Goal: Task Accomplishment & Management: Manage account settings

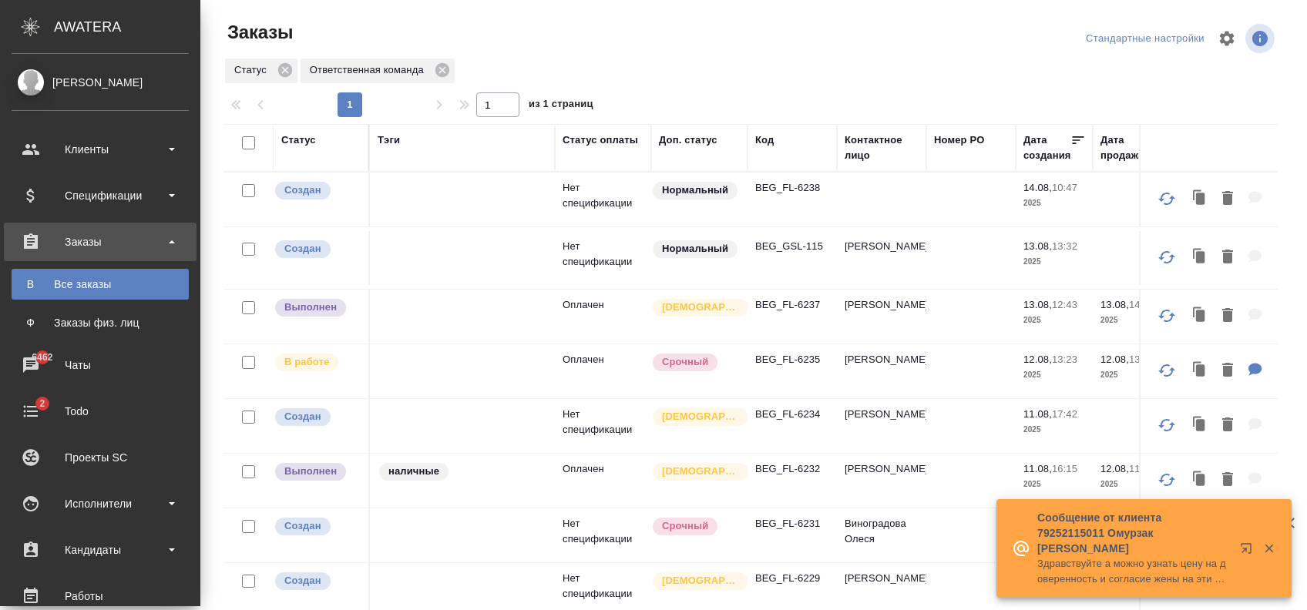
scroll to position [77, 0]
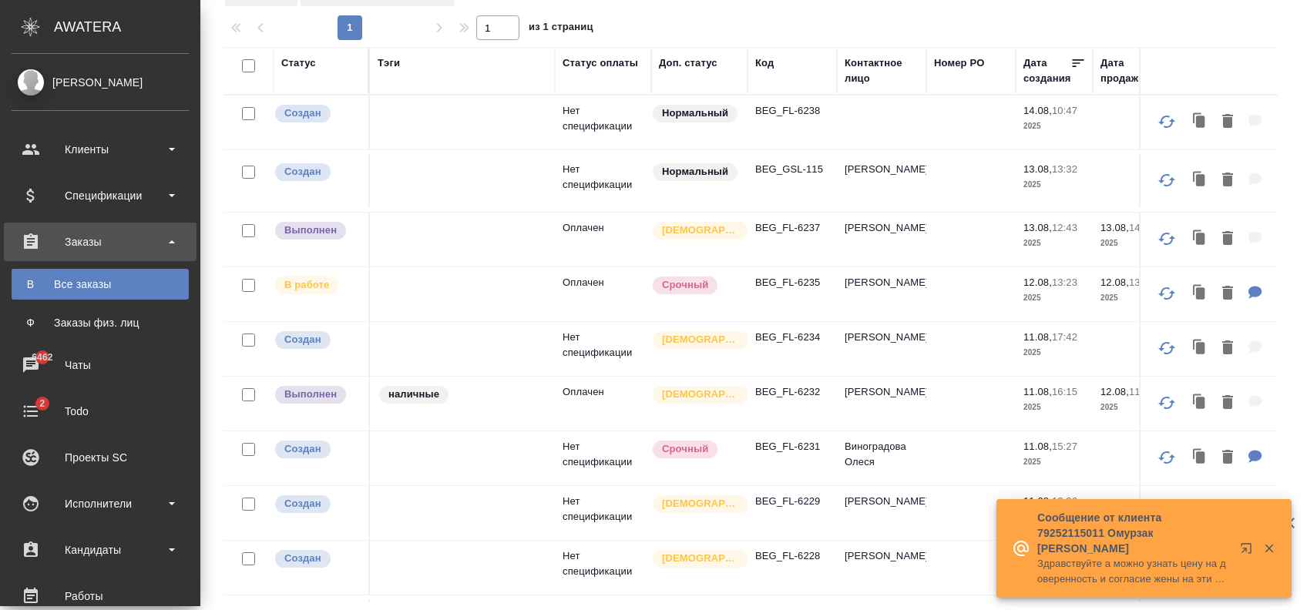
click at [121, 69] on link "[PERSON_NAME]" at bounding box center [100, 82] width 200 height 26
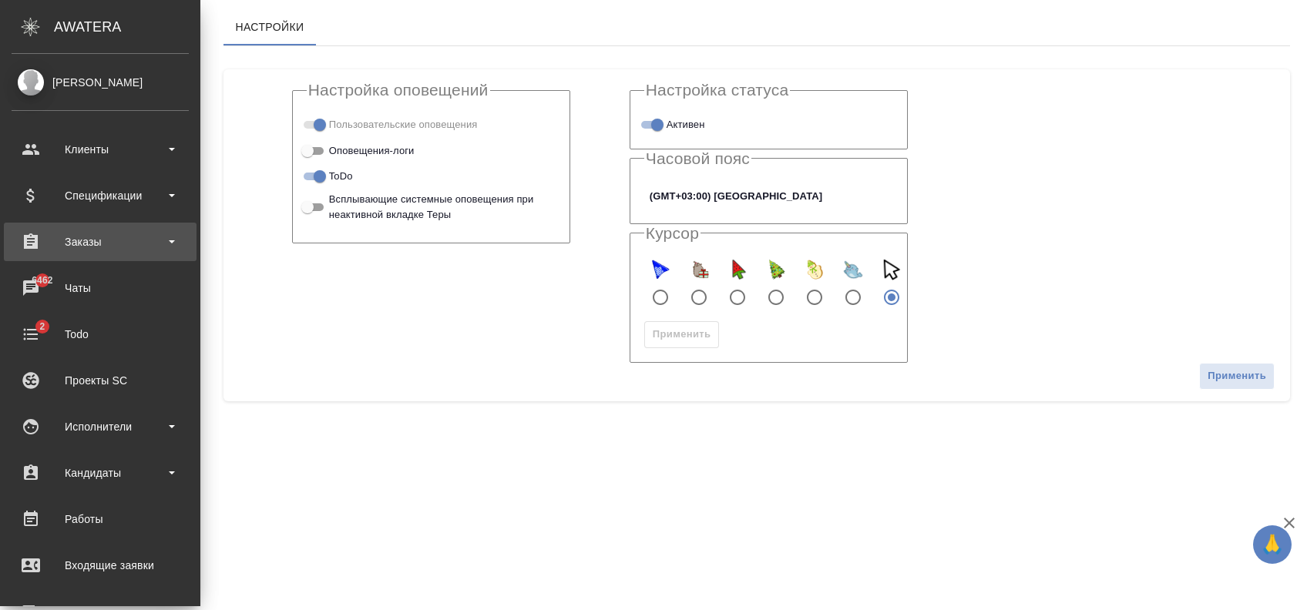
click at [125, 230] on div "Заказы" at bounding box center [100, 241] width 177 height 23
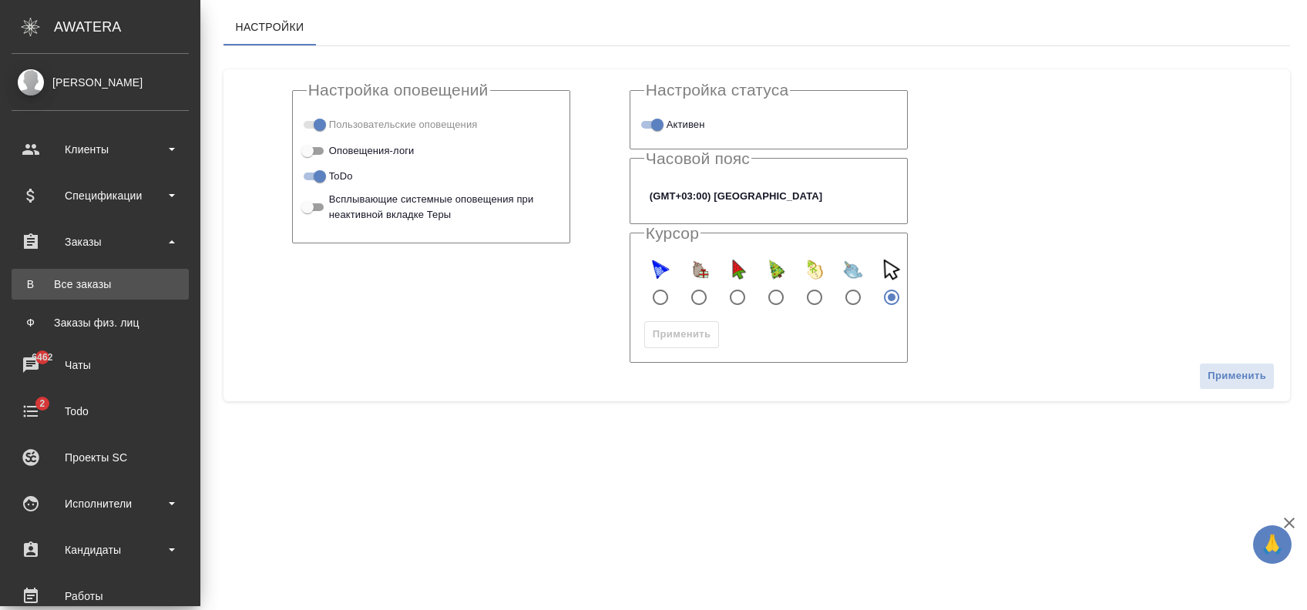
click at [118, 280] on div "Все заказы" at bounding box center [100, 284] width 162 height 15
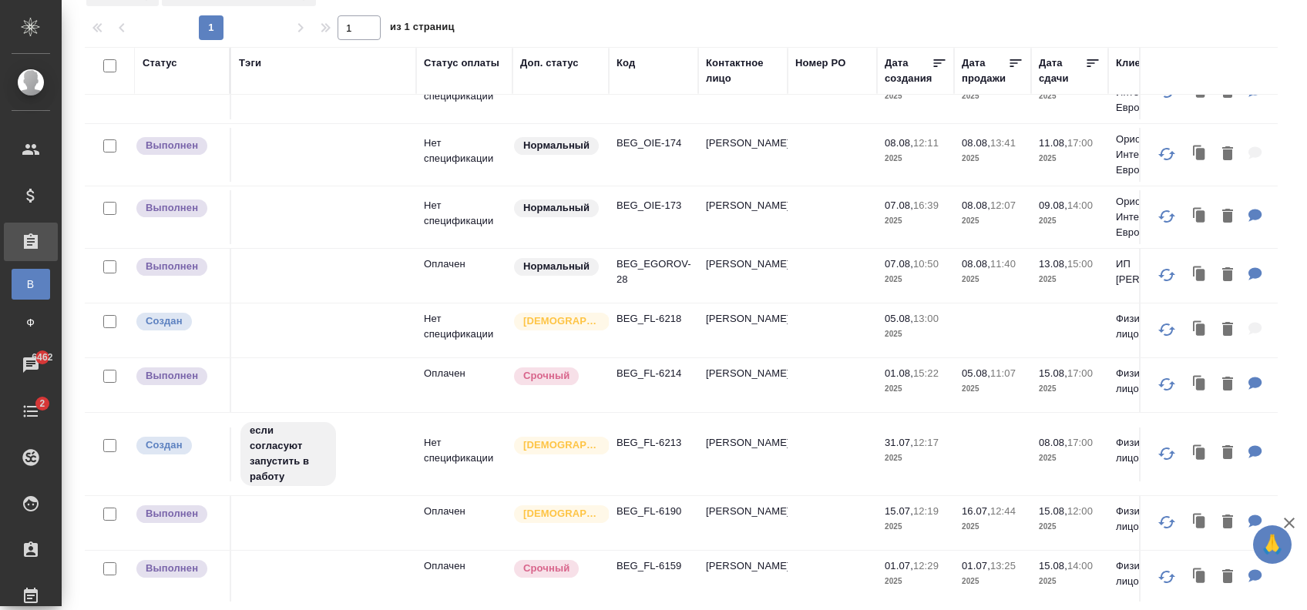
scroll to position [503, 0]
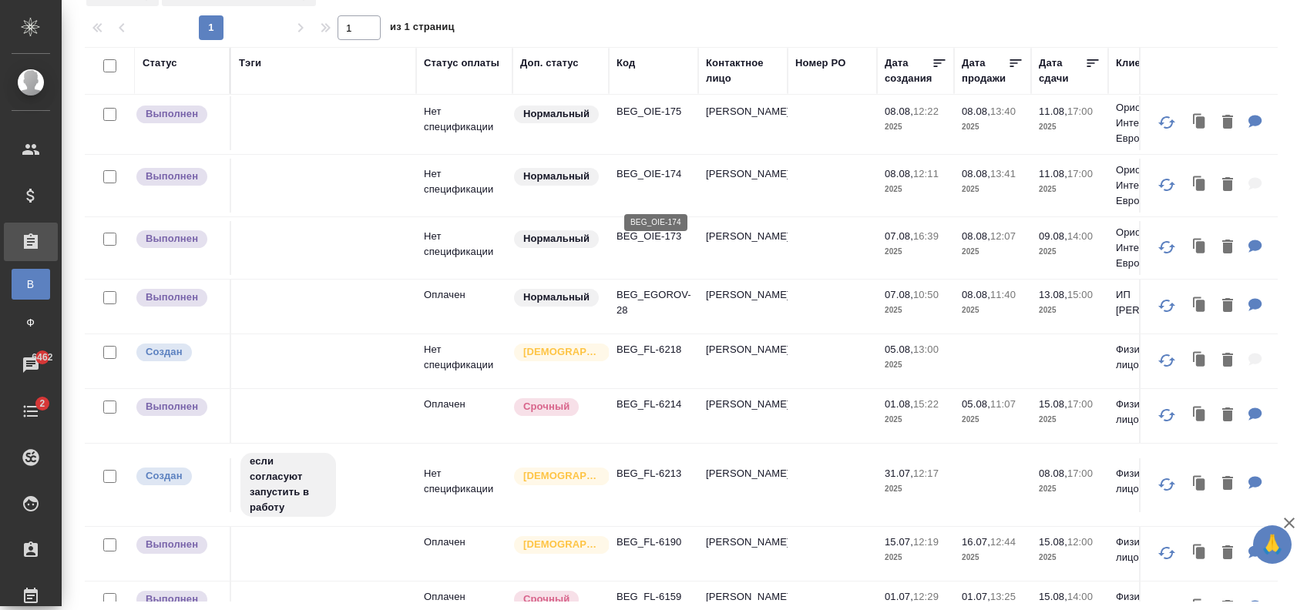
click at [655, 182] on p "BEG_OIE-174" at bounding box center [653, 173] width 74 height 15
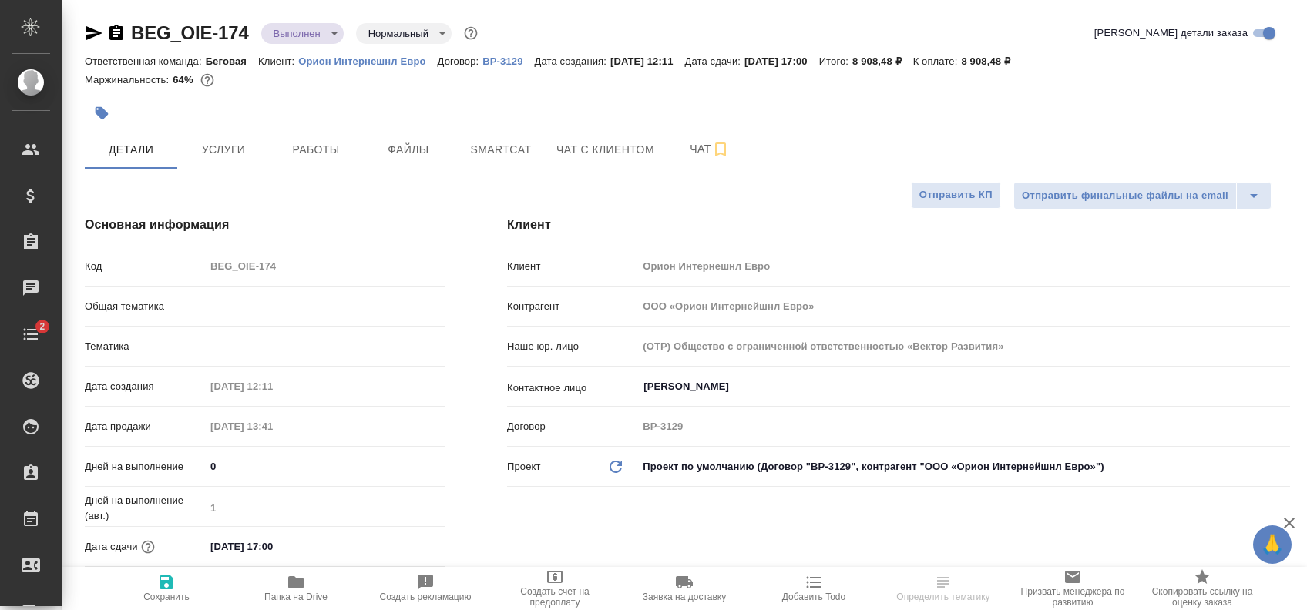
select select "RU"
click at [361, 60] on p "Орион Интернешнл Евро" at bounding box center [367, 61] width 139 height 12
select select "RU"
type textarea "x"
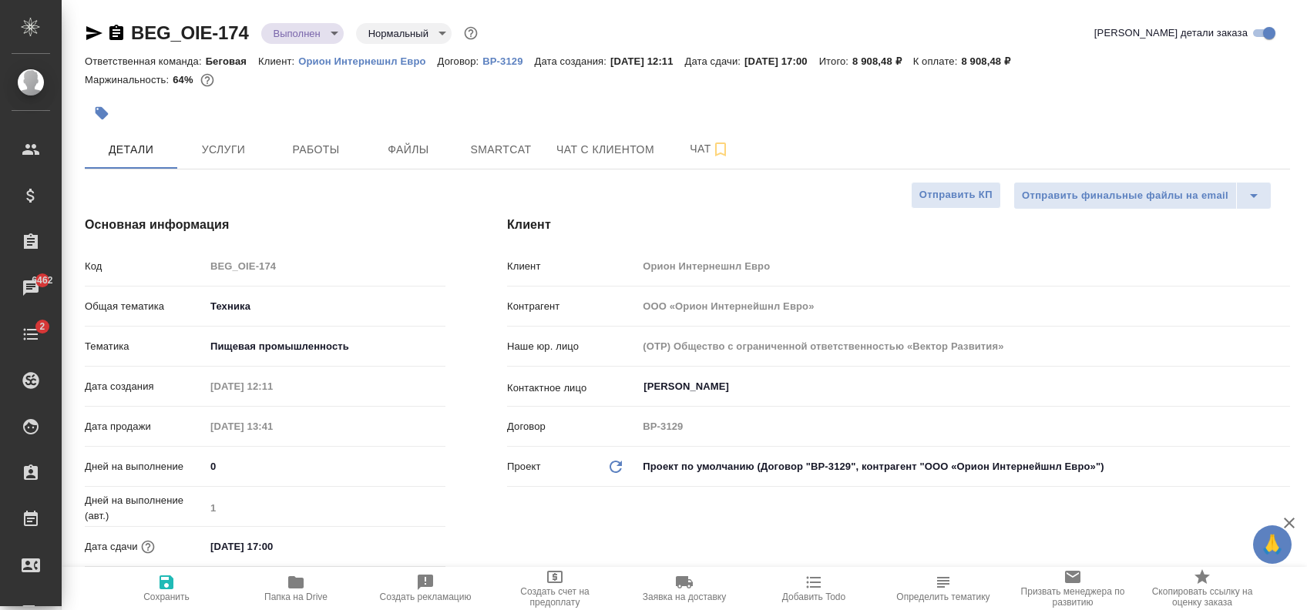
type textarea "x"
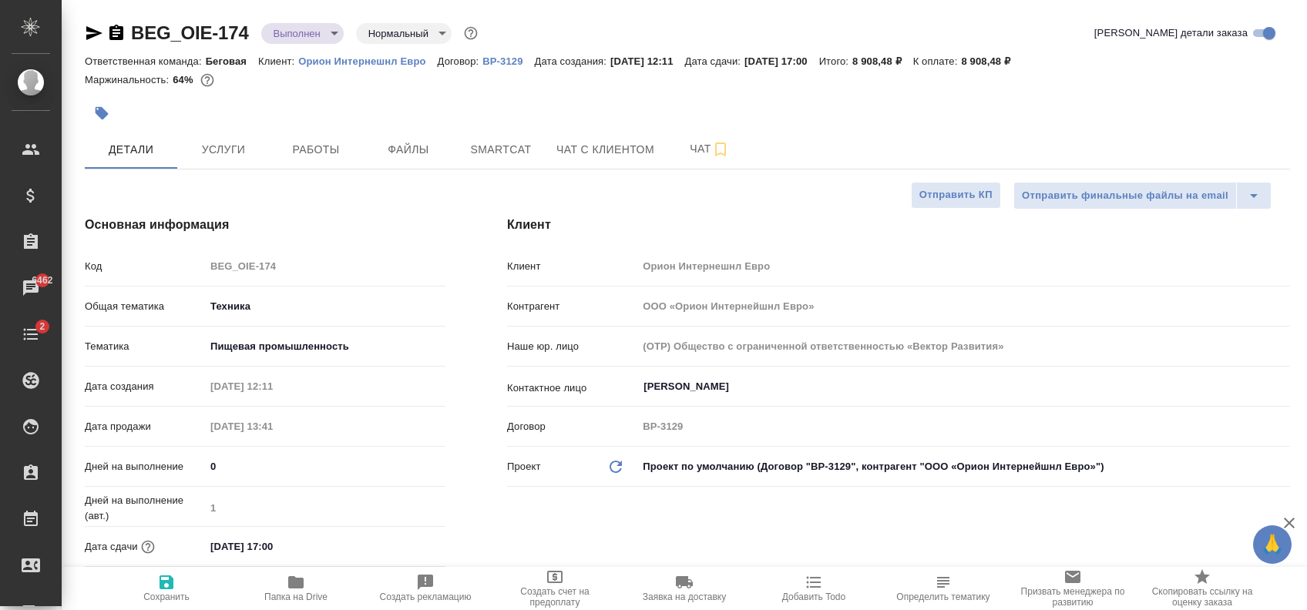
type textarea "x"
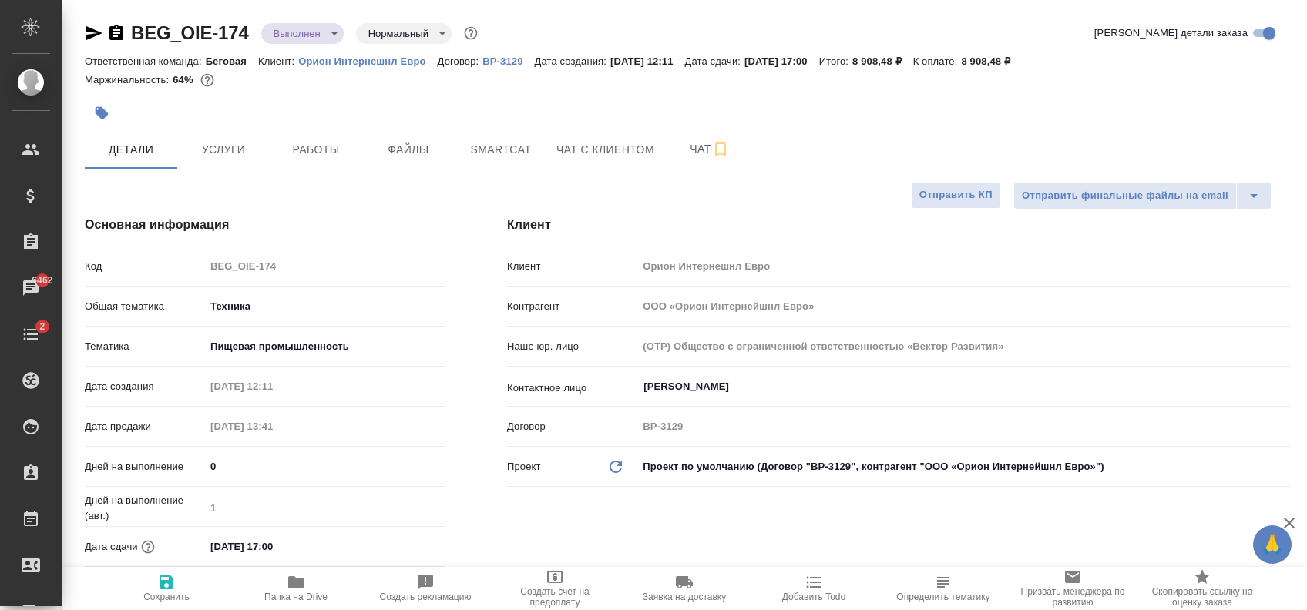
type textarea "x"
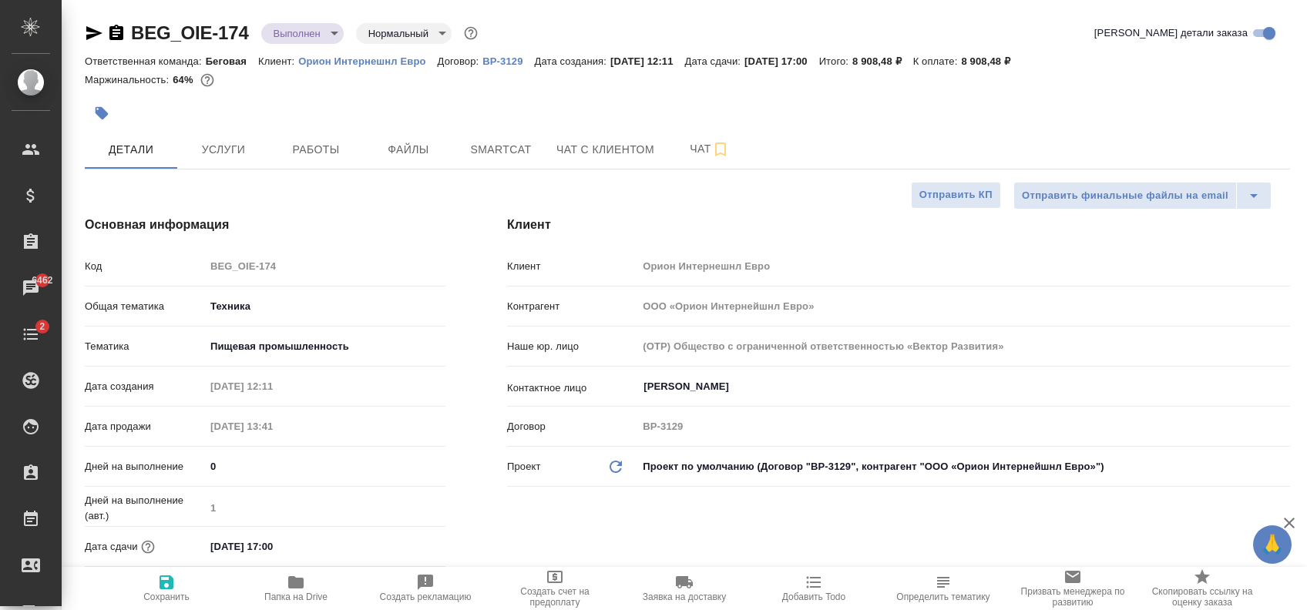
type textarea "x"
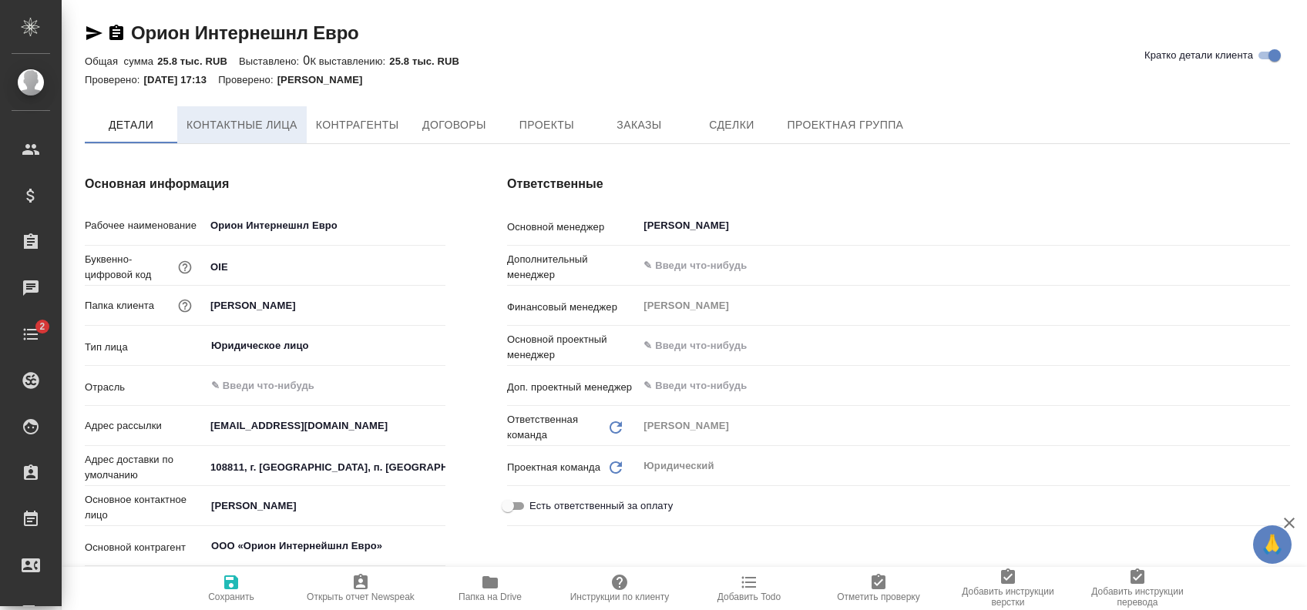
type textarea "x"
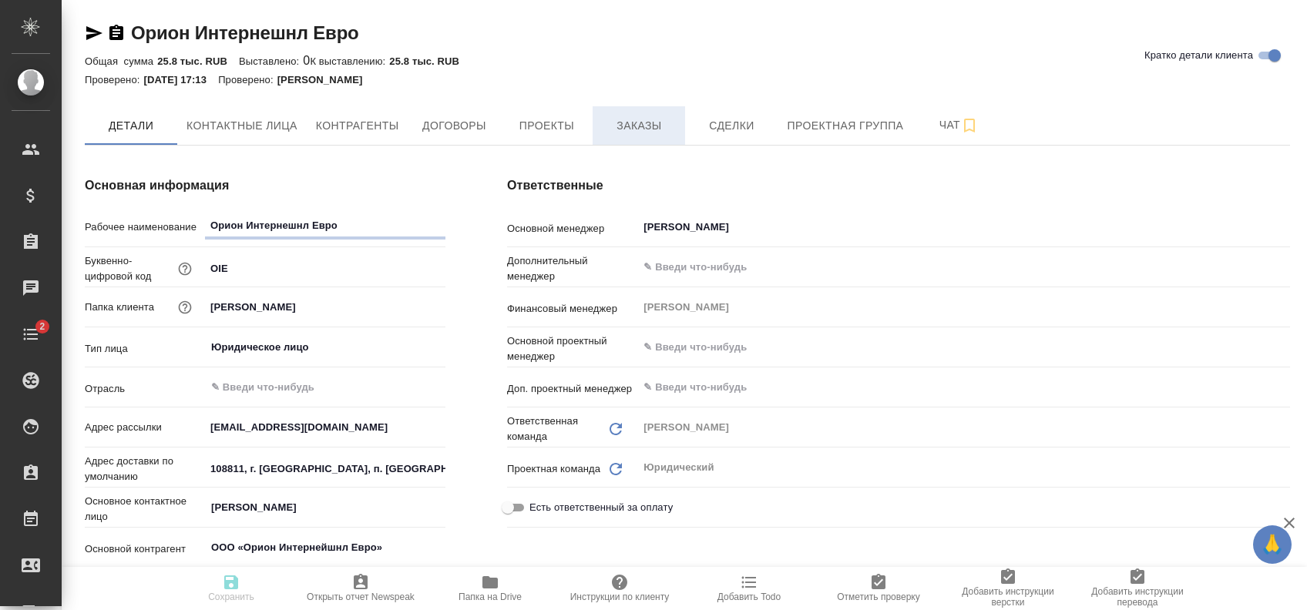
type textarea "x"
click at [470, 131] on span "Договоры" at bounding box center [454, 125] width 74 height 19
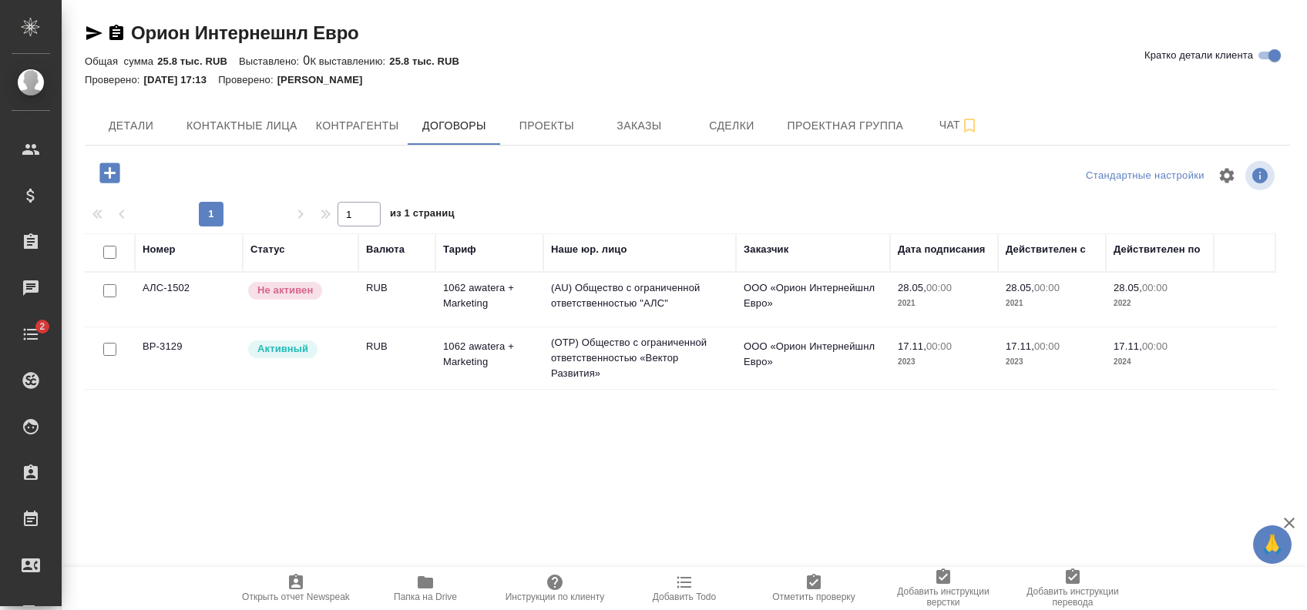
click at [290, 349] on p "Активный" at bounding box center [282, 348] width 51 height 15
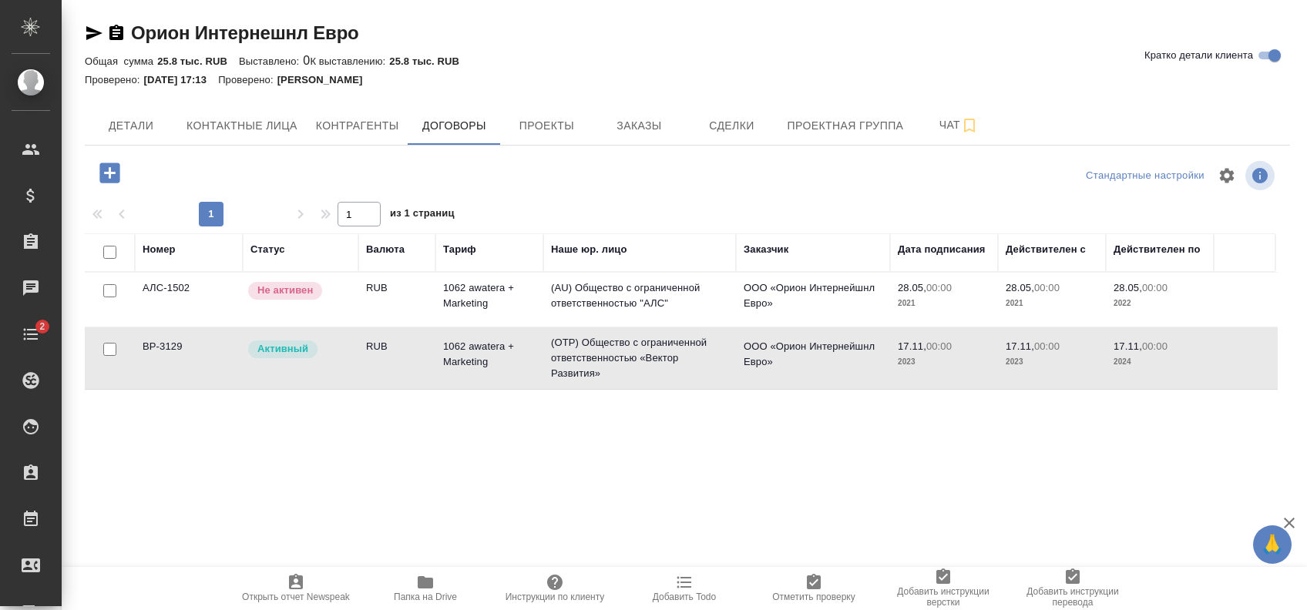
click at [291, 348] on p "Активный" at bounding box center [282, 348] width 51 height 15
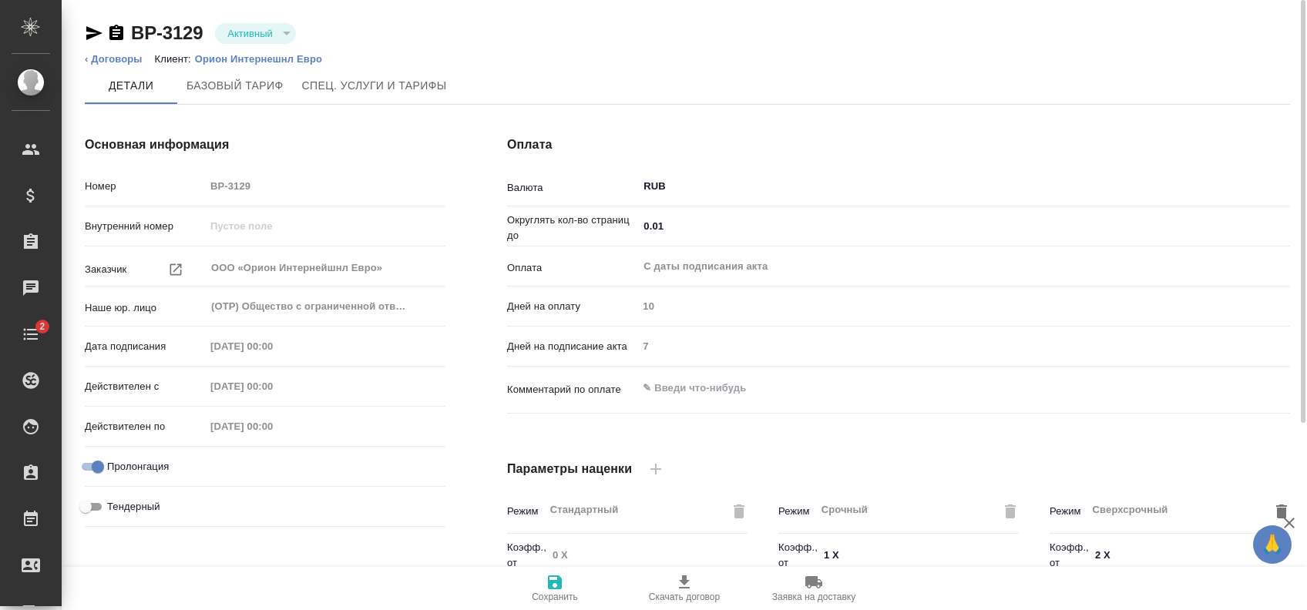
click at [677, 579] on icon "button" at bounding box center [684, 582] width 18 height 18
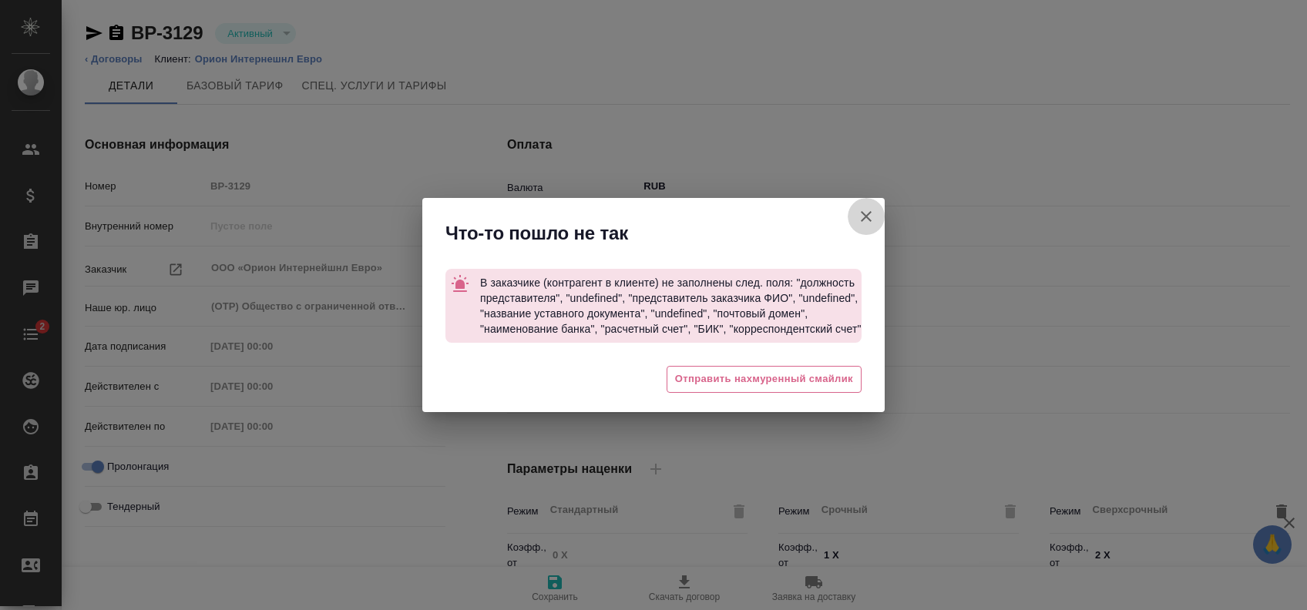
click at [871, 210] on icon "button" at bounding box center [866, 216] width 18 height 18
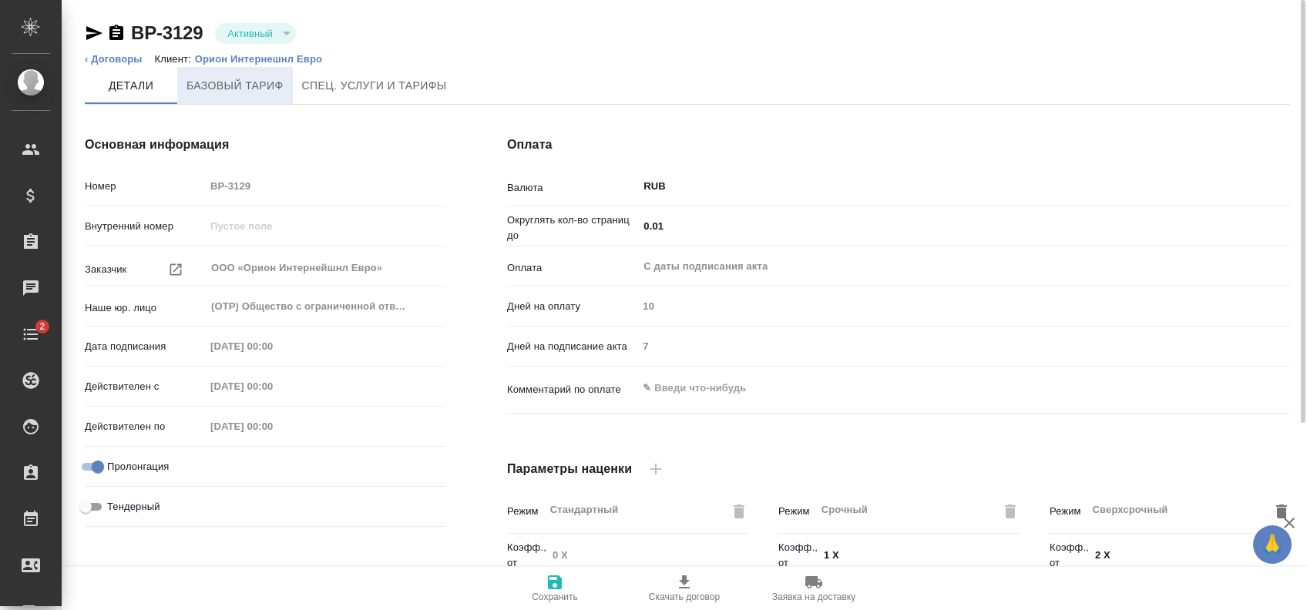
click at [230, 74] on button "Базовый тариф" at bounding box center [235, 85] width 116 height 37
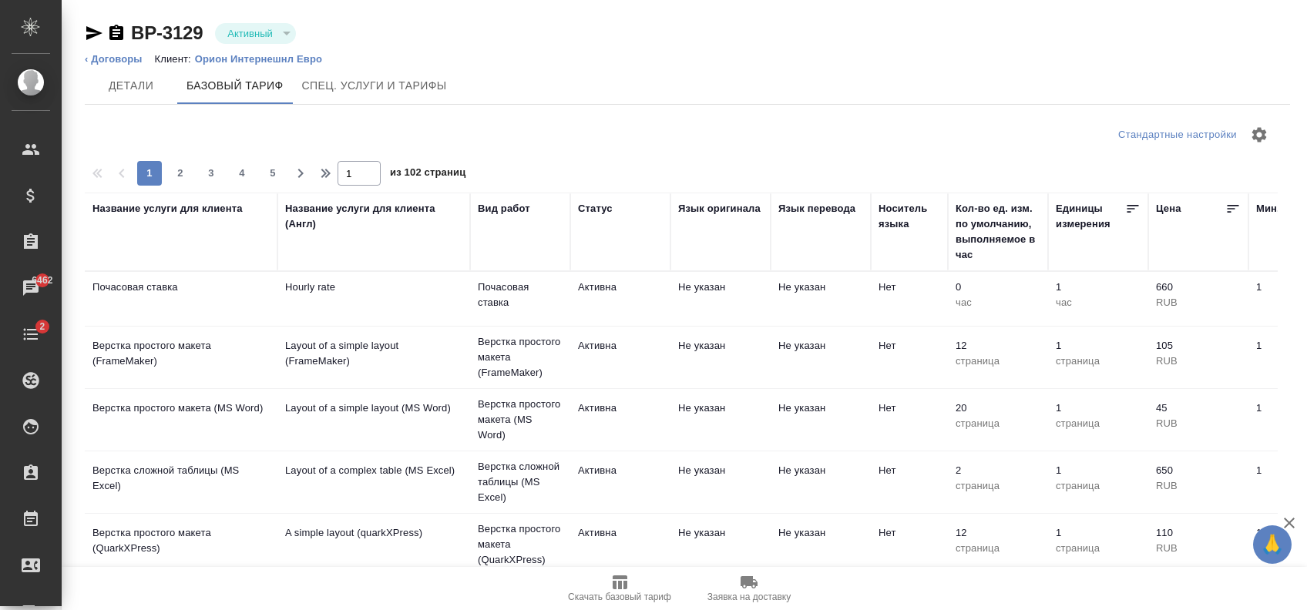
click at [213, 62] on p "Орион Интернешнл Евро" at bounding box center [264, 59] width 139 height 12
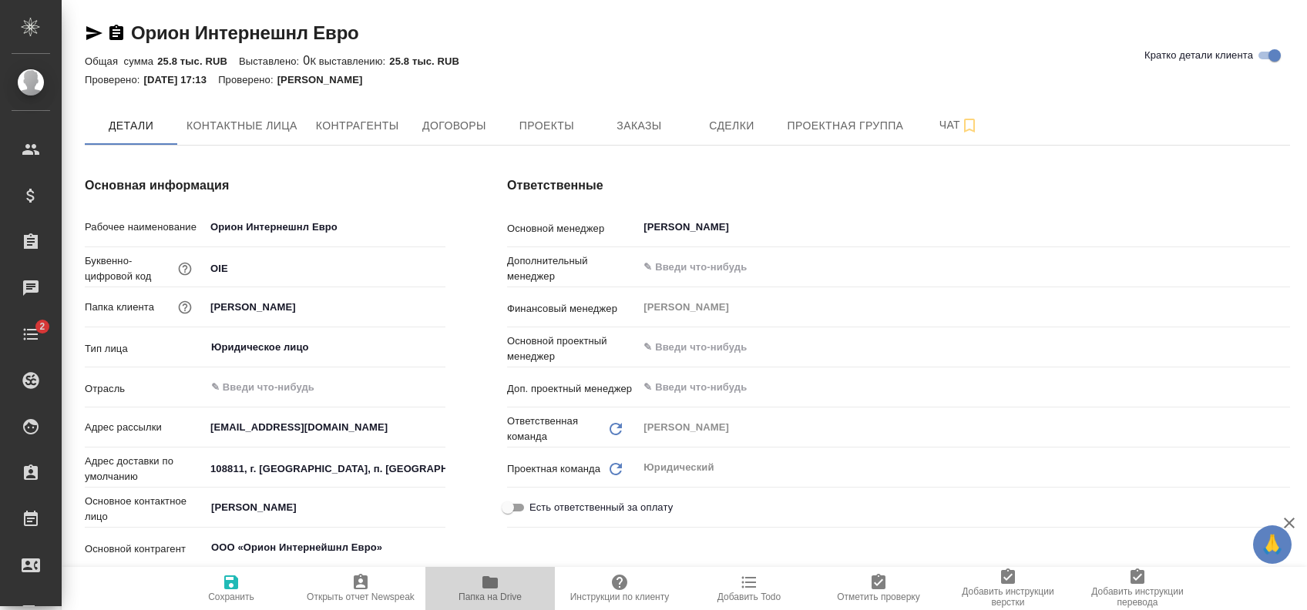
click at [479, 585] on span "Папка на Drive" at bounding box center [490, 587] width 111 height 29
click at [468, 583] on span "Папка на Drive" at bounding box center [490, 587] width 111 height 29
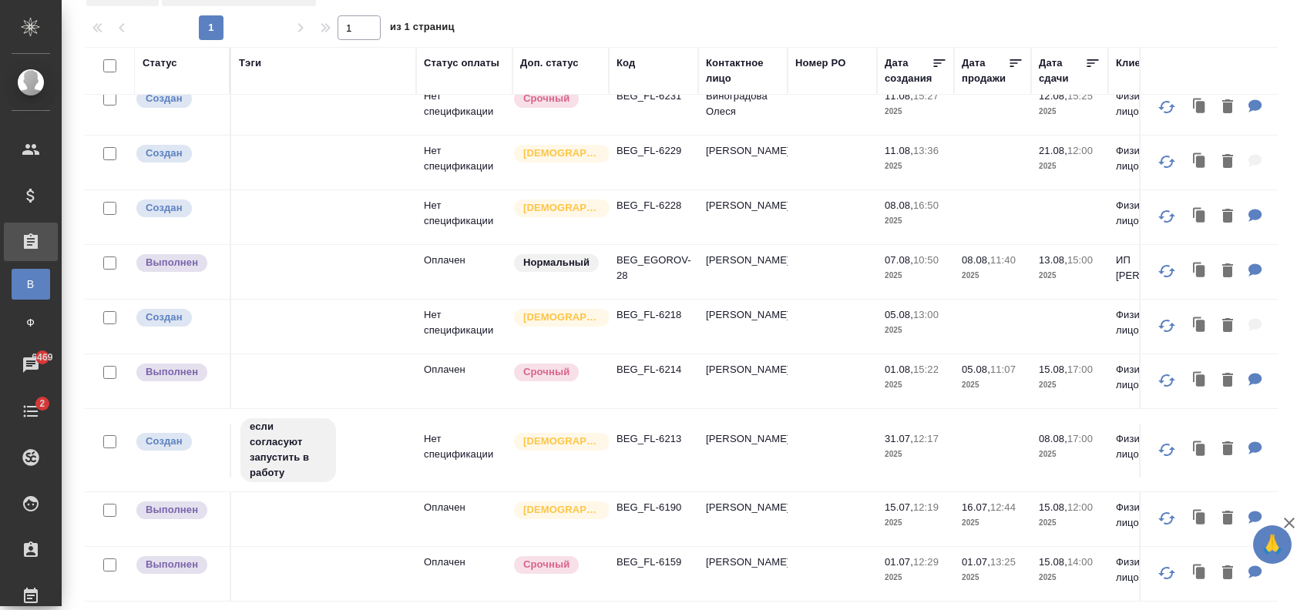
scroll to position [263, 0]
click at [660, 307] on p "BEG_FL-6218" at bounding box center [653, 314] width 74 height 15
click at [642, 198] on p "BEG_FL-6228" at bounding box center [653, 205] width 74 height 15
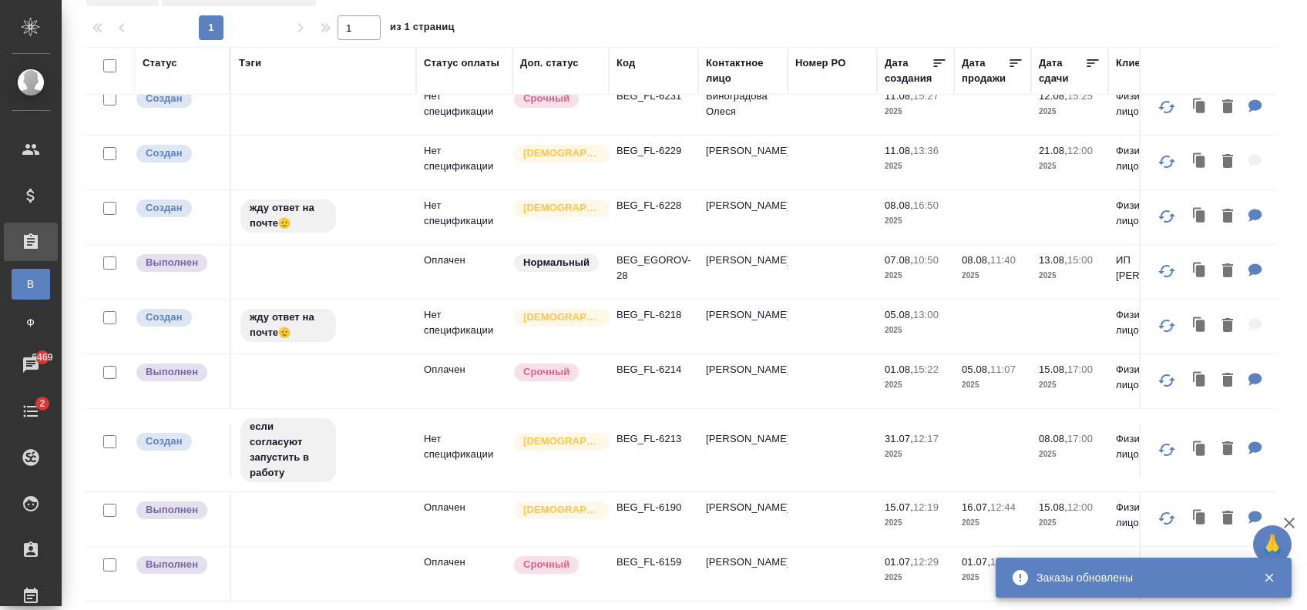
click at [638, 143] on p "BEG_FL-6229" at bounding box center [653, 150] width 74 height 15
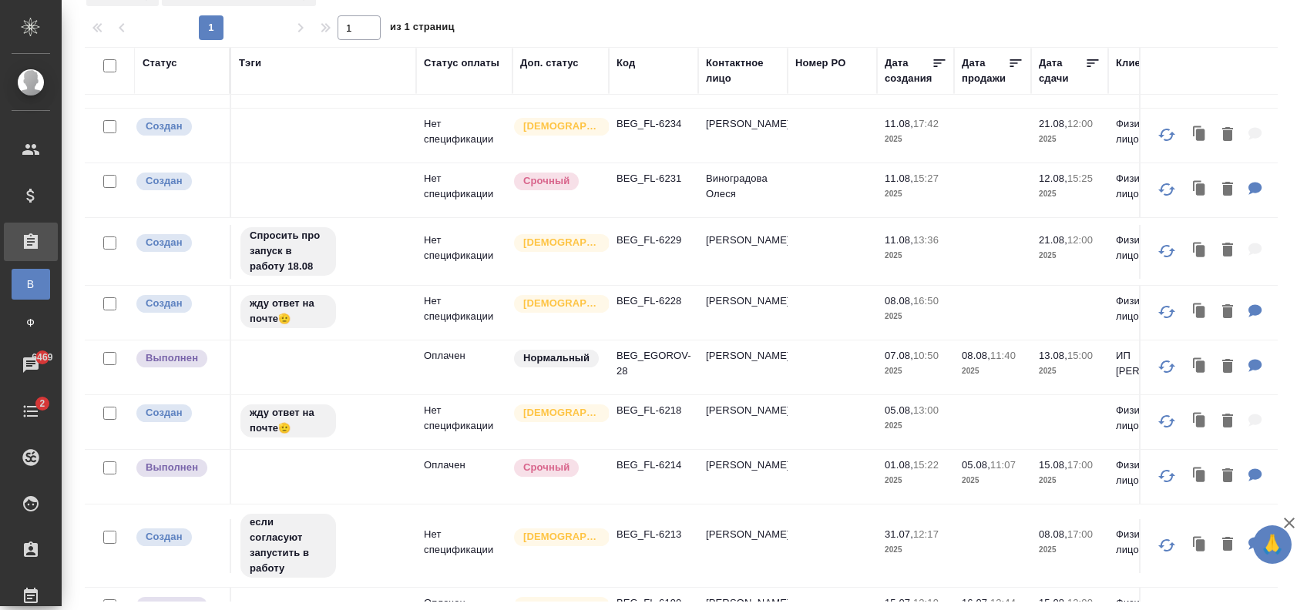
scroll to position [57, 0]
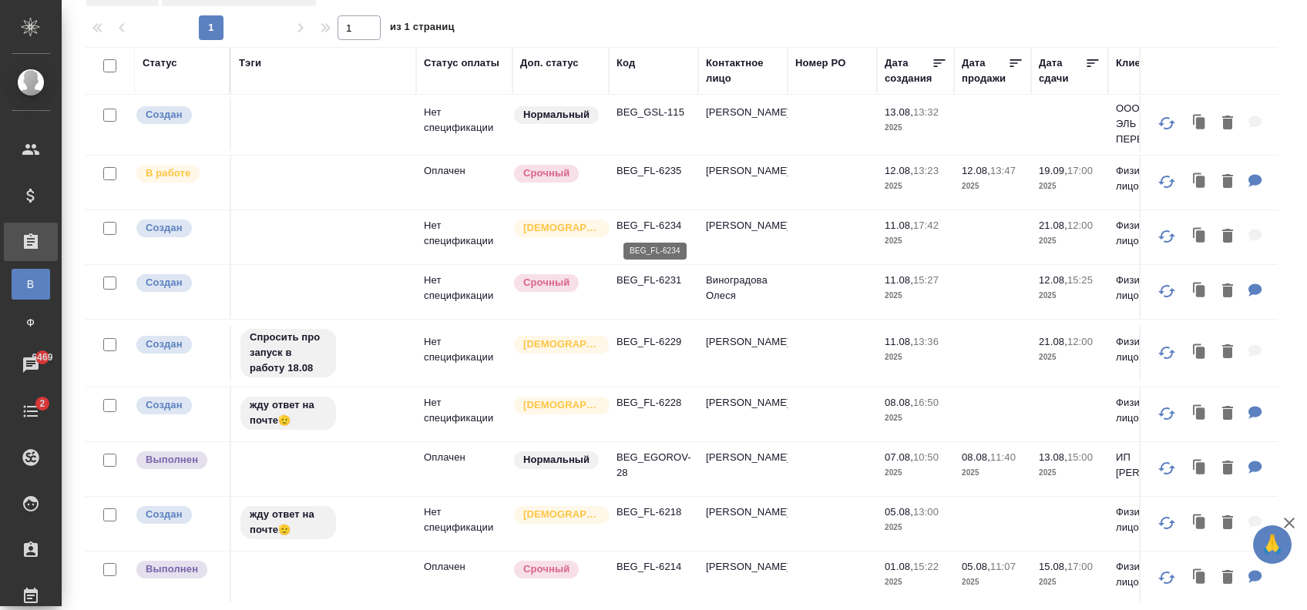
click at [651, 222] on p "BEG_FL-6234" at bounding box center [653, 225] width 74 height 15
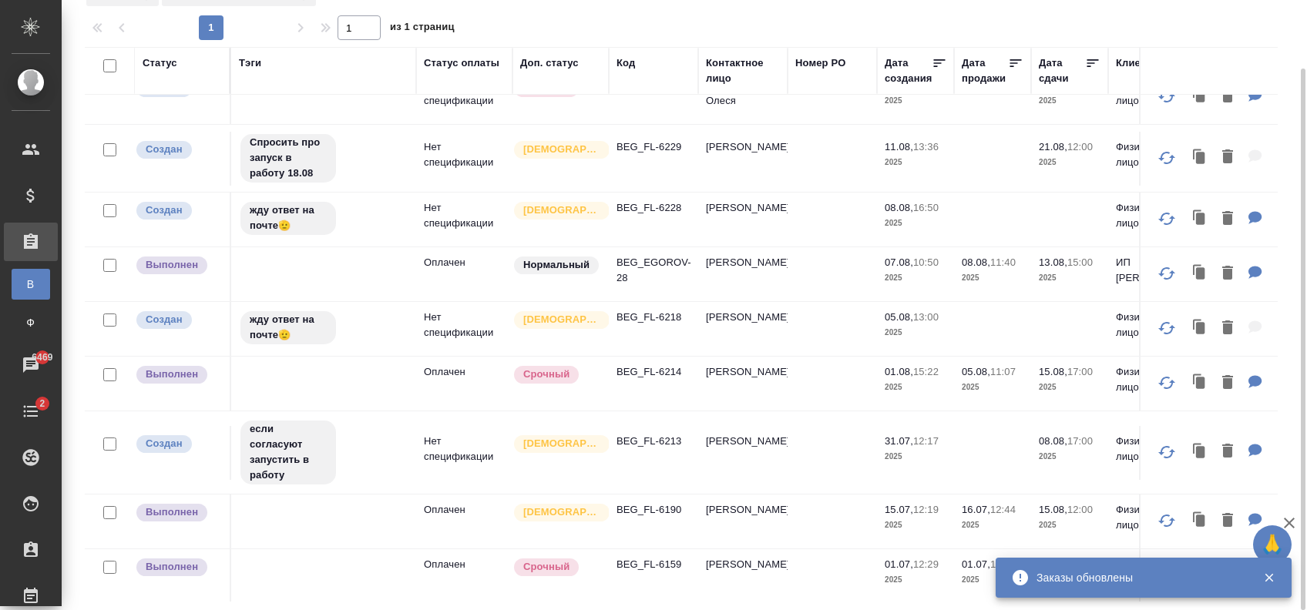
scroll to position [290, 0]
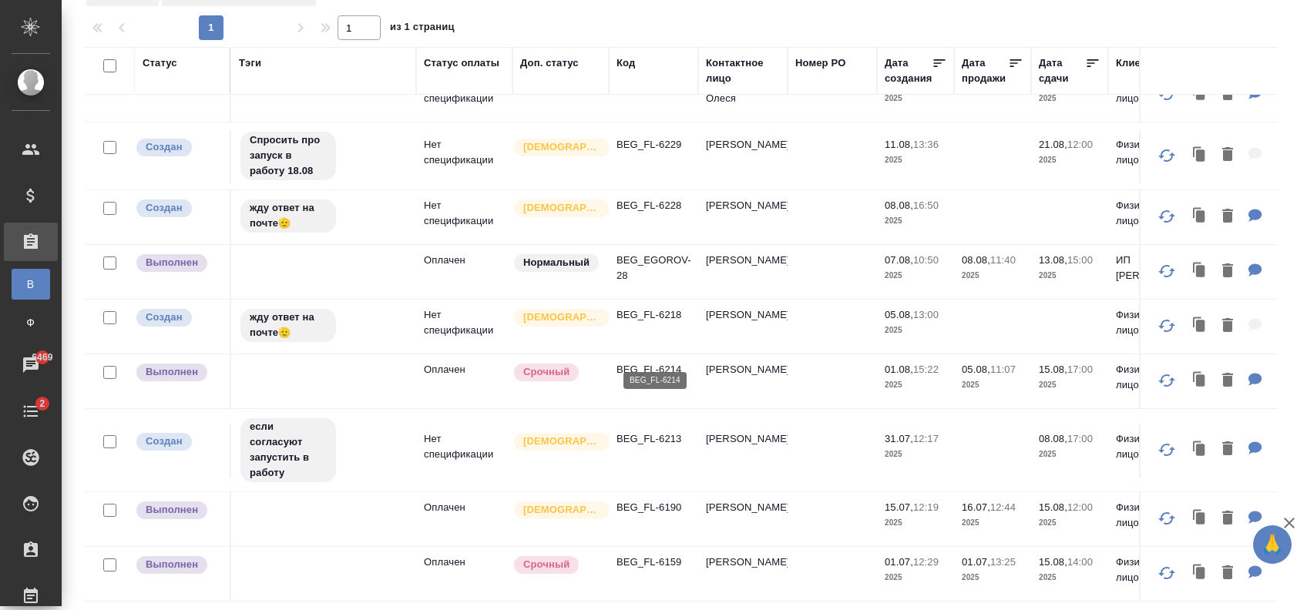
click at [641, 362] on p "BEG_FL-6214" at bounding box center [653, 369] width 74 height 15
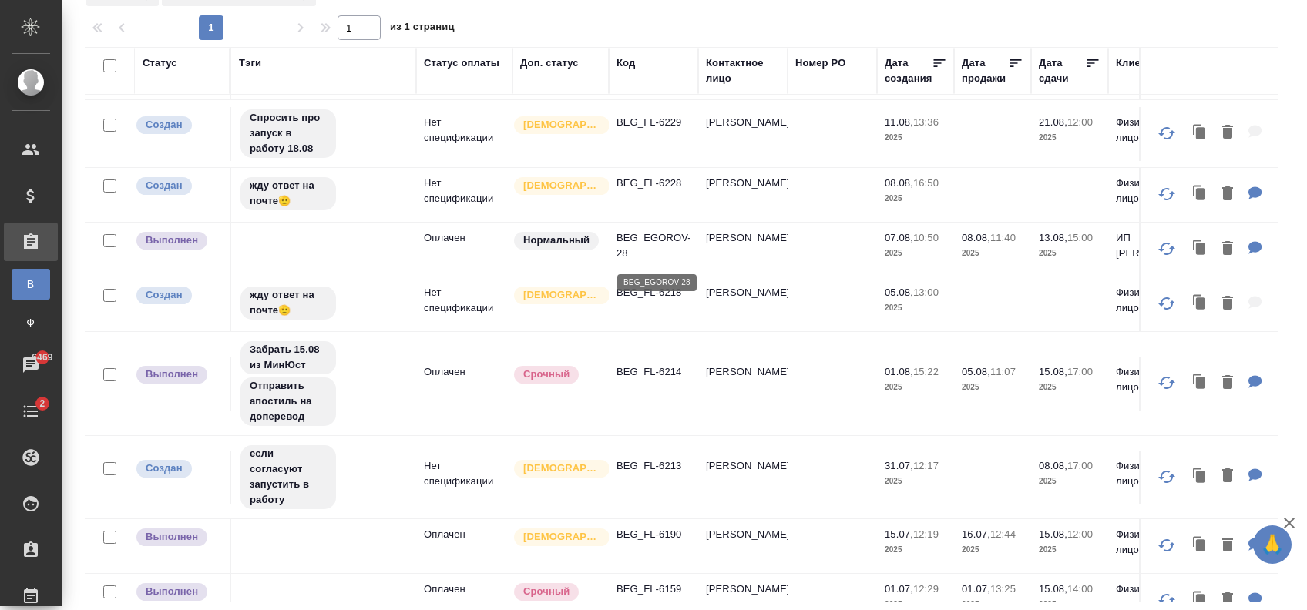
click at [668, 244] on p "BEG_EGOROV-28" at bounding box center [653, 245] width 74 height 31
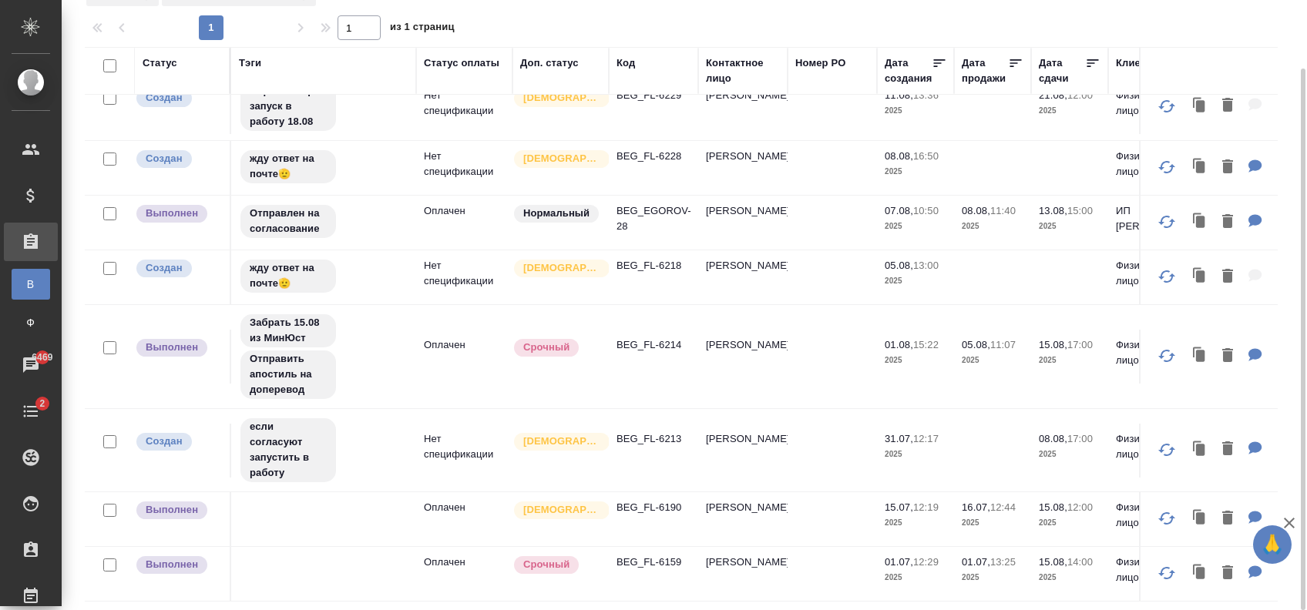
scroll to position [339, 0]
click at [643, 500] on p "BEG_FL-6190" at bounding box center [653, 507] width 74 height 15
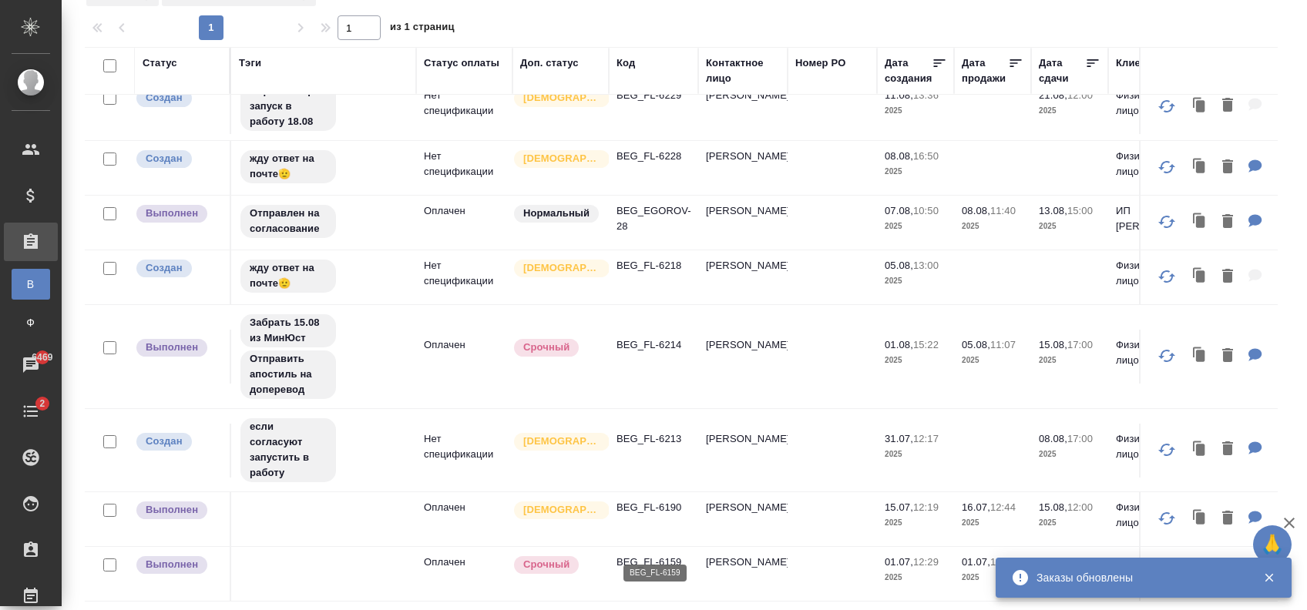
click at [656, 555] on p "BEG_FL-6159" at bounding box center [653, 562] width 74 height 15
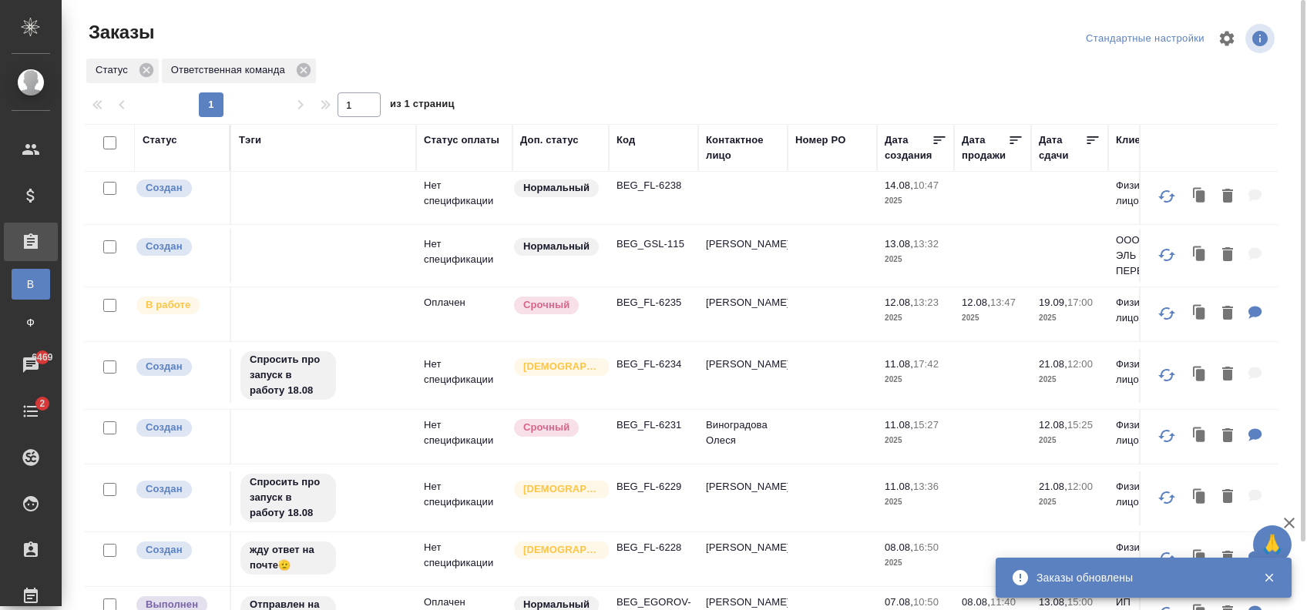
scroll to position [0, 0]
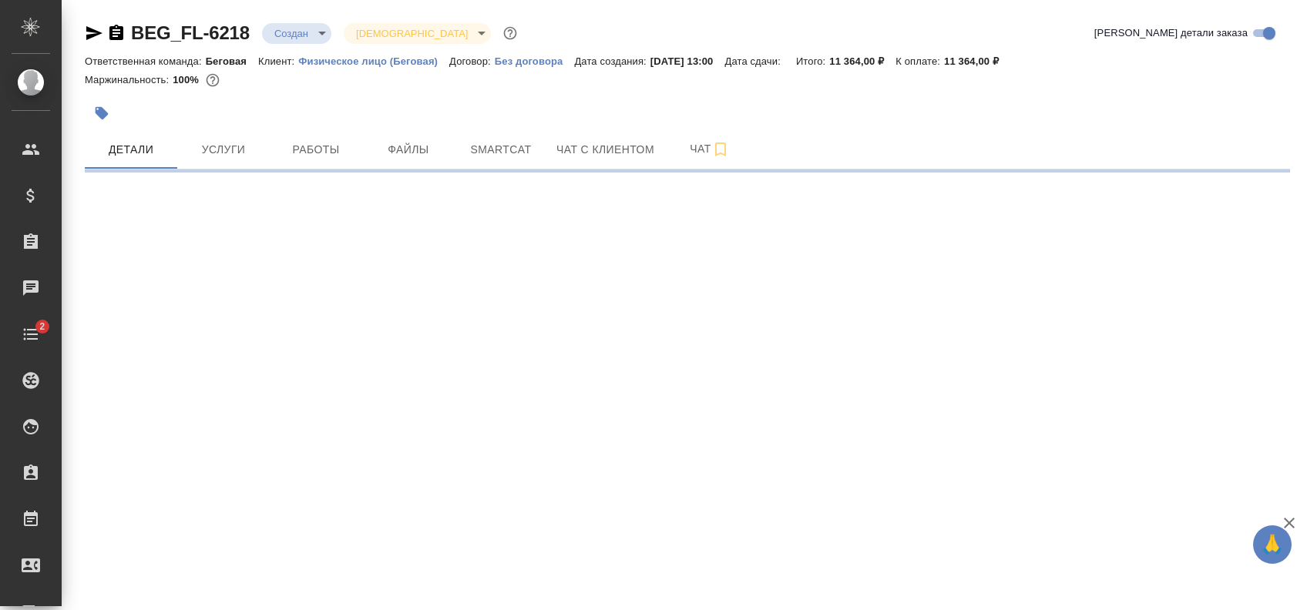
click at [110, 116] on button "button" at bounding box center [102, 113] width 34 height 34
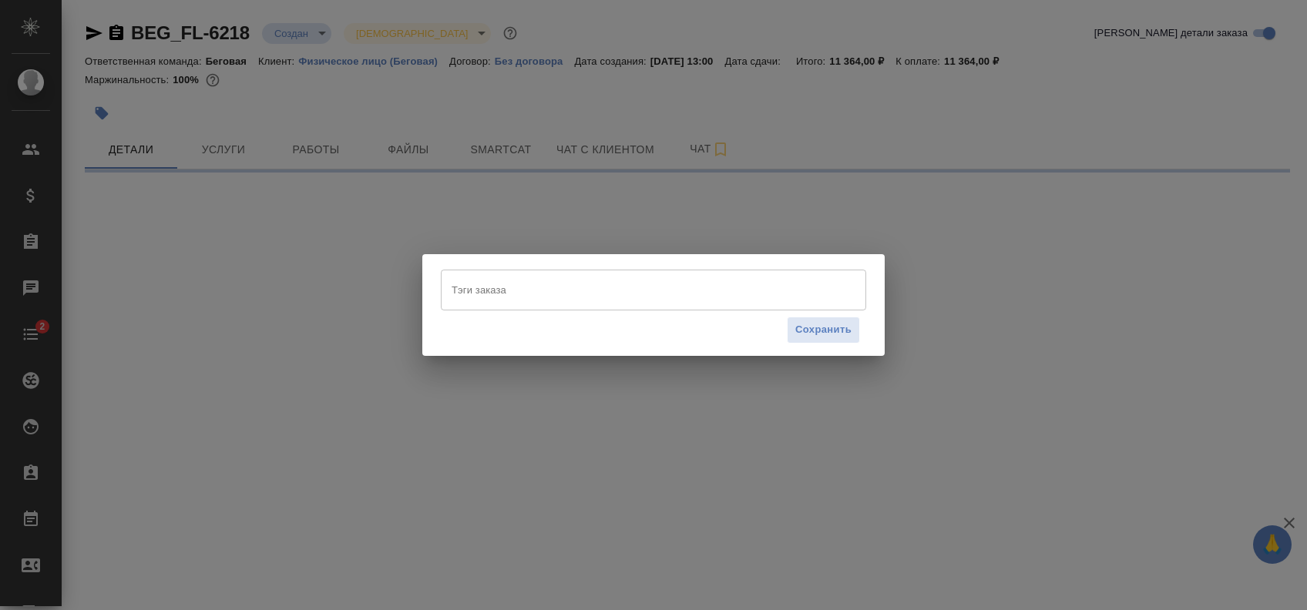
select select "RU"
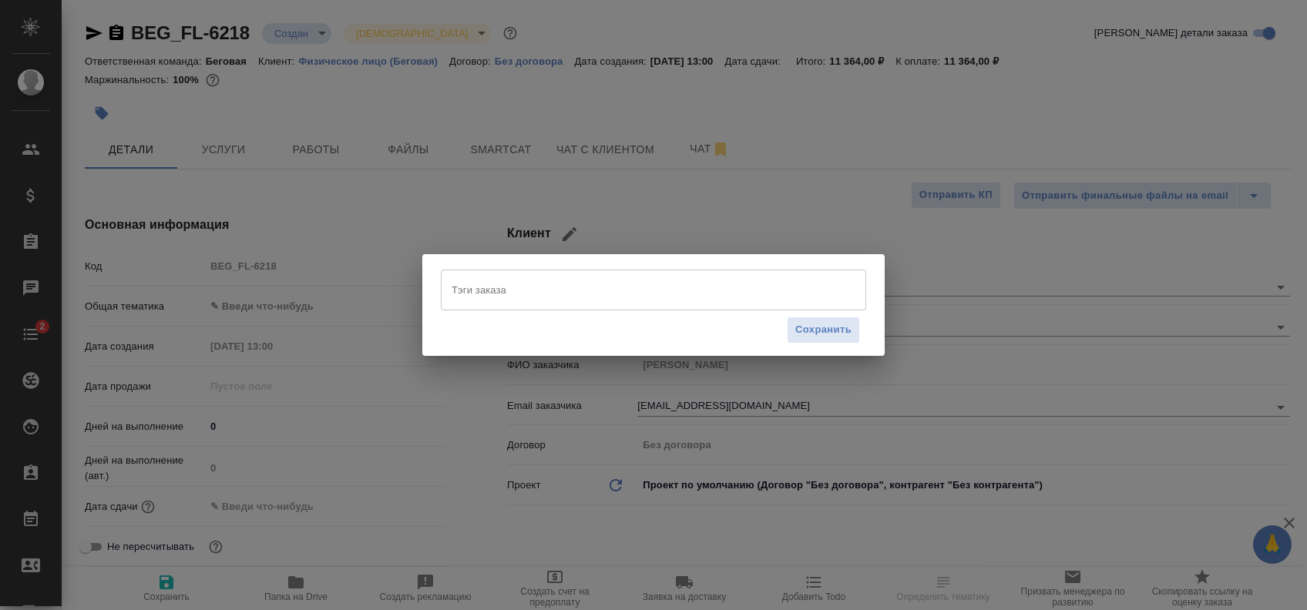
type textarea "x"
click at [560, 283] on input "Тэги заказа" at bounding box center [639, 290] width 382 height 26
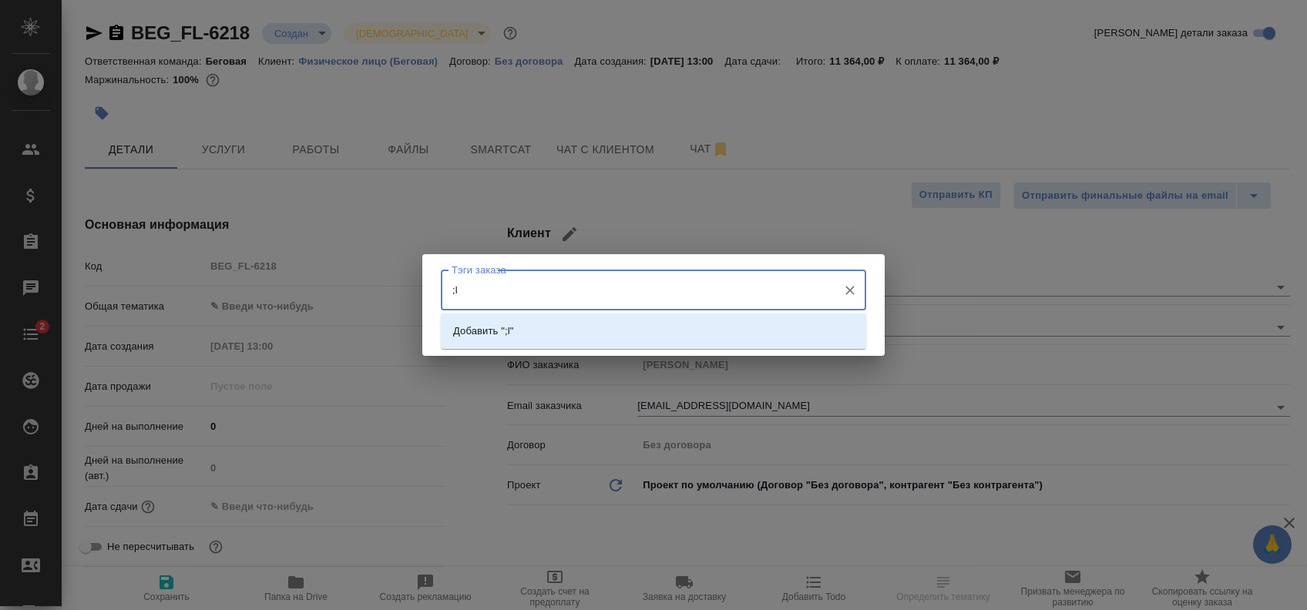
type input ";"
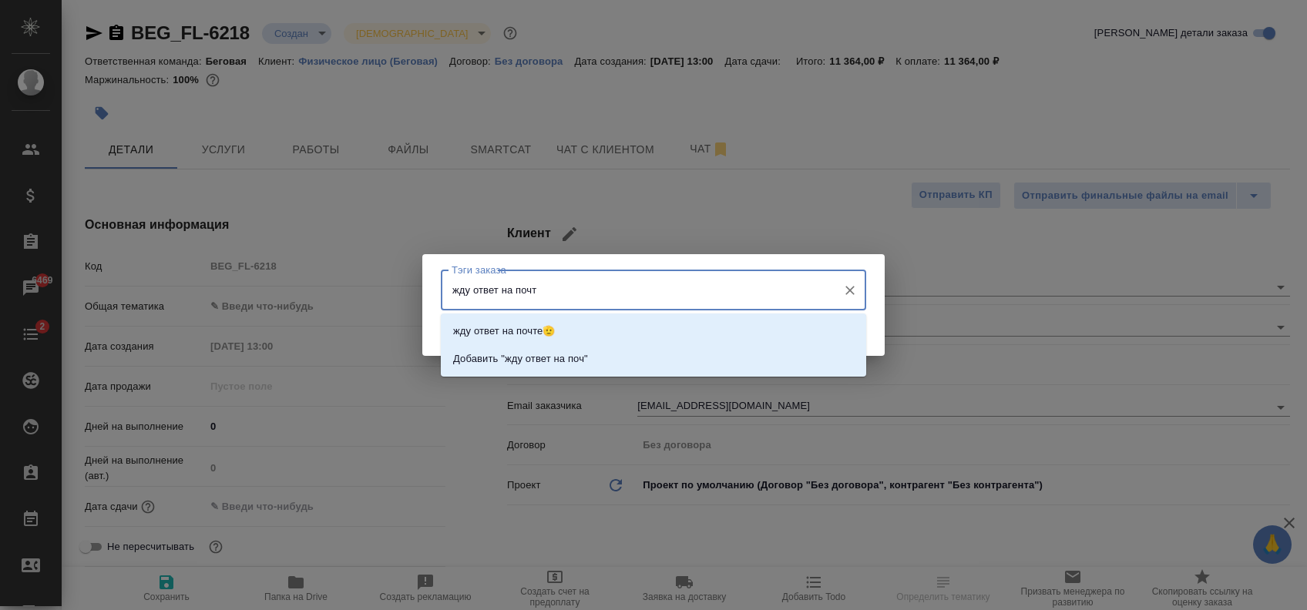
type input "жду ответ на почте"
click at [553, 332] on p "жду ответ на почте🫡" at bounding box center [504, 331] width 102 height 15
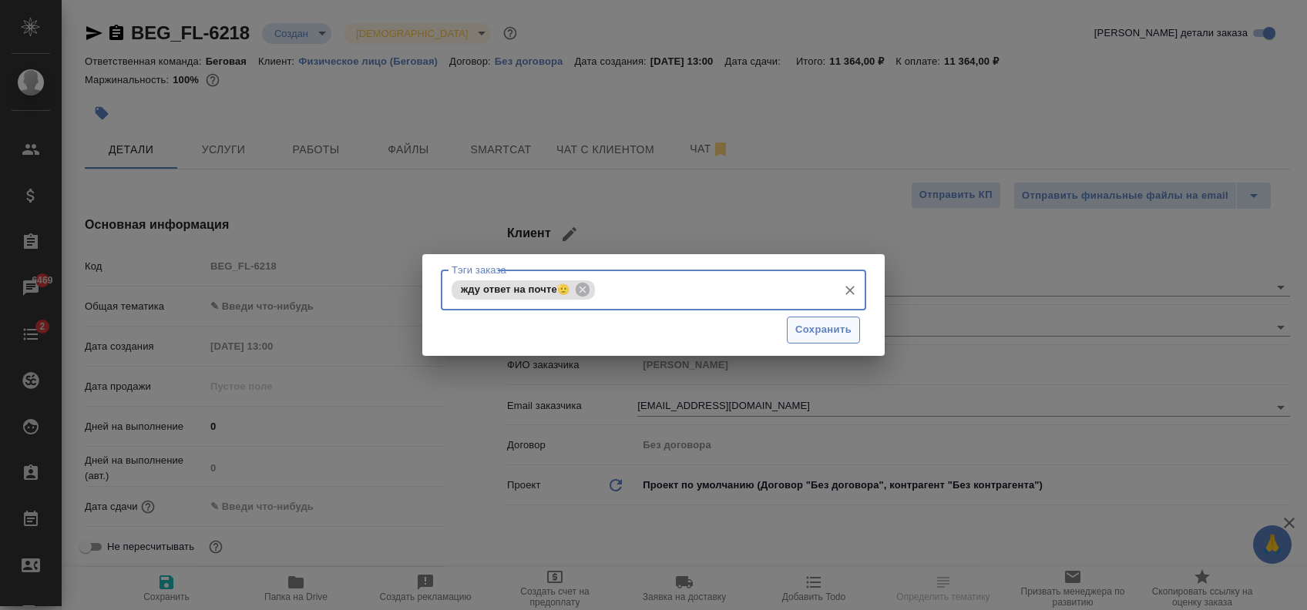
click at [824, 327] on span "Сохранить" at bounding box center [823, 330] width 56 height 18
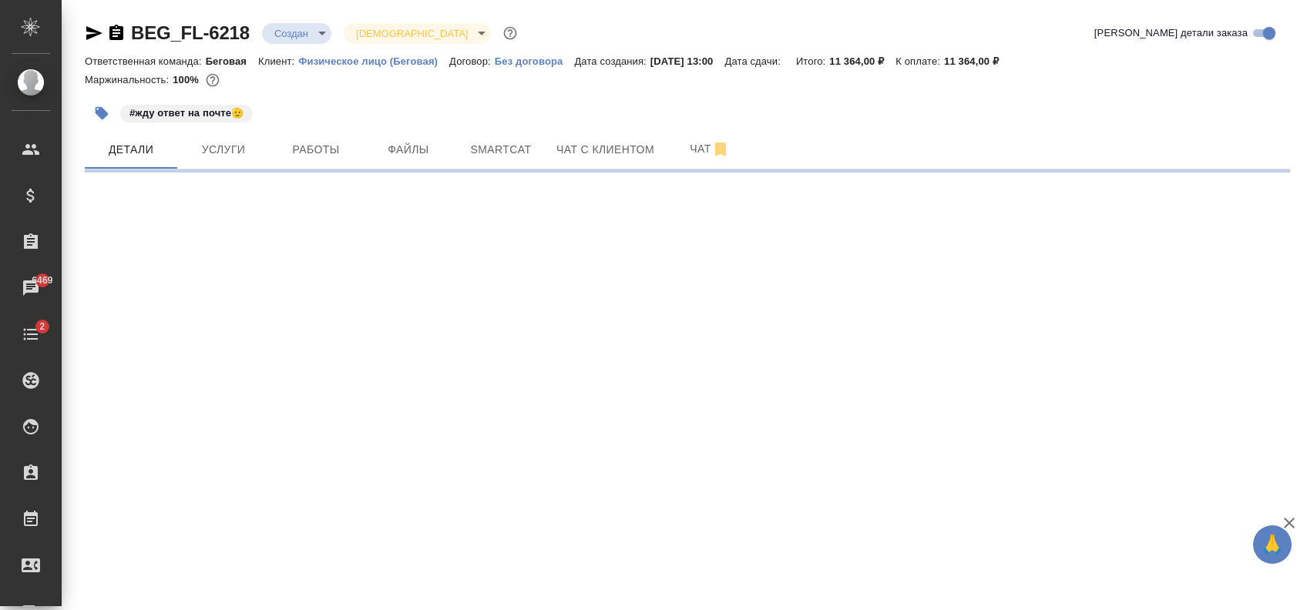
select select "RU"
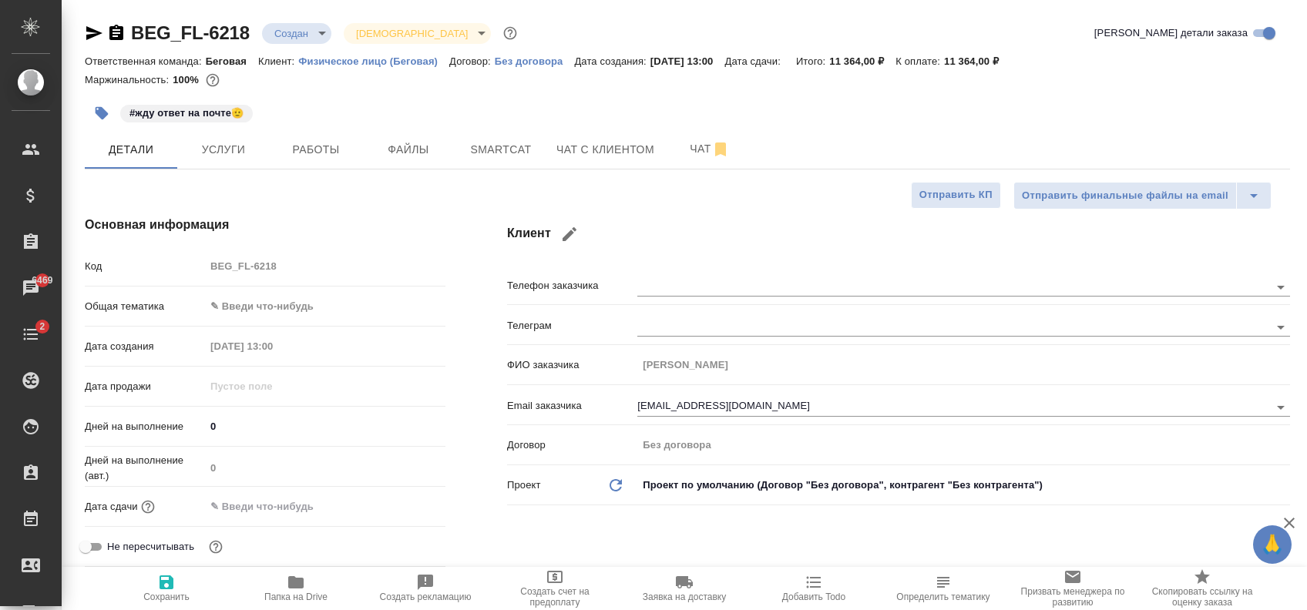
type textarea "x"
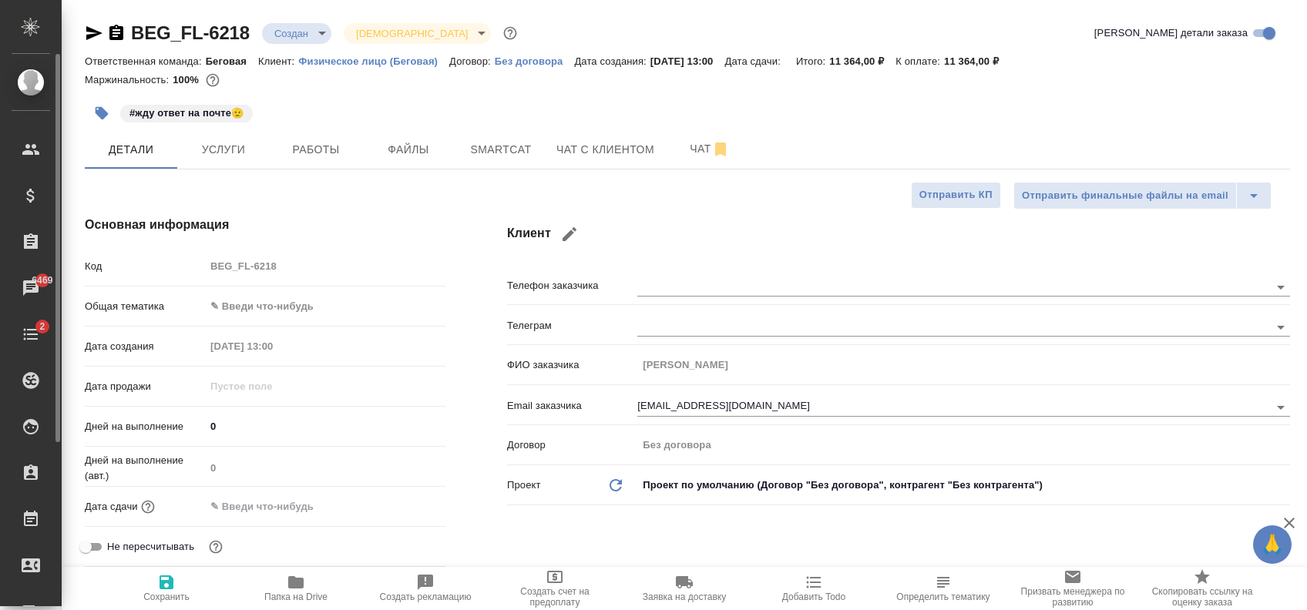
type textarea "x"
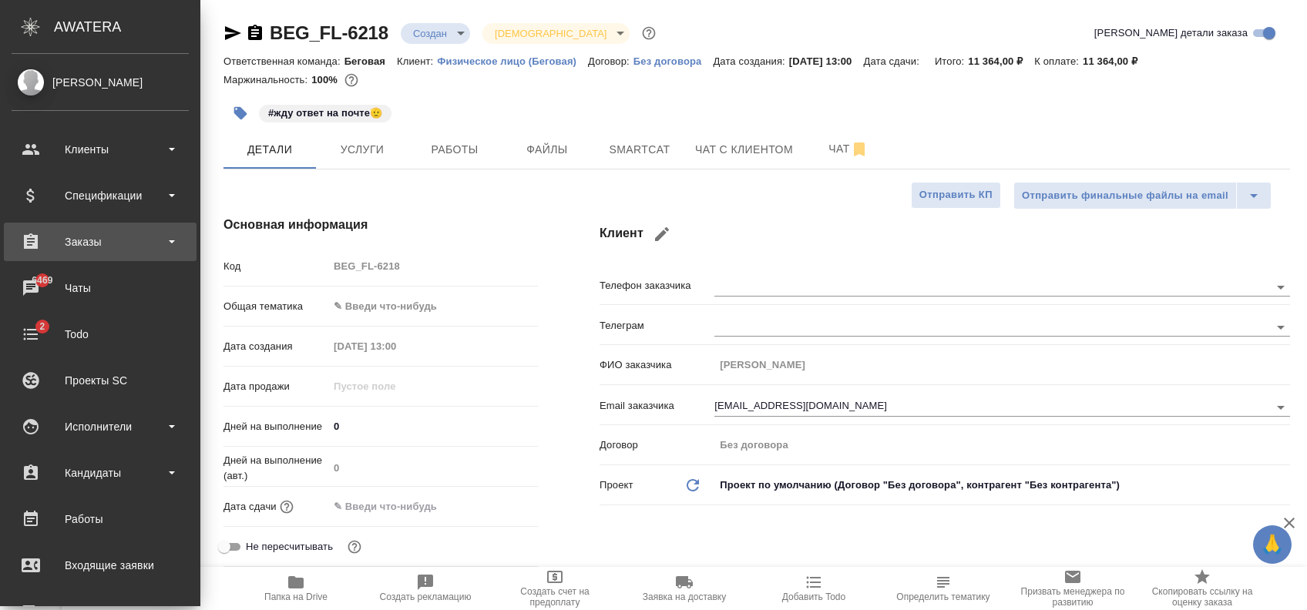
click at [110, 235] on div "Заказы" at bounding box center [100, 241] width 177 height 23
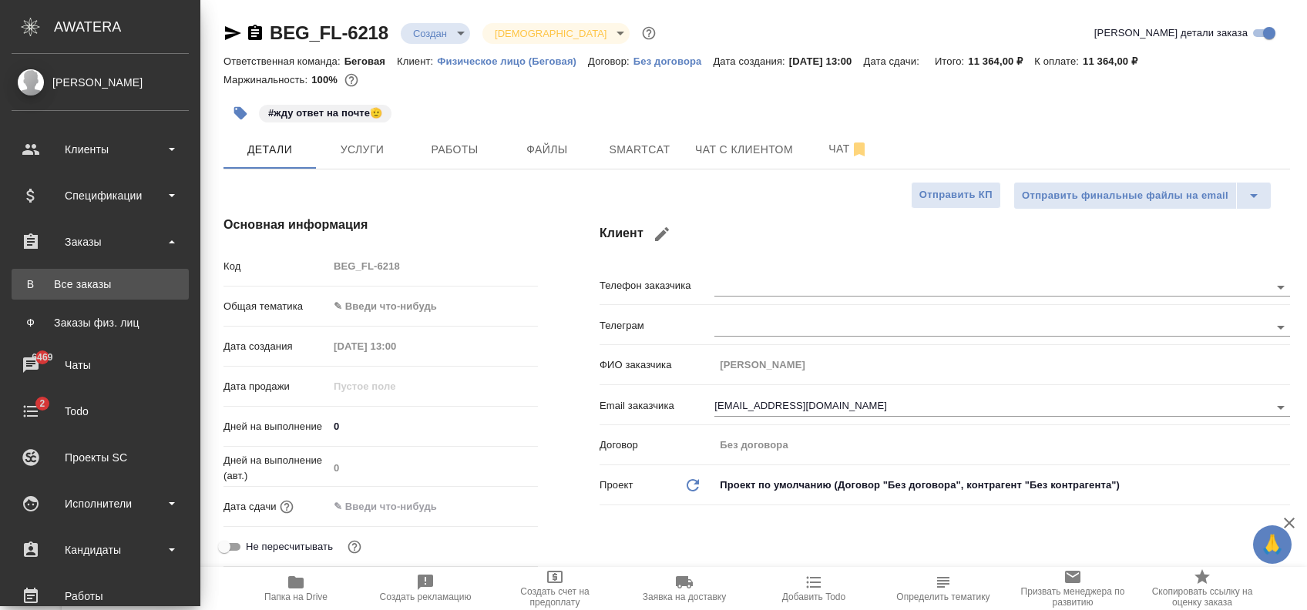
click at [102, 277] on div "Все заказы" at bounding box center [100, 284] width 162 height 15
type textarea "x"
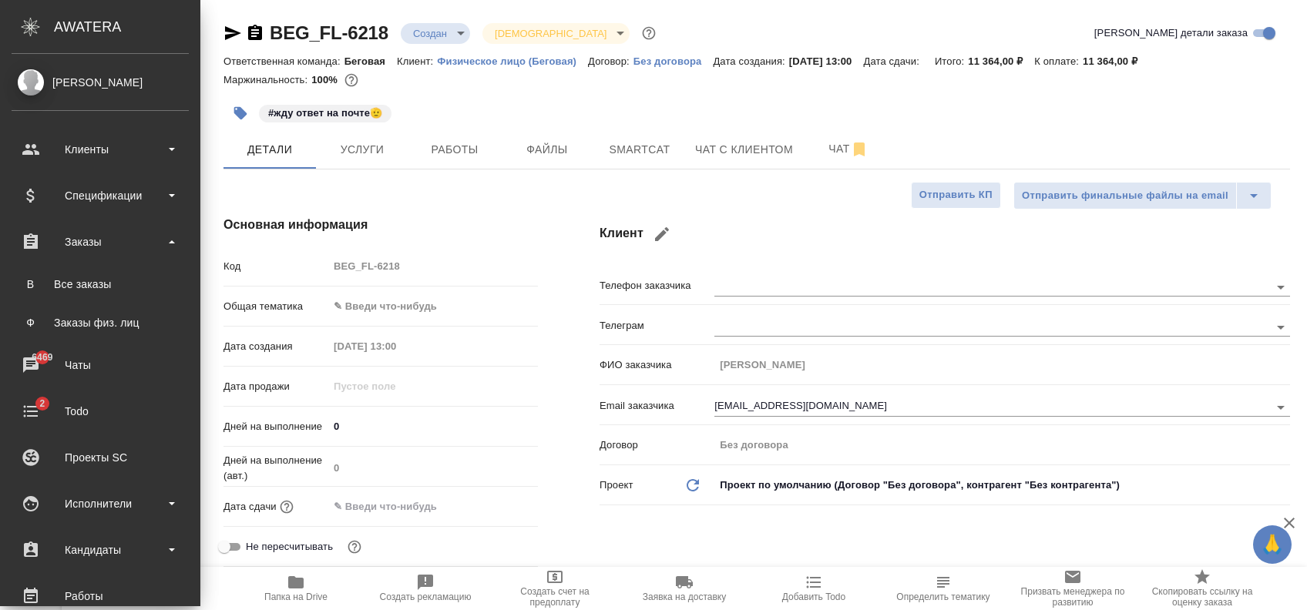
type textarea "x"
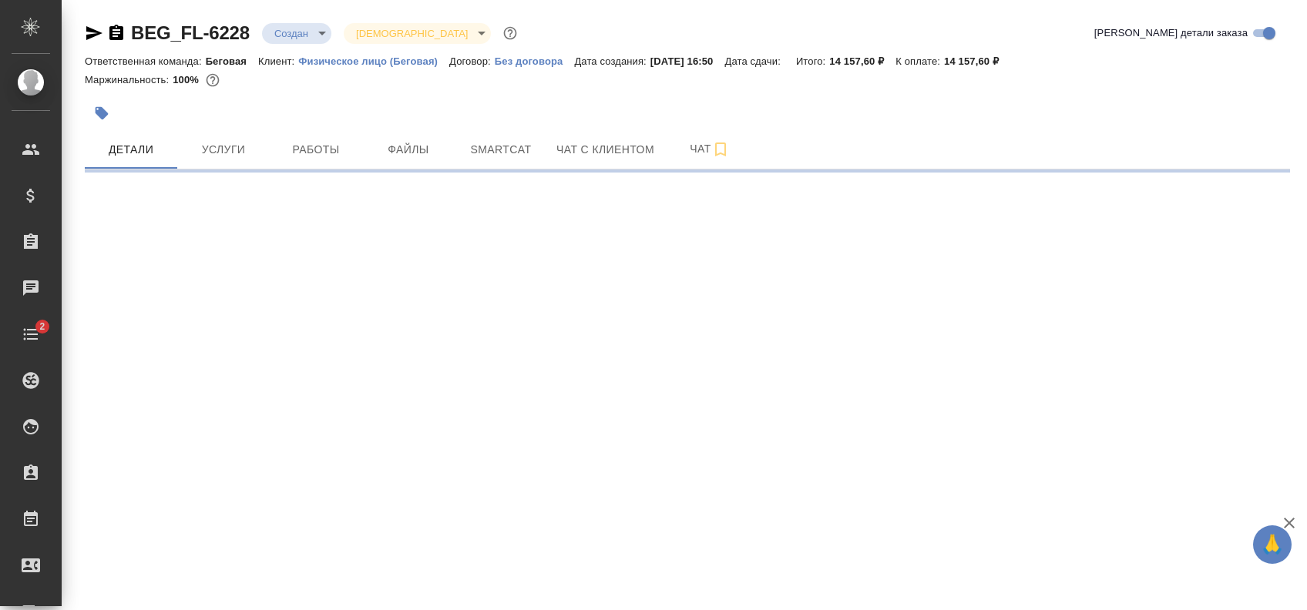
click at [104, 112] on icon "button" at bounding box center [102, 113] width 13 height 13
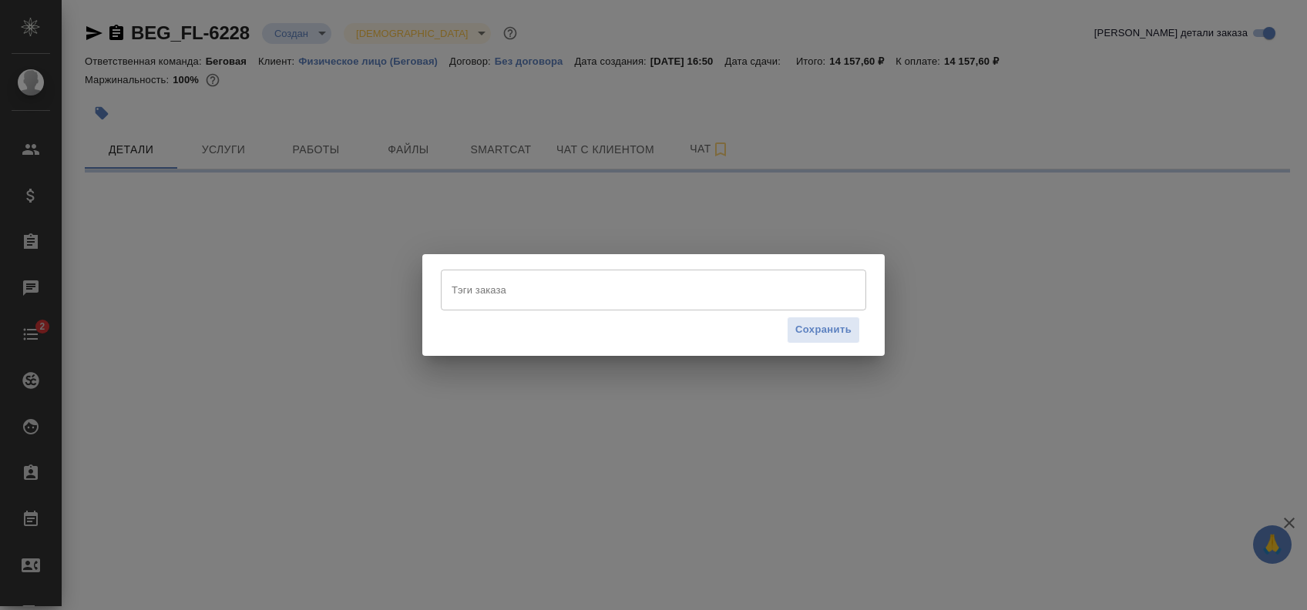
click at [493, 293] on input "Тэги заказа" at bounding box center [639, 290] width 382 height 26
select select "RU"
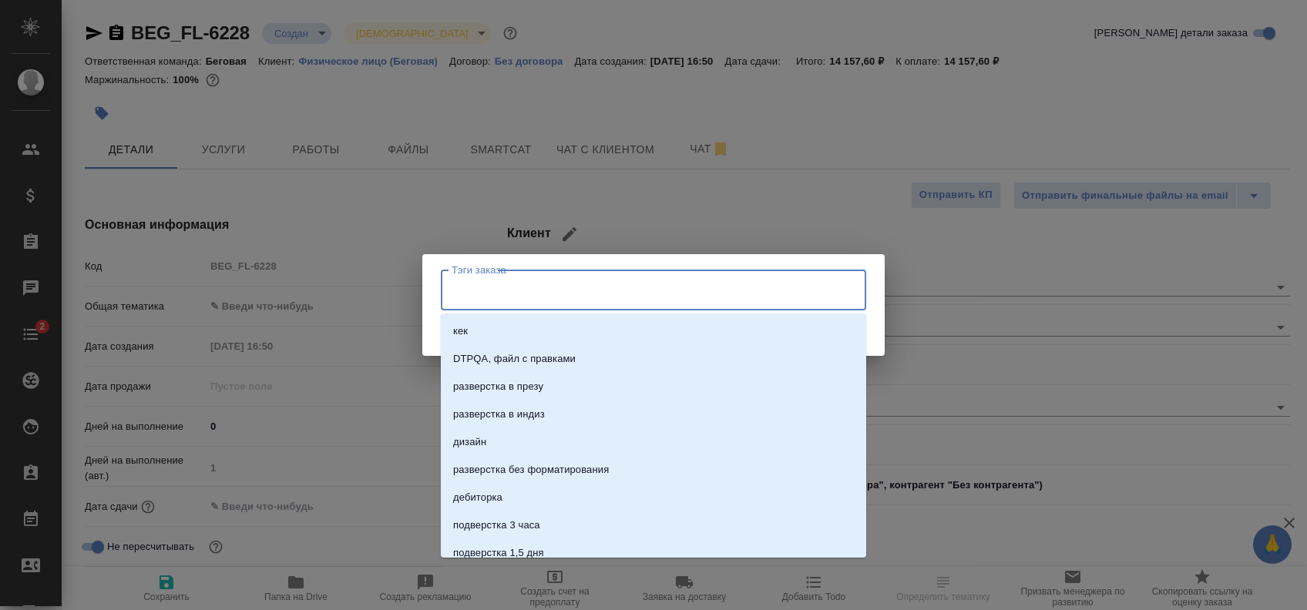
type textarea "x"
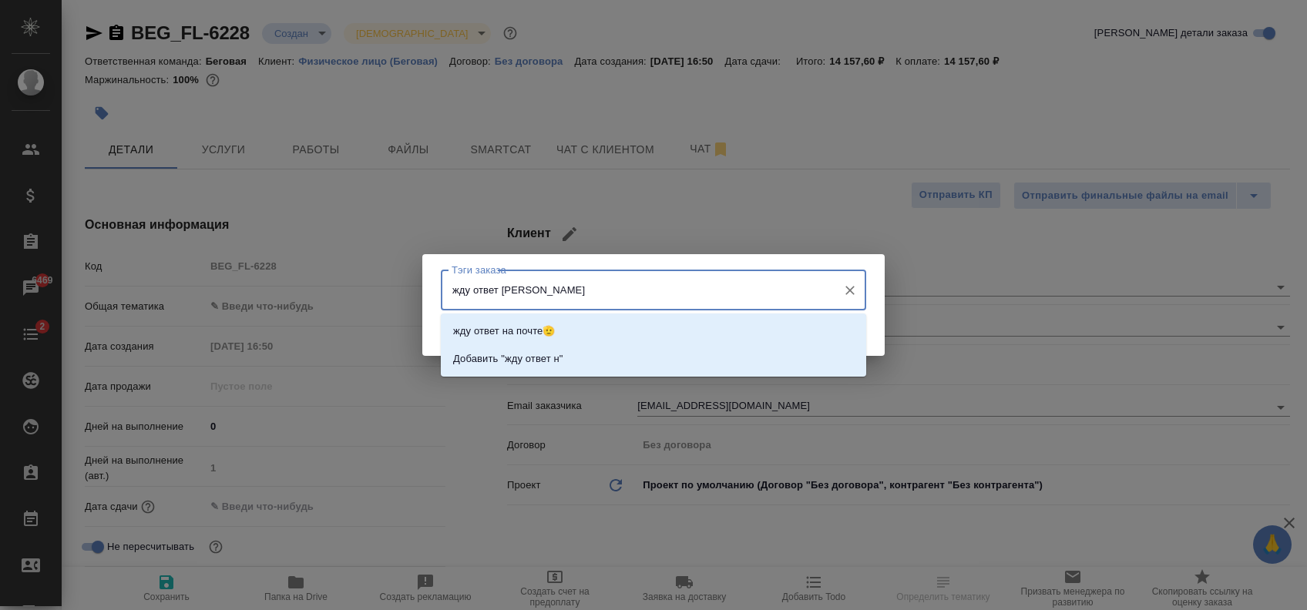
type input "жду ответ на"
click at [564, 322] on li "жду ответ на почте🫡" at bounding box center [653, 331] width 425 height 28
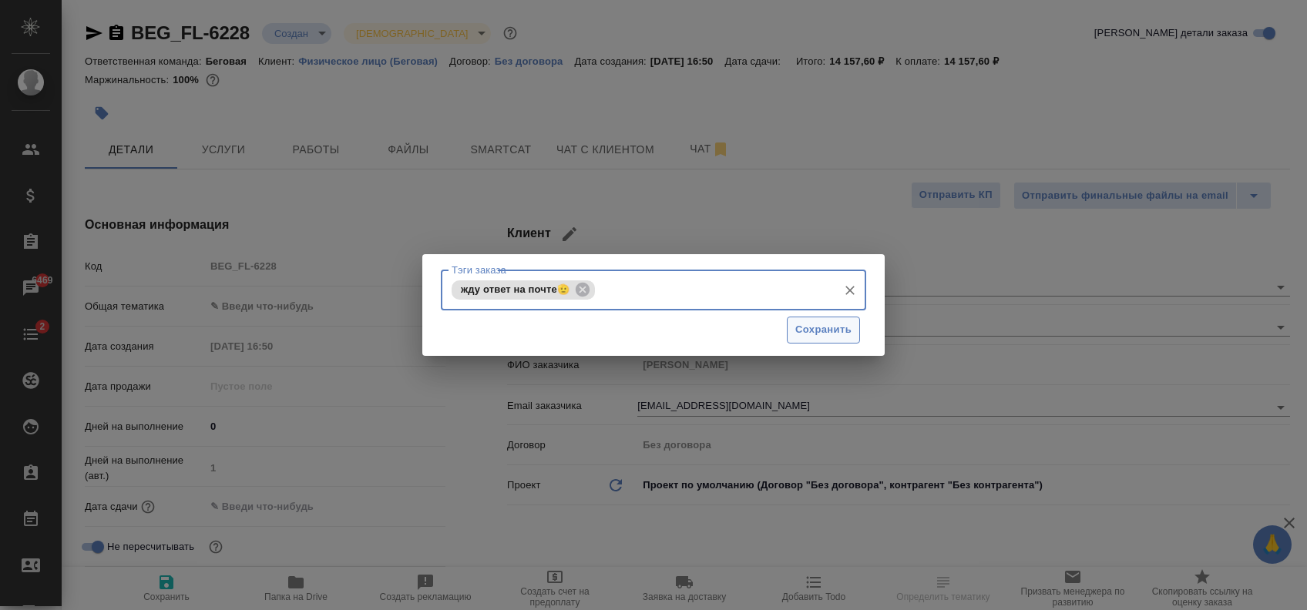
click at [832, 325] on span "Сохранить" at bounding box center [823, 330] width 56 height 18
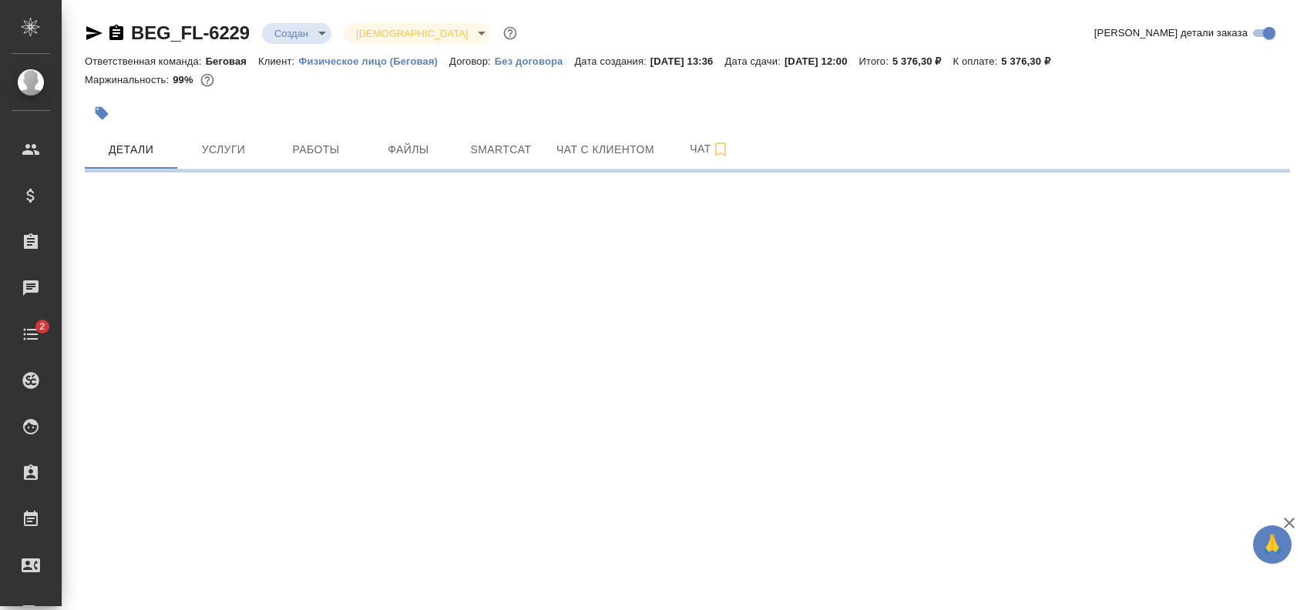
click at [101, 108] on icon "button" at bounding box center [102, 113] width 13 height 13
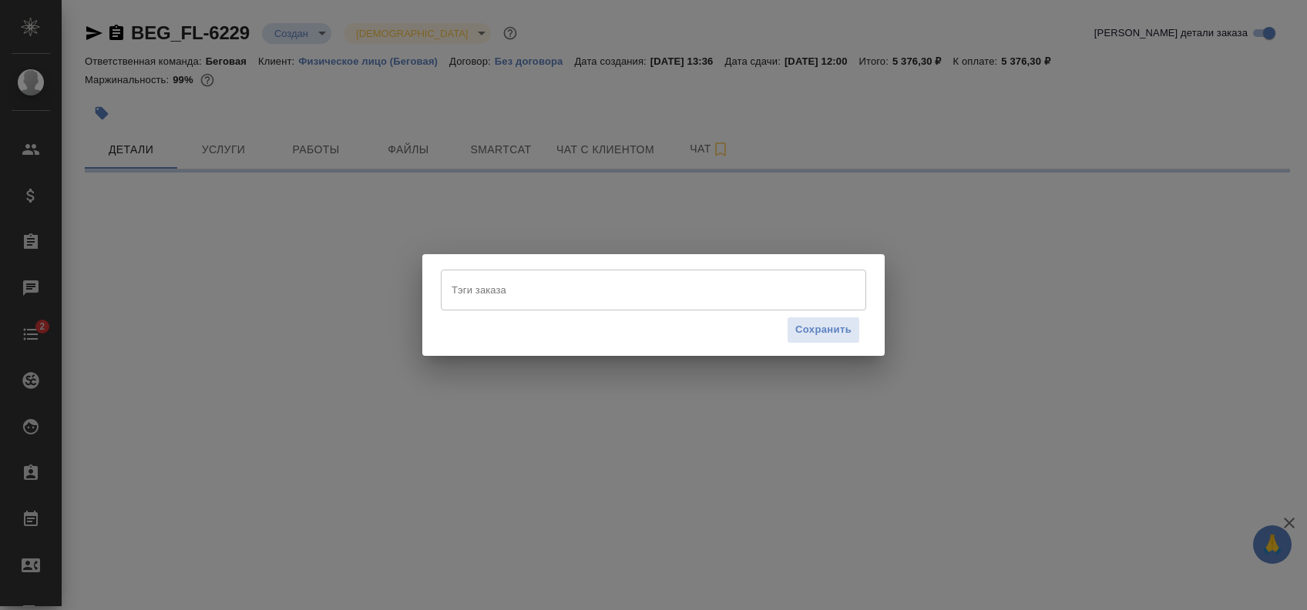
select select "RU"
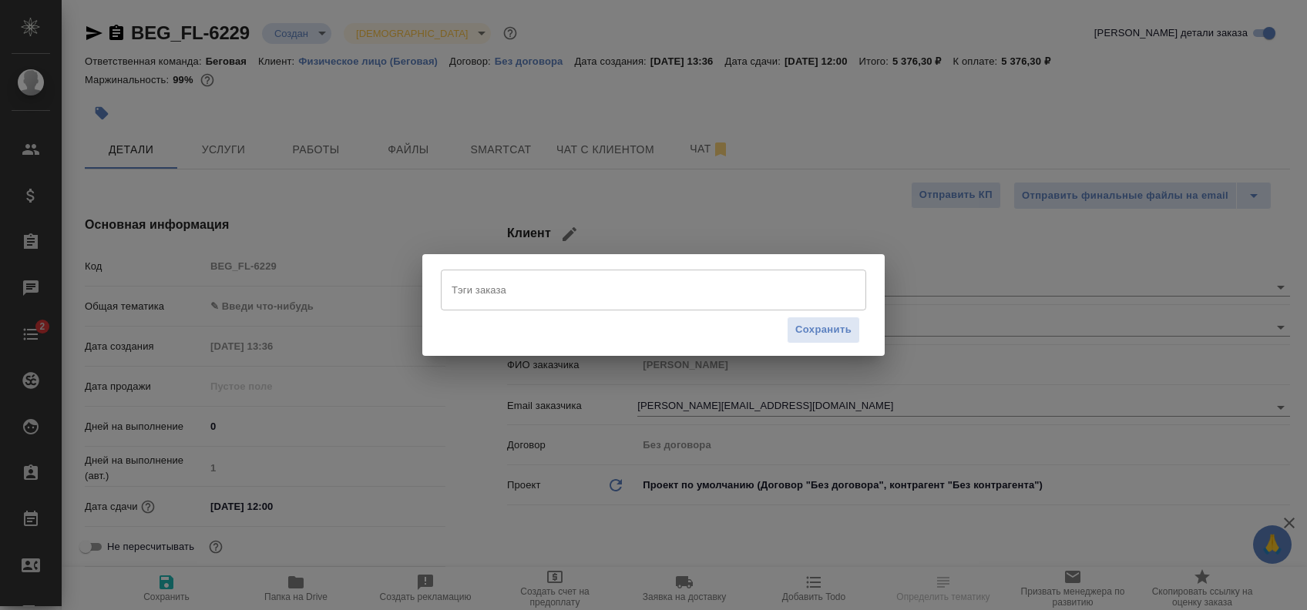
type textarea "x"
click at [509, 294] on input "Тэги заказа" at bounding box center [639, 290] width 382 height 26
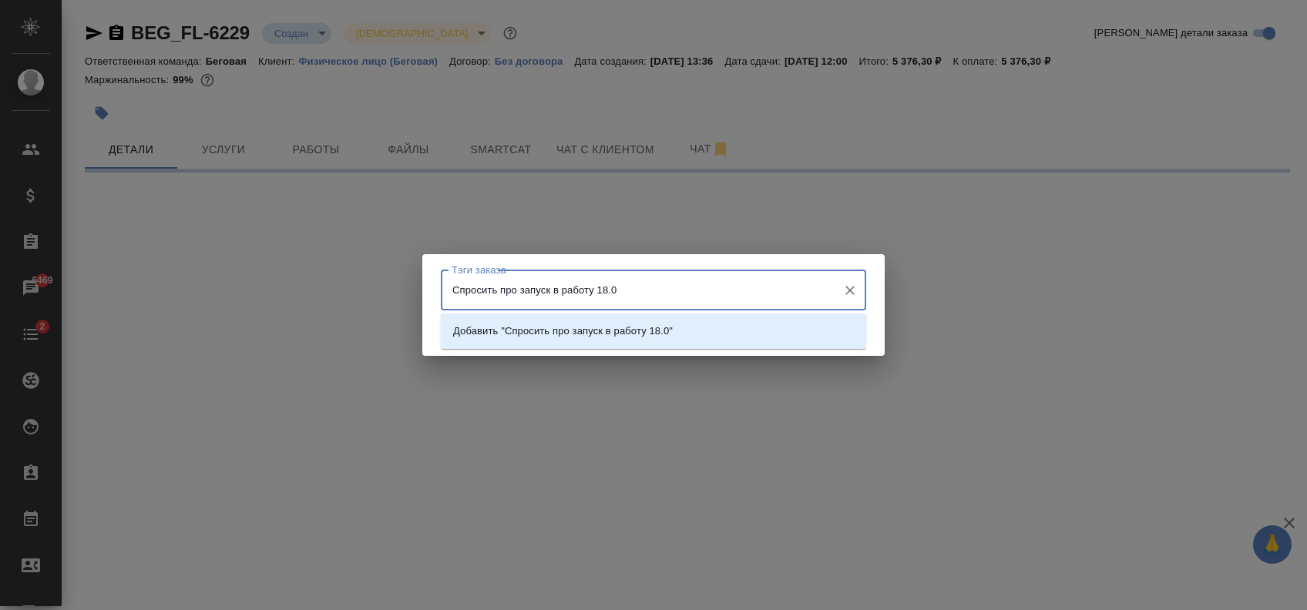
type input "Спросить про запуск в работу 18.08"
select select "RU"
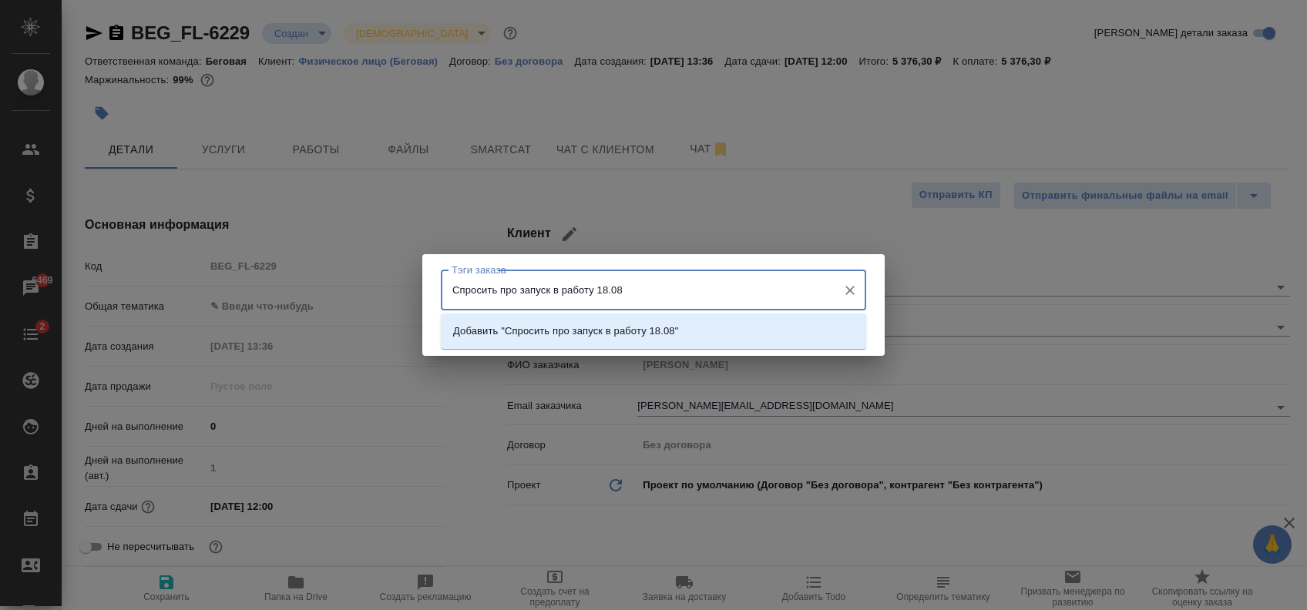
type textarea "x"
click at [671, 334] on p "Добавить "Спросить про запуск в работу 18.08"" at bounding box center [565, 331] width 225 height 15
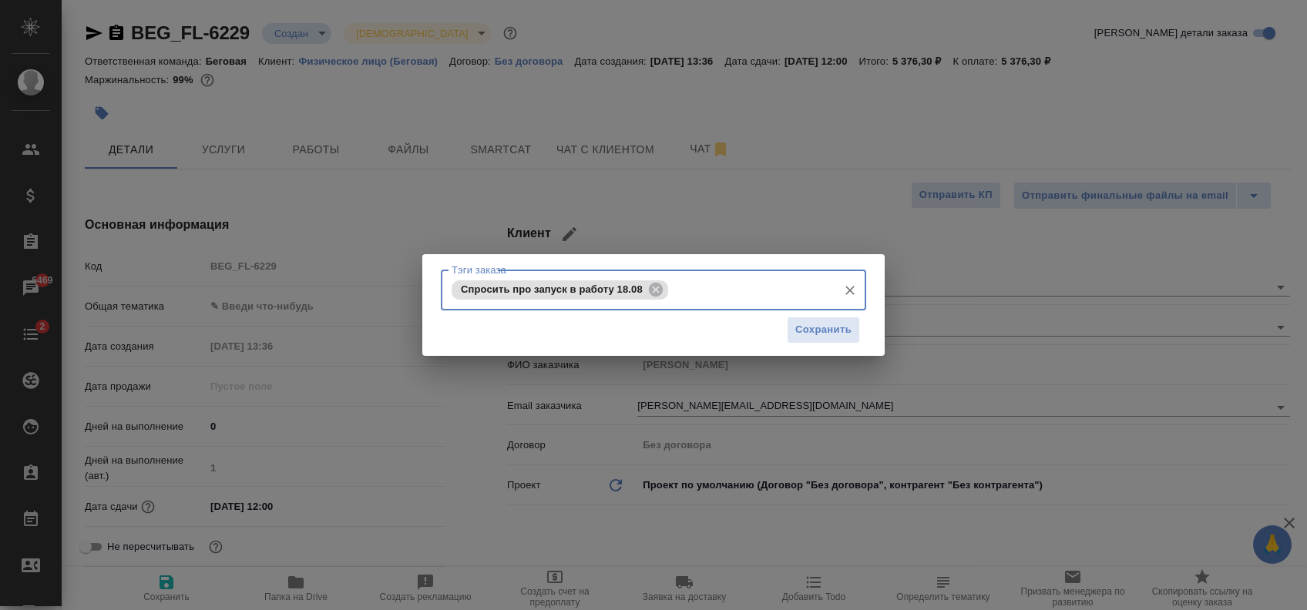
click at [592, 287] on span "Спросить про запуск в работу 18.08" at bounding box center [552, 290] width 200 height 12
click at [804, 330] on span "Сохранить" at bounding box center [823, 330] width 56 height 18
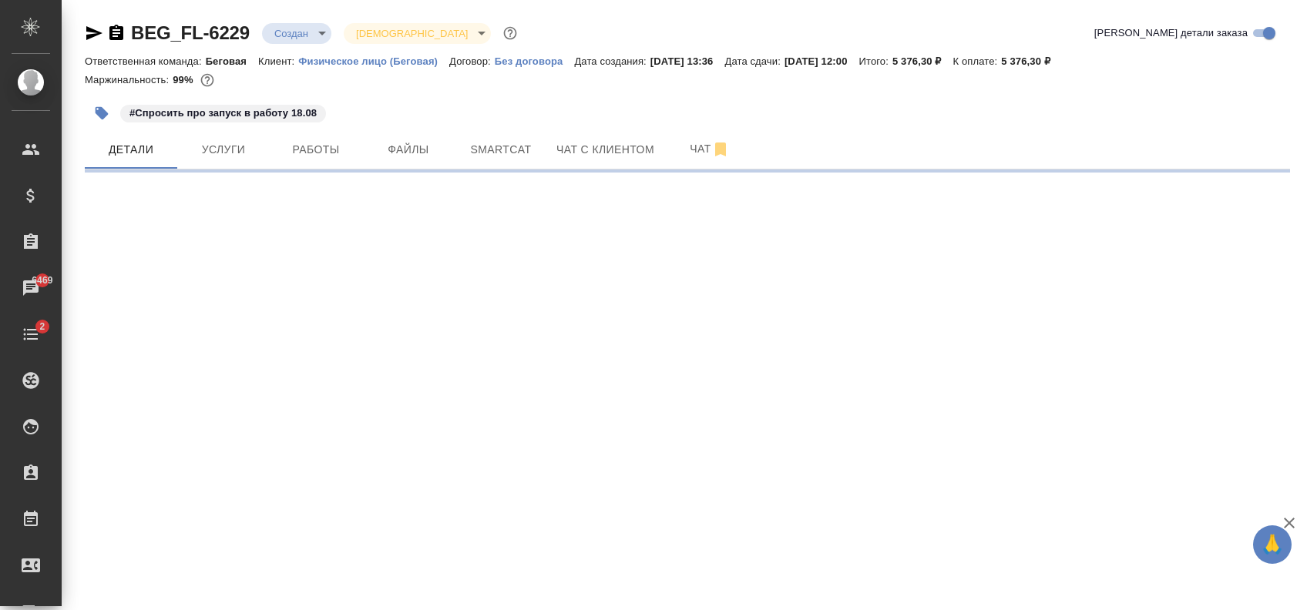
select select "RU"
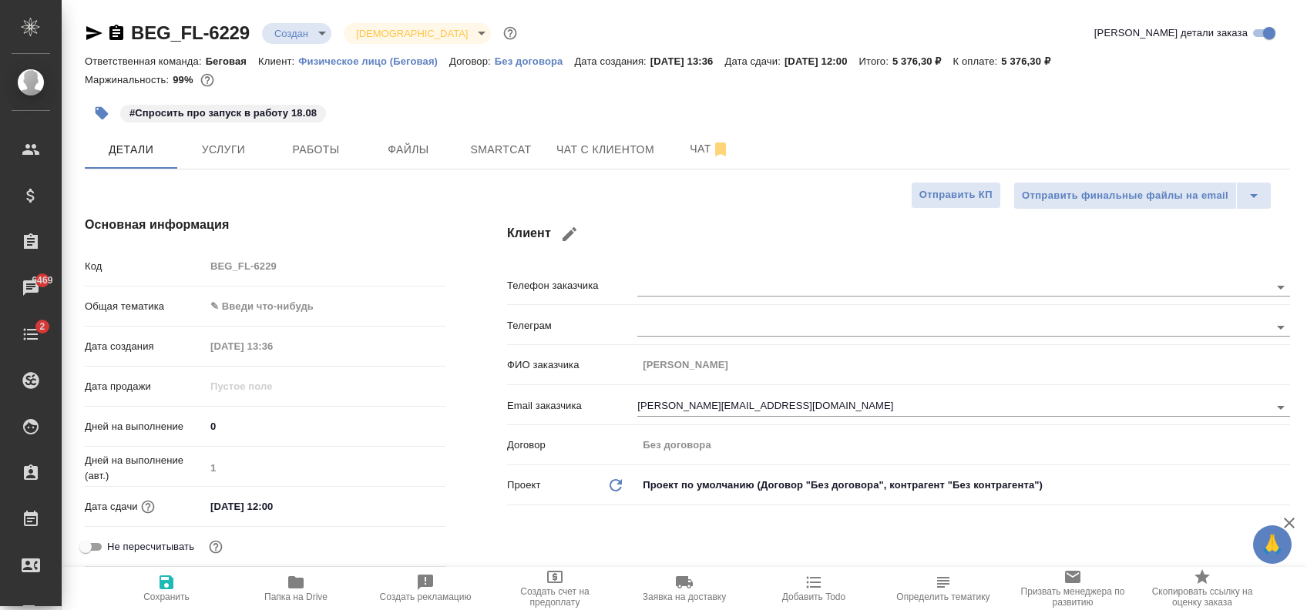
type textarea "x"
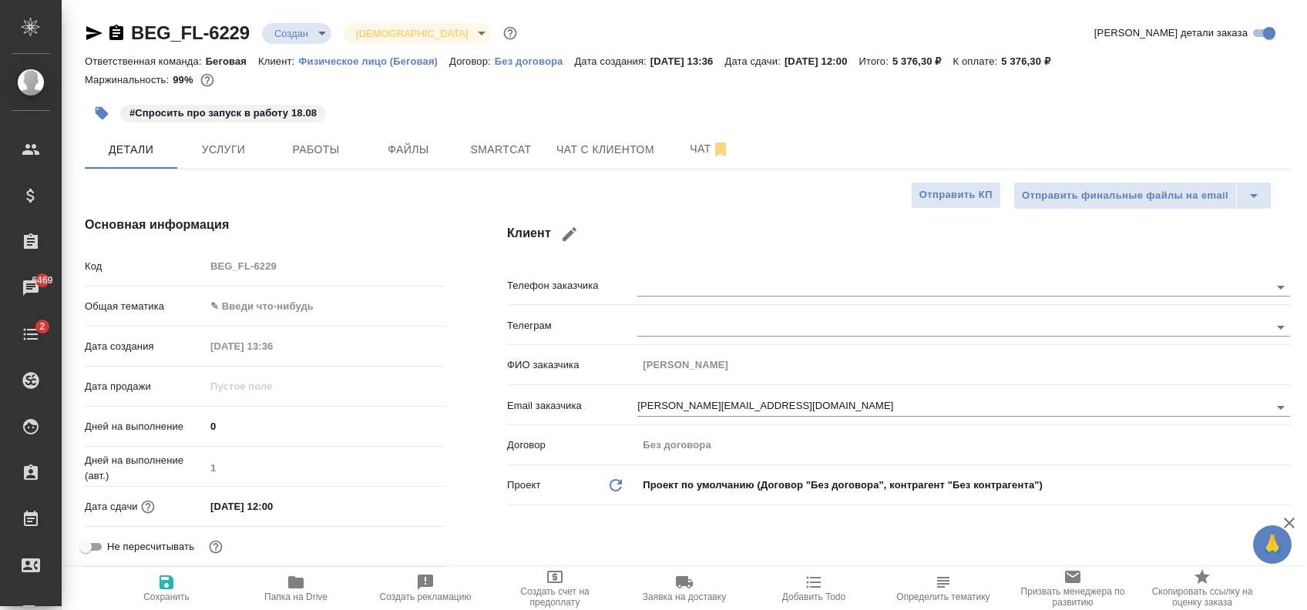
type textarea "x"
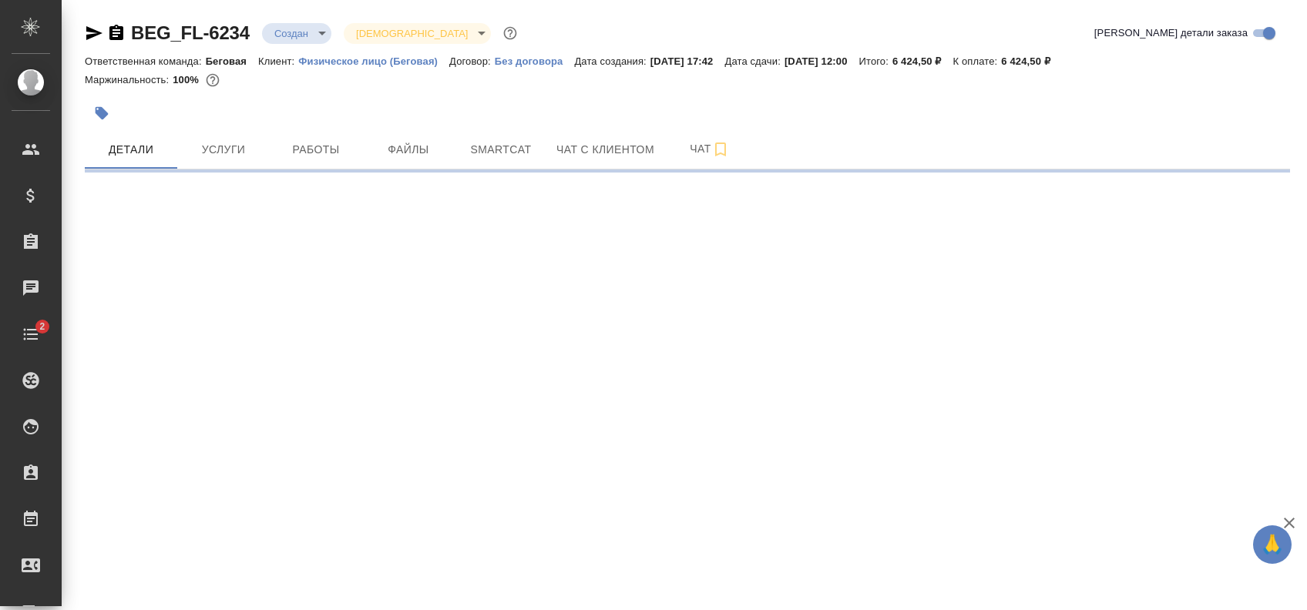
click at [108, 116] on icon "button" at bounding box center [101, 113] width 15 height 15
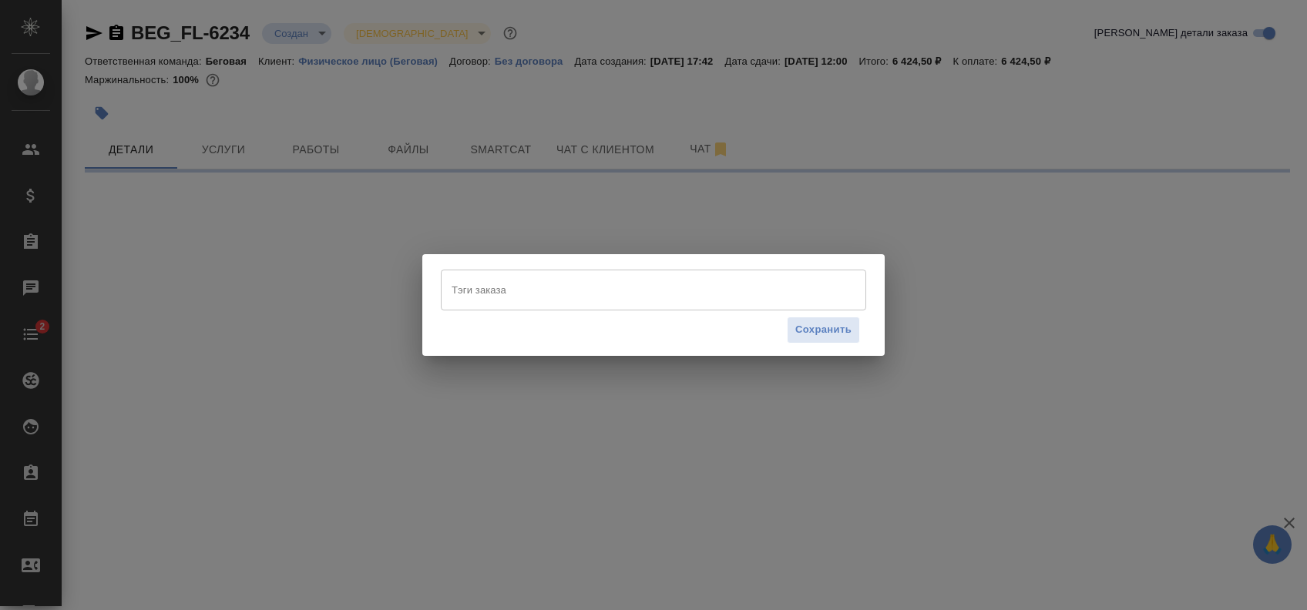
click at [472, 291] on input "Тэги заказа" at bounding box center [639, 290] width 382 height 26
select select "RU"
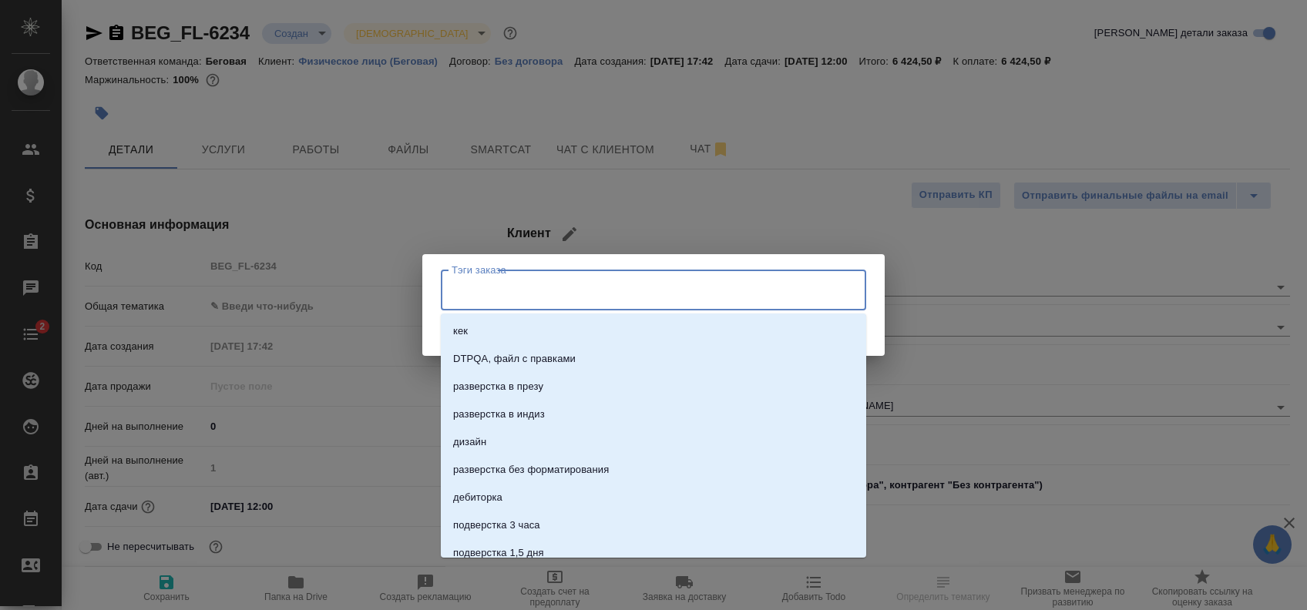
type textarea "x"
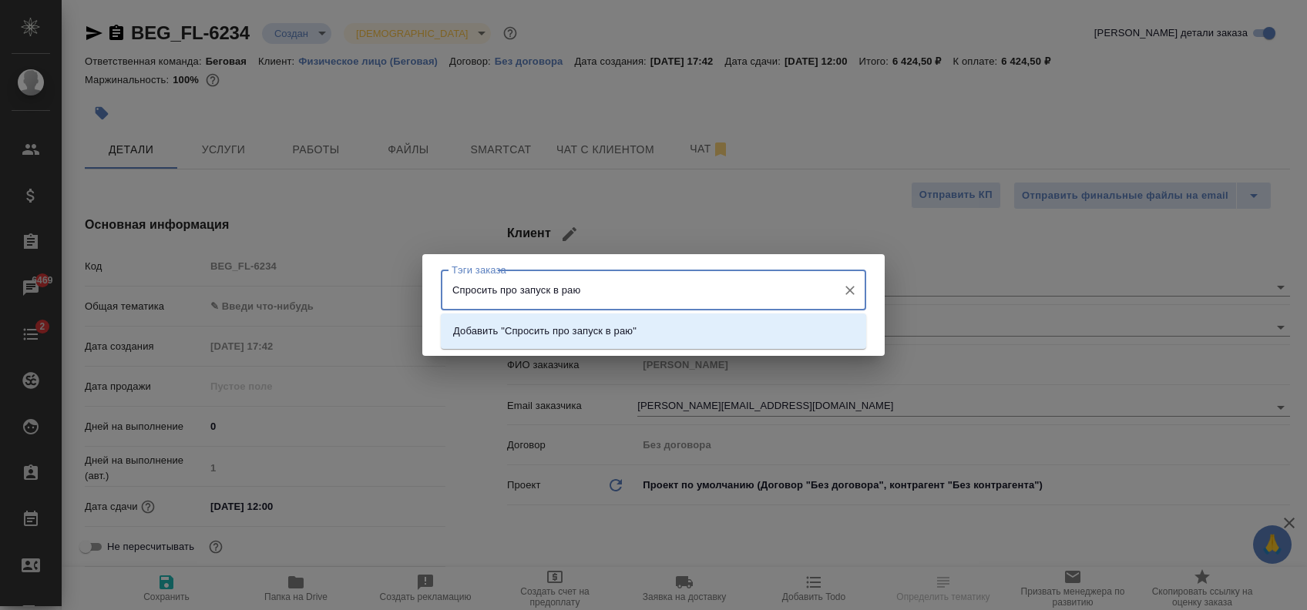
type input "Спросить про запуск в ра"
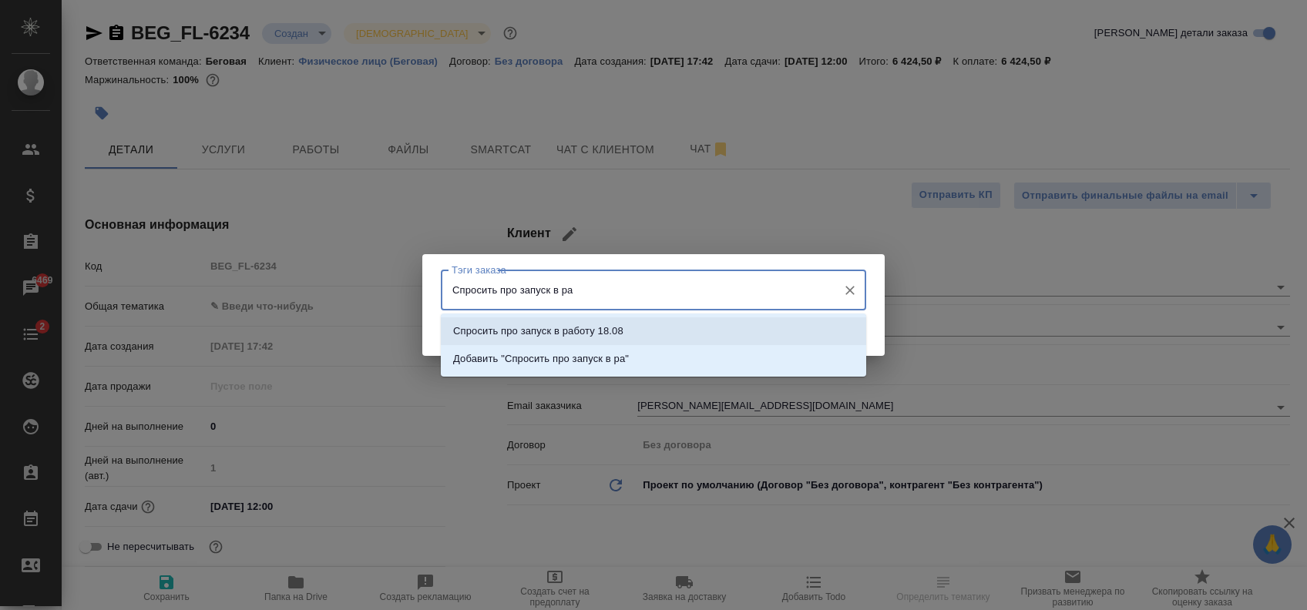
click at [679, 325] on li "Спросить про запуск в работу 18.08" at bounding box center [653, 331] width 425 height 28
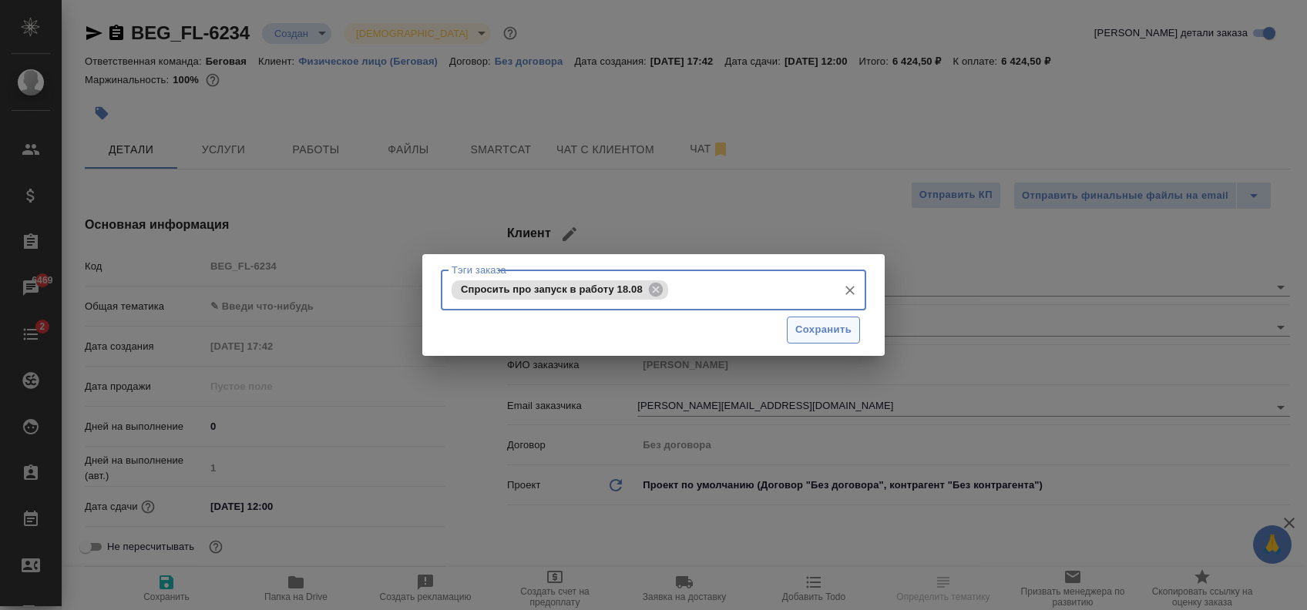
click at [814, 338] on span "Сохранить" at bounding box center [823, 330] width 56 height 18
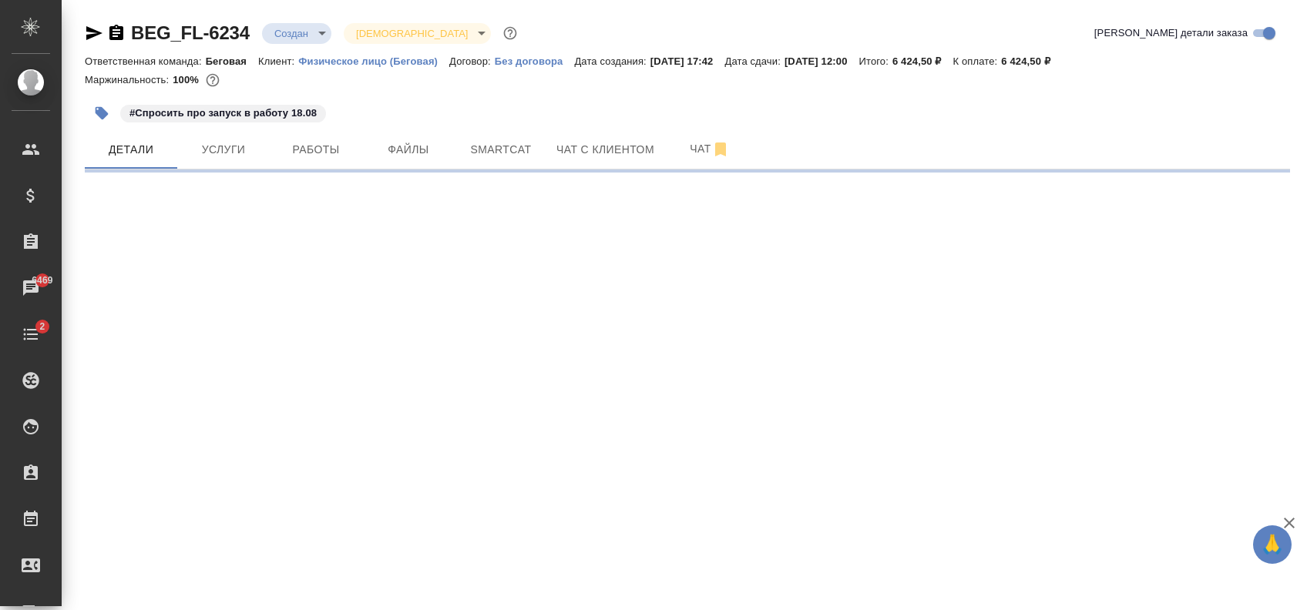
select select "RU"
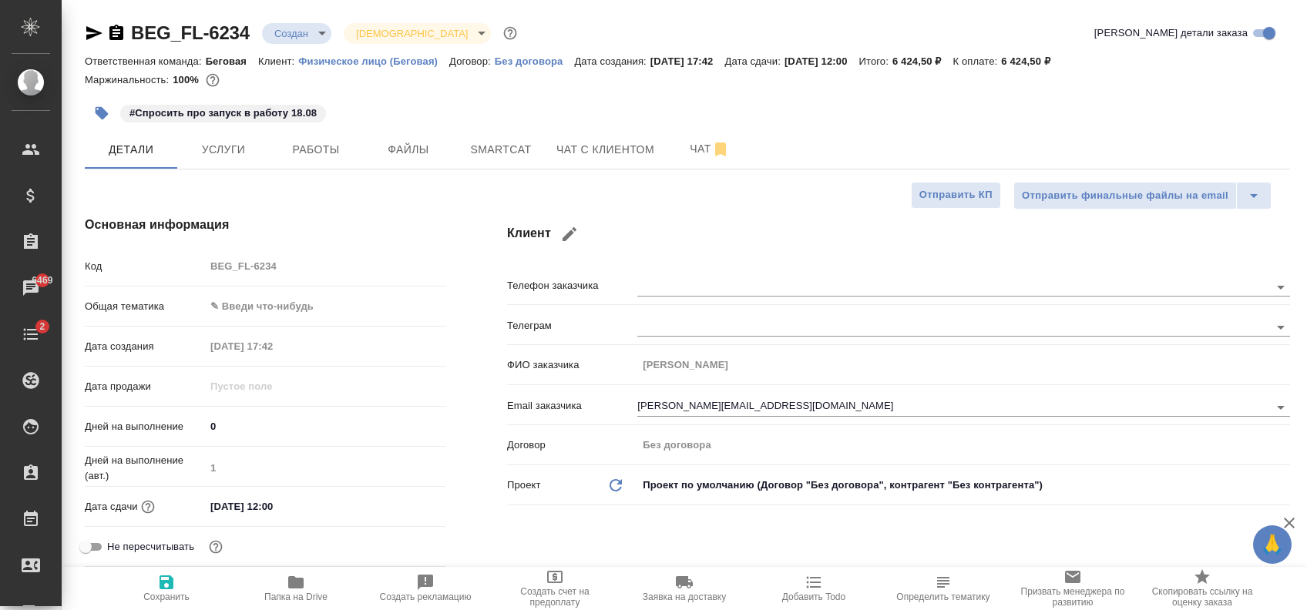
type textarea "x"
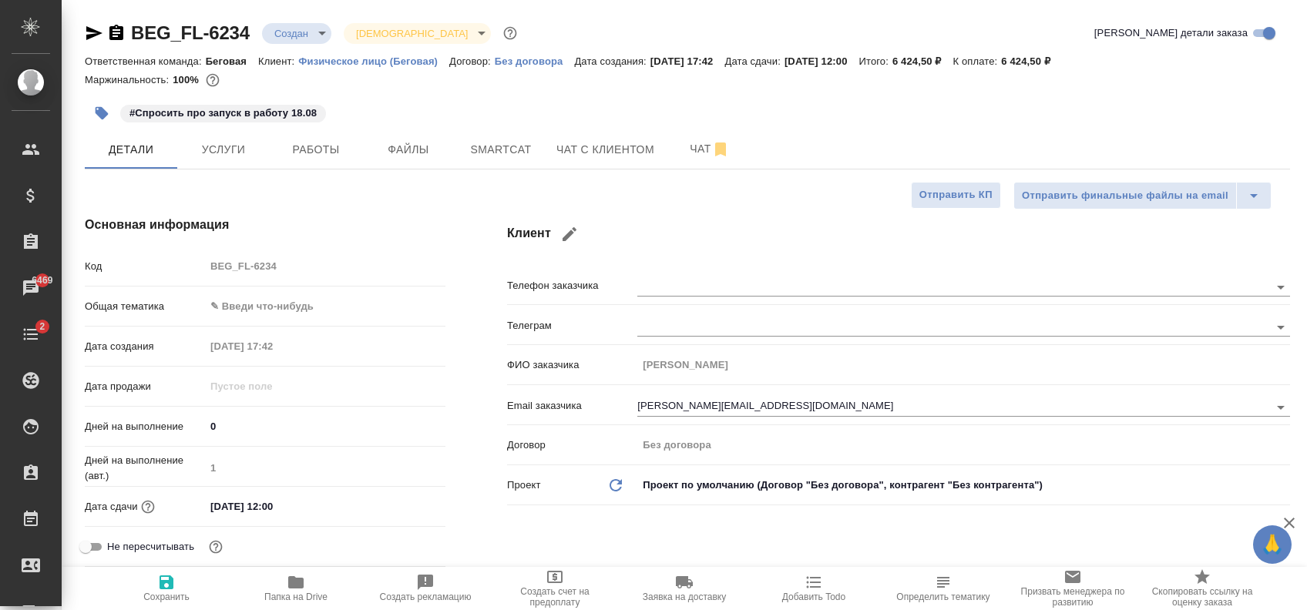
type textarea "x"
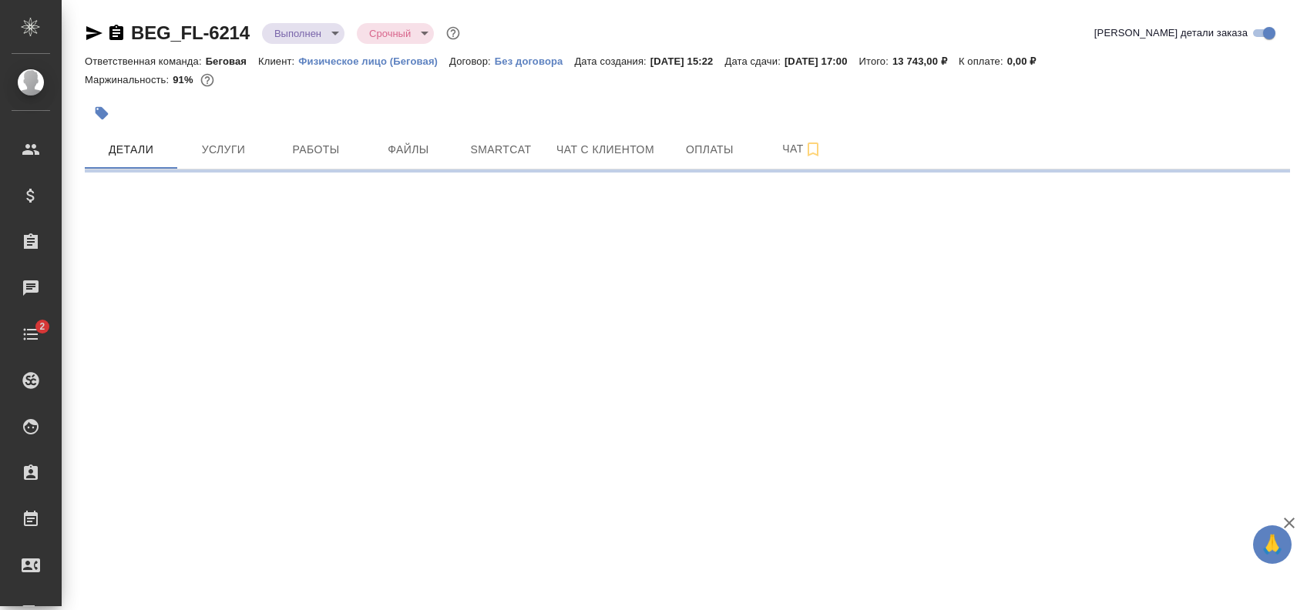
click at [103, 116] on icon "button" at bounding box center [102, 113] width 13 height 13
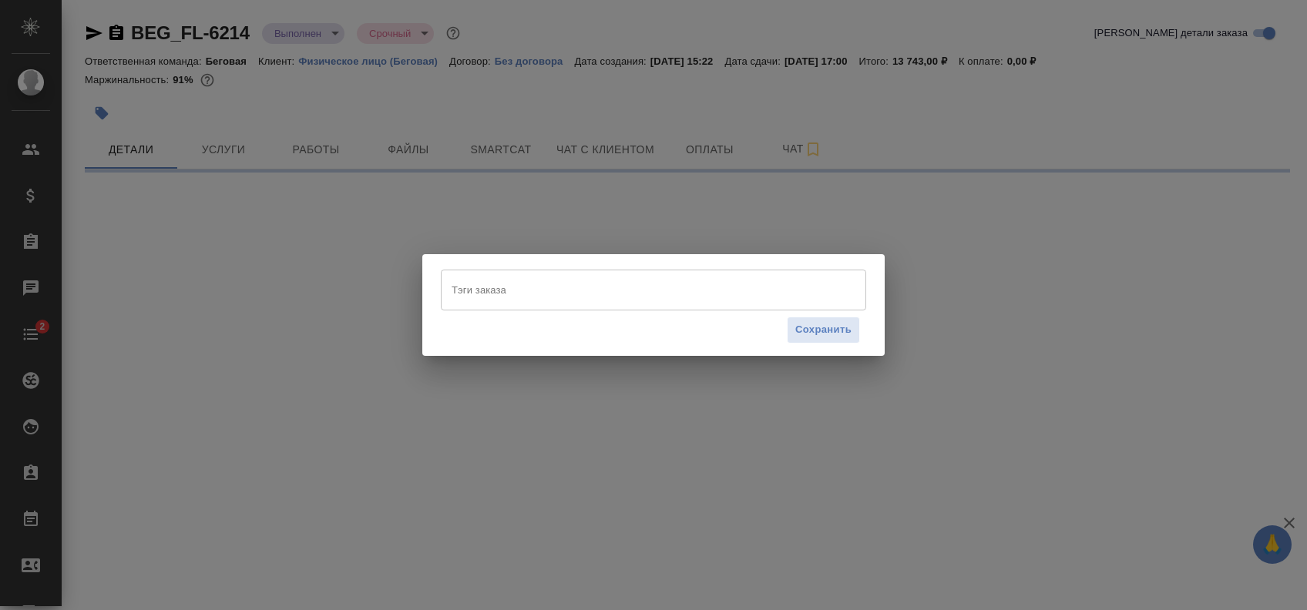
click at [482, 286] on input "Тэги заказа" at bounding box center [639, 290] width 382 height 26
select select "RU"
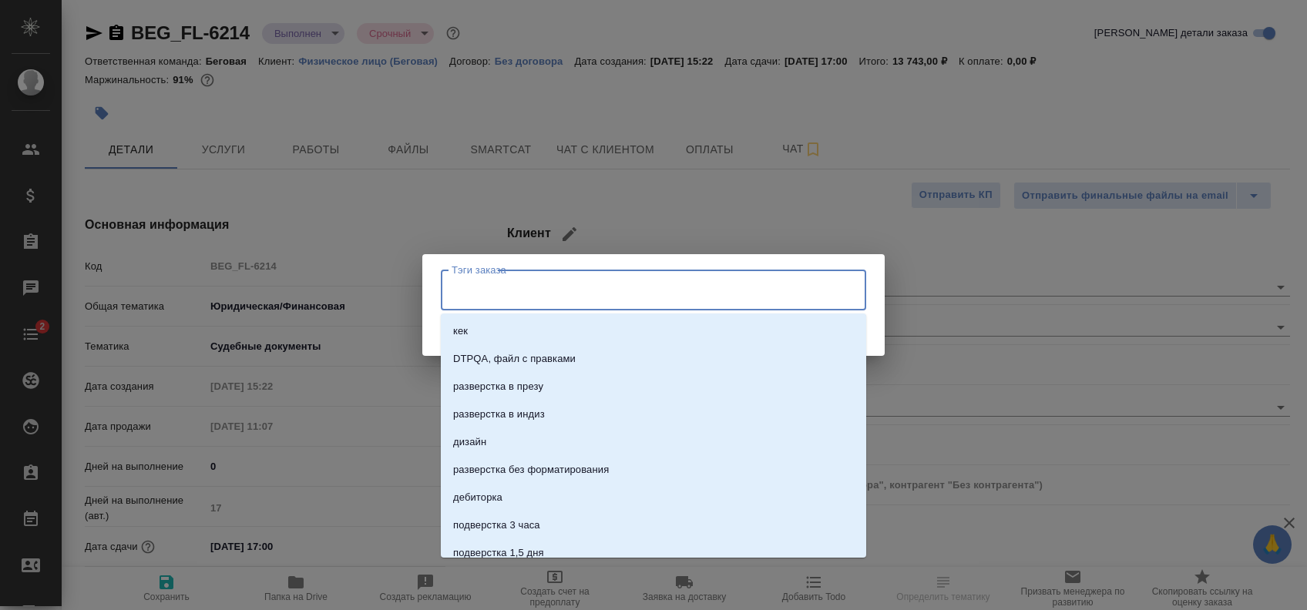
type input "З"
type textarea "x"
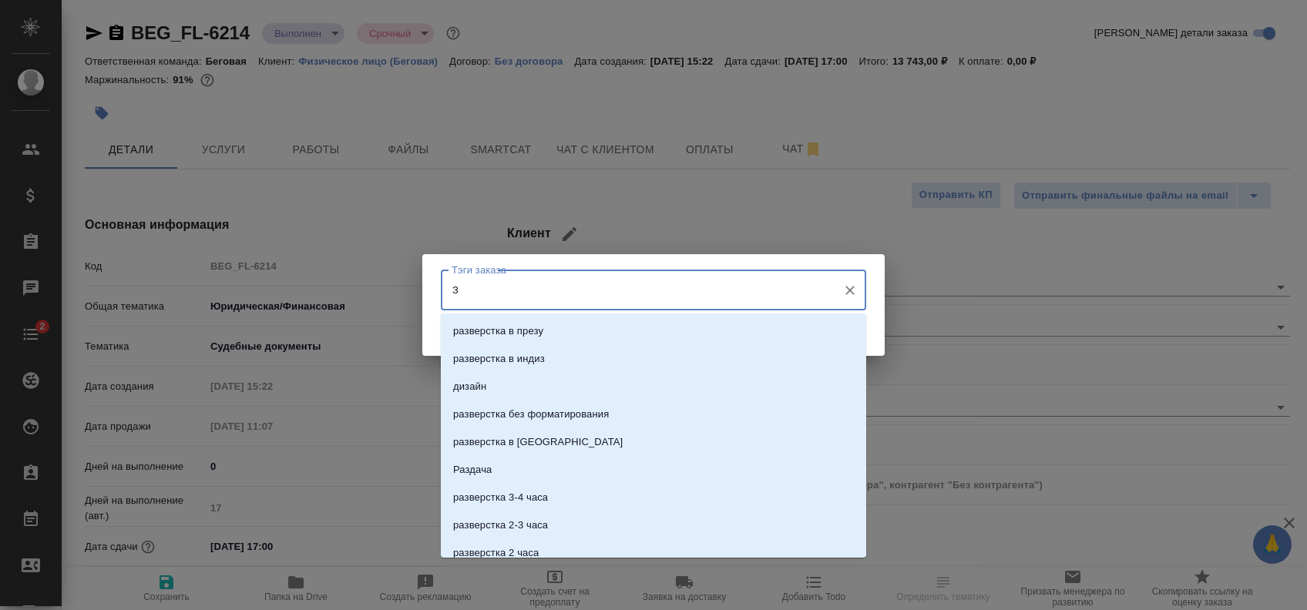
type textarea "x"
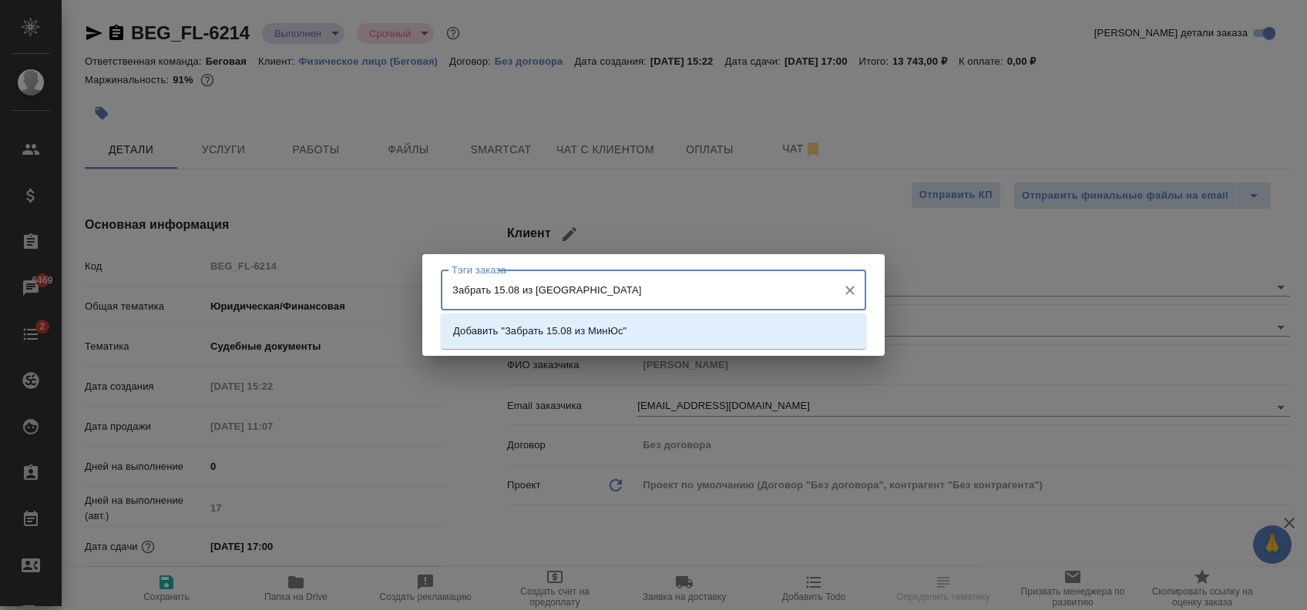
type input "Забрать 15.08 из МинЮст"
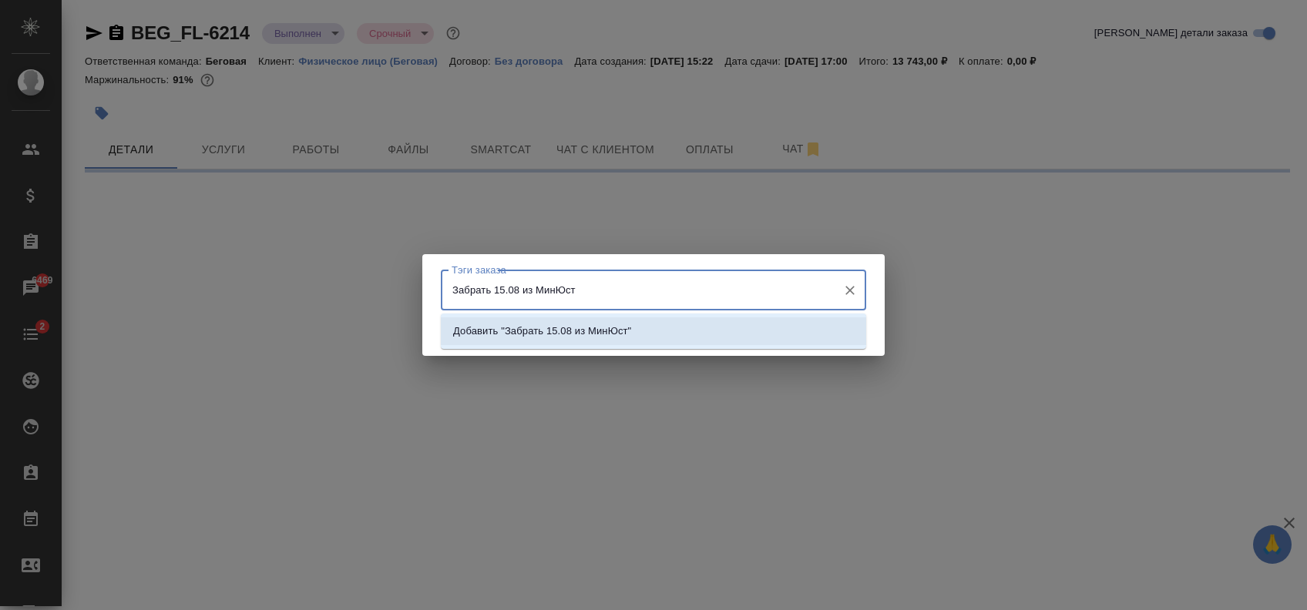
click at [559, 331] on p "Добавить "Забрать 15.08 из МинЮст"" at bounding box center [542, 331] width 178 height 15
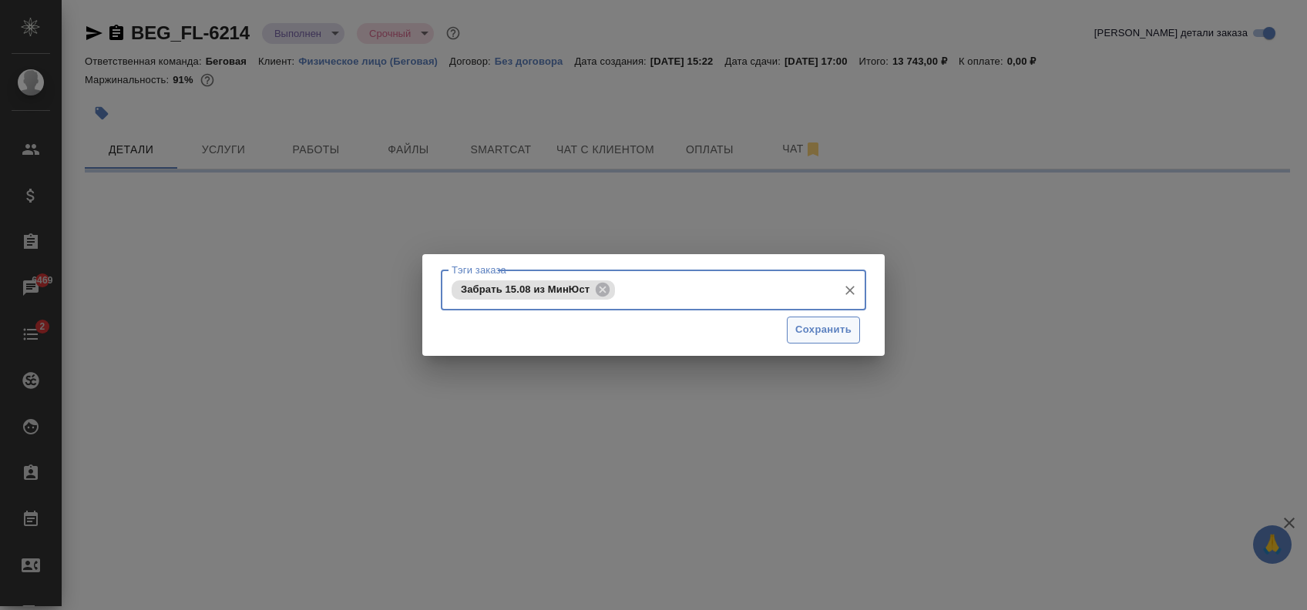
click at [831, 327] on span "Сохранить" at bounding box center [823, 330] width 56 height 18
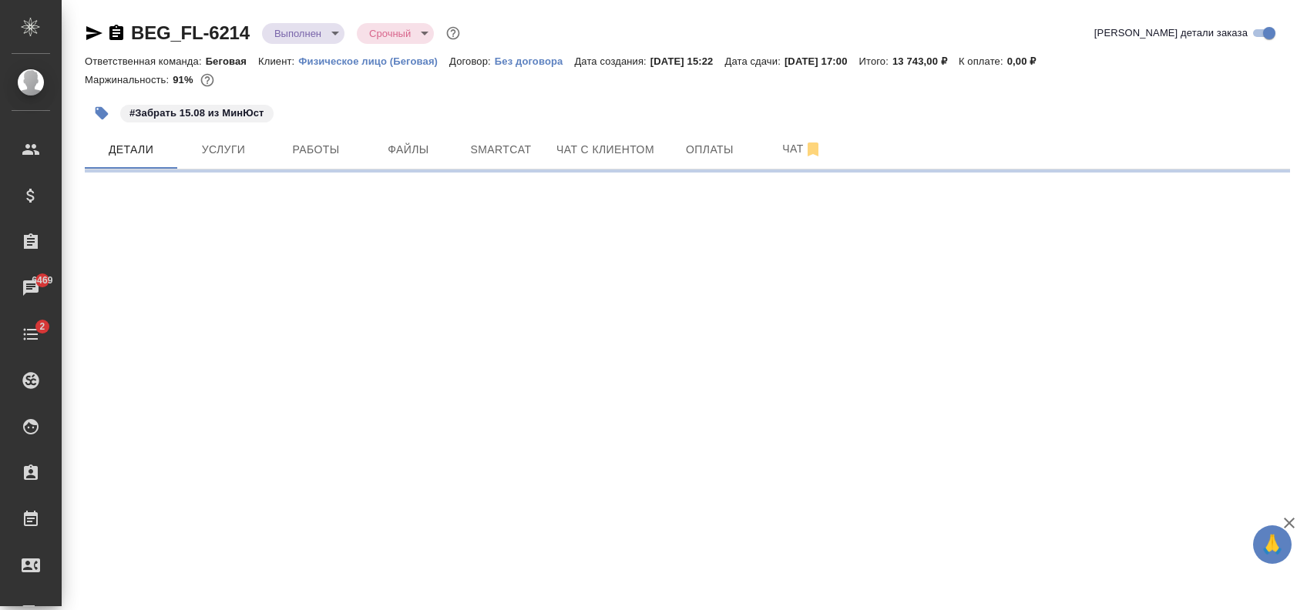
click at [96, 113] on icon "button" at bounding box center [102, 113] width 13 height 13
select select "RU"
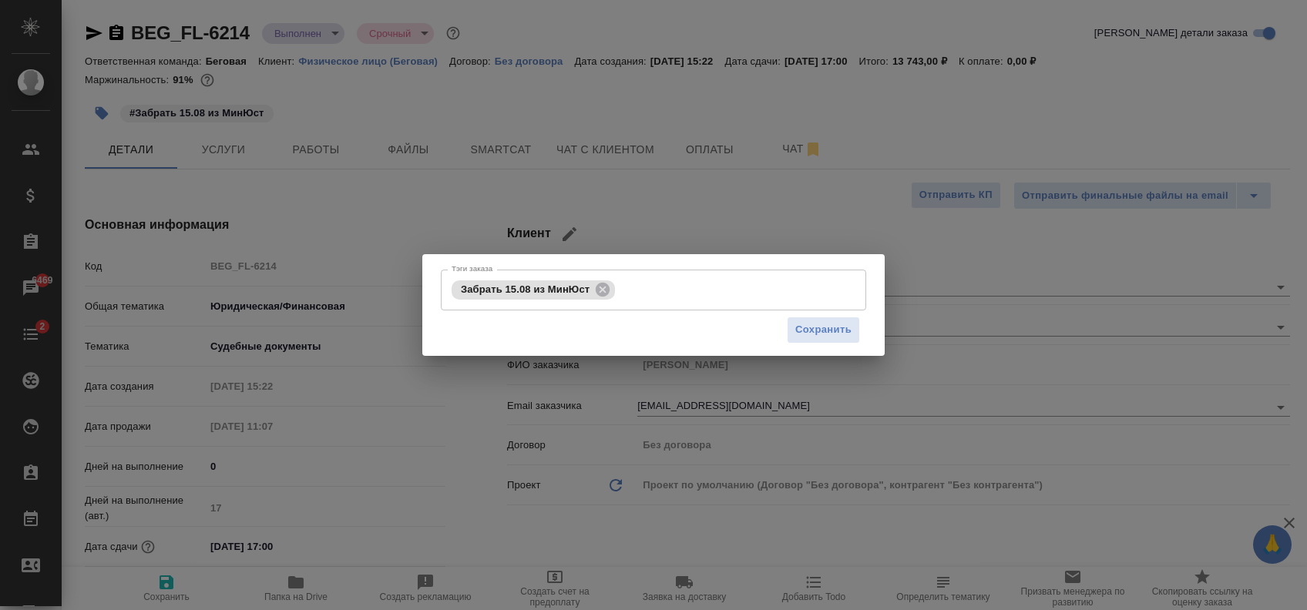
type textarea "x"
click at [642, 287] on input "Тэги заказа" at bounding box center [724, 290] width 211 height 26
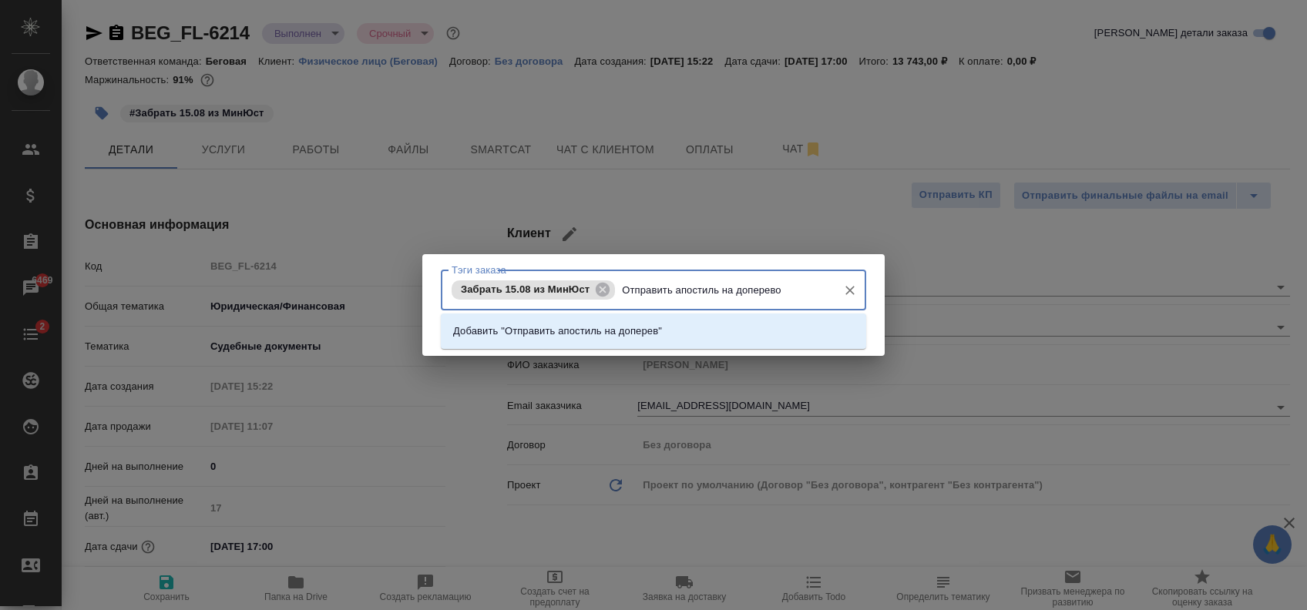
type input "Отправить апостиль на доперевод"
click at [630, 332] on p "Добавить "Отправить апостиль на доперевод"" at bounding box center [563, 331] width 220 height 15
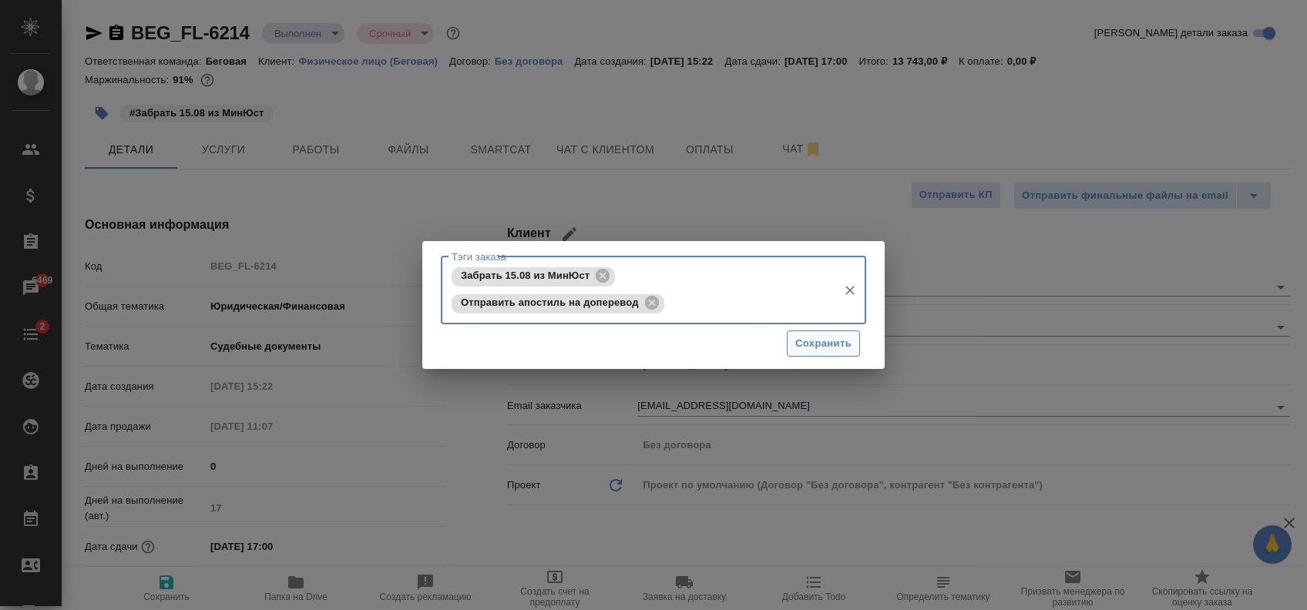
click at [830, 335] on span "Сохранить" at bounding box center [823, 344] width 56 height 18
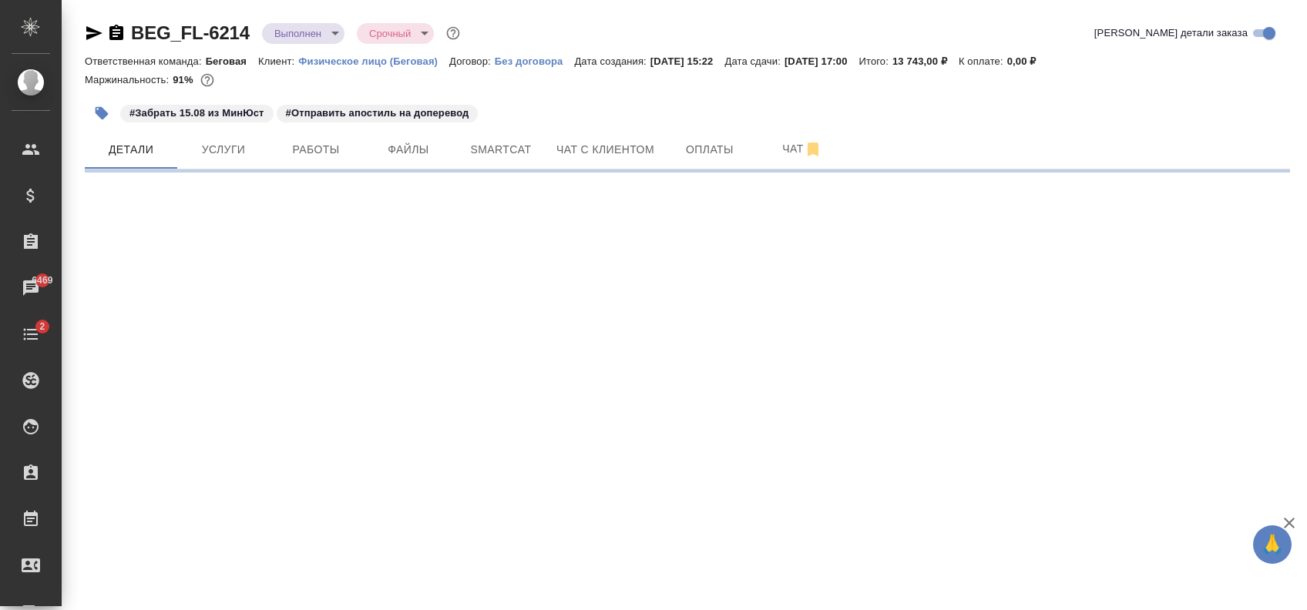
select select "RU"
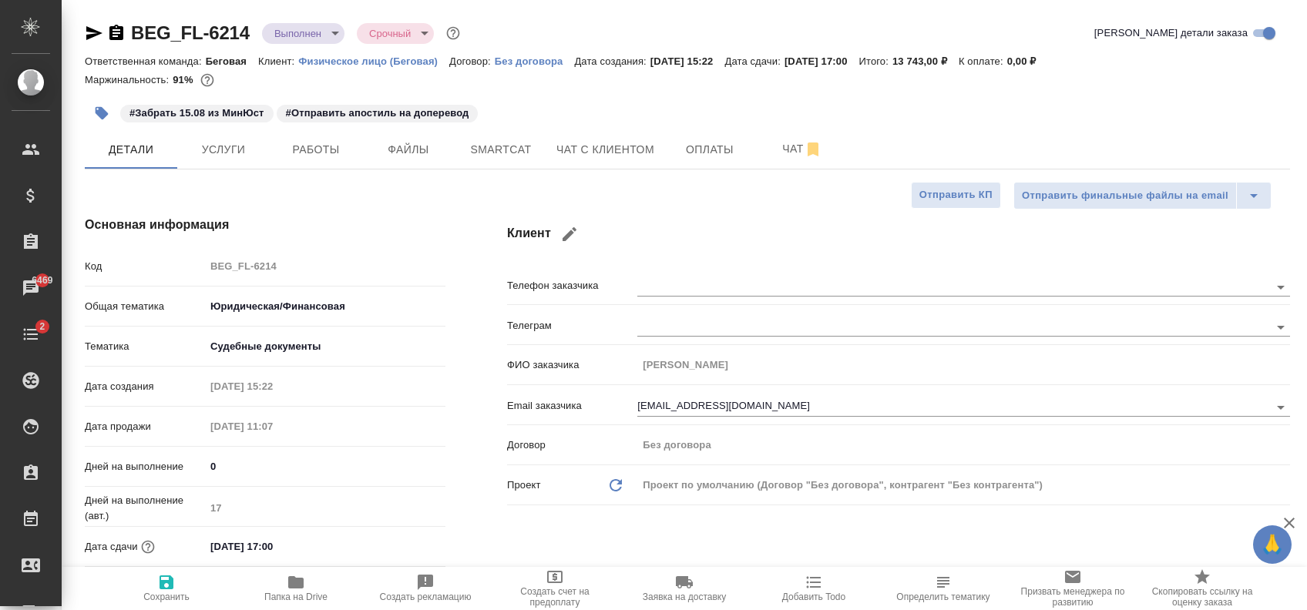
type textarea "x"
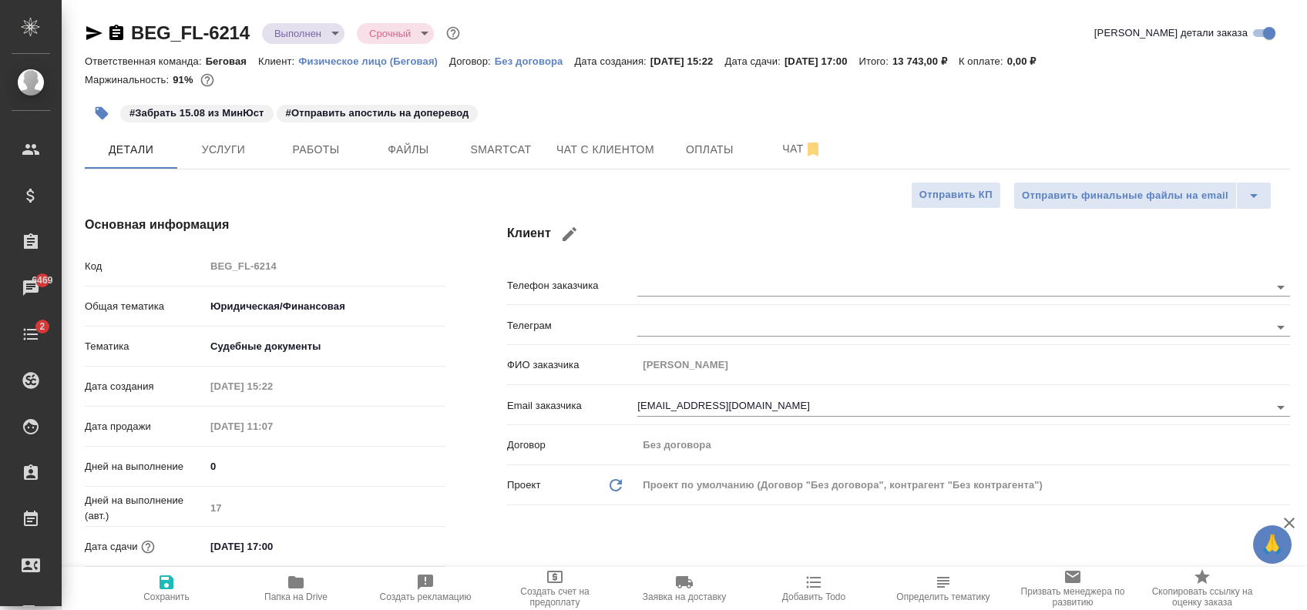
type textarea "x"
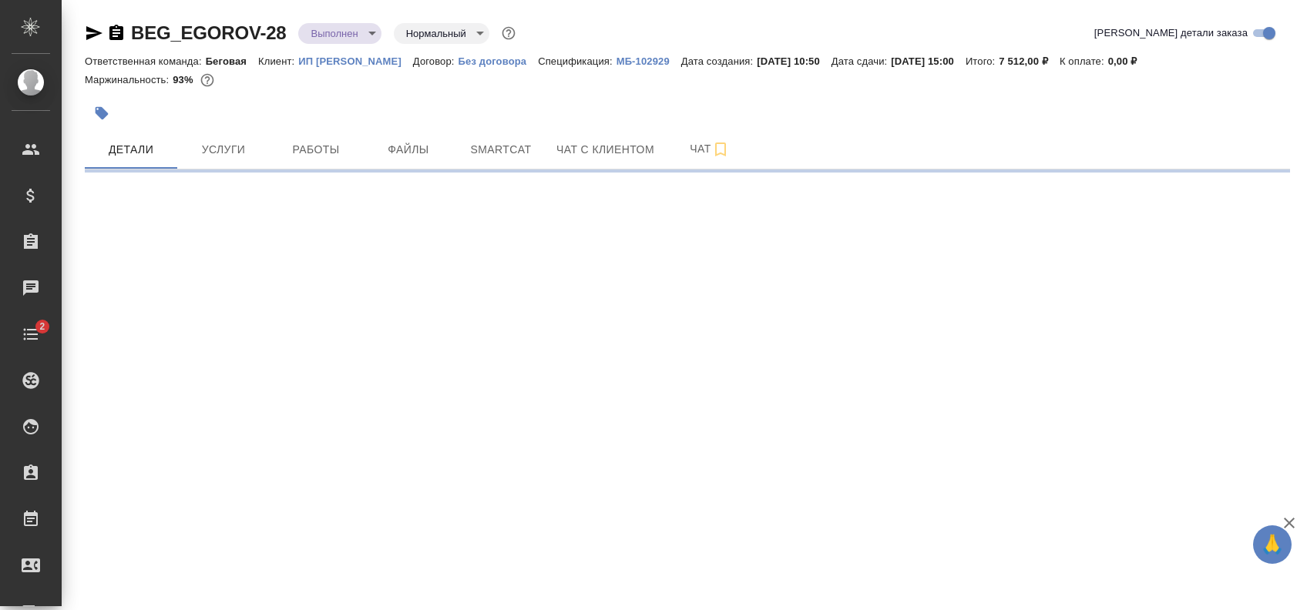
select select "RU"
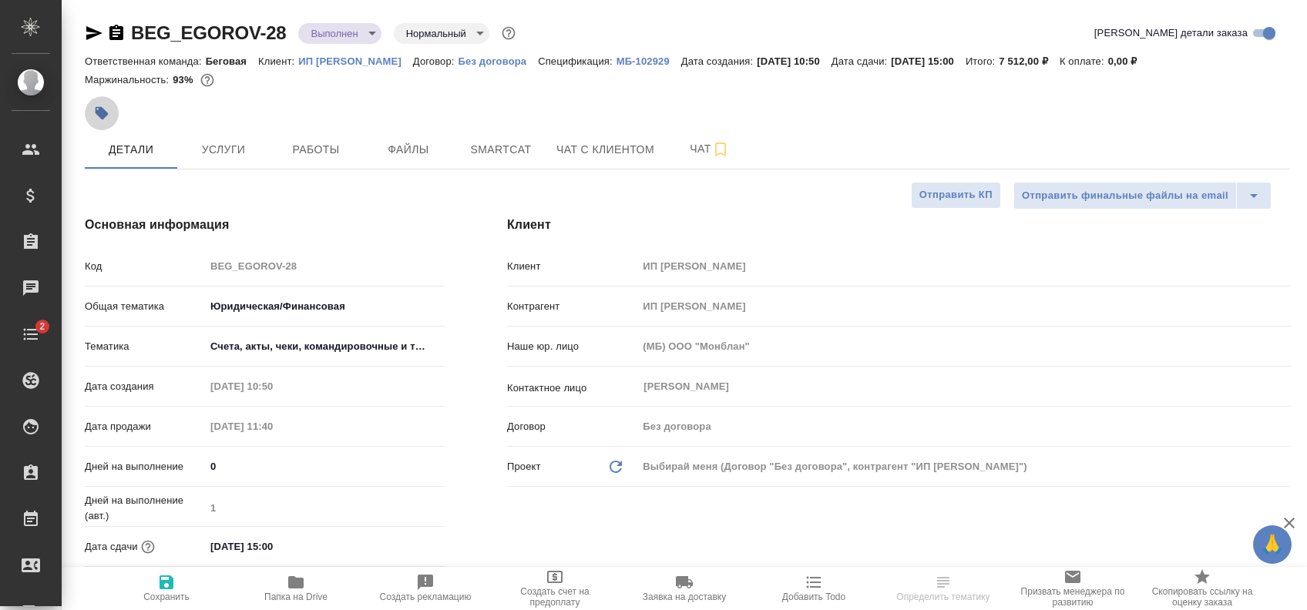
click at [96, 107] on icon "button" at bounding box center [102, 113] width 13 height 13
type textarea "x"
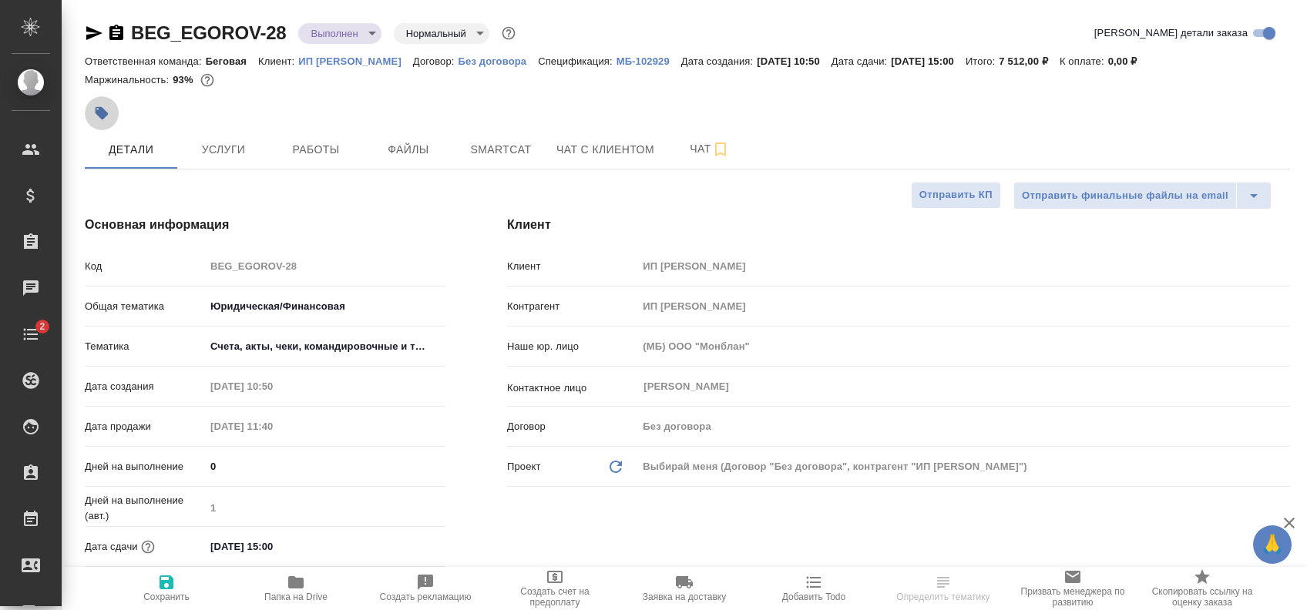
type textarea "x"
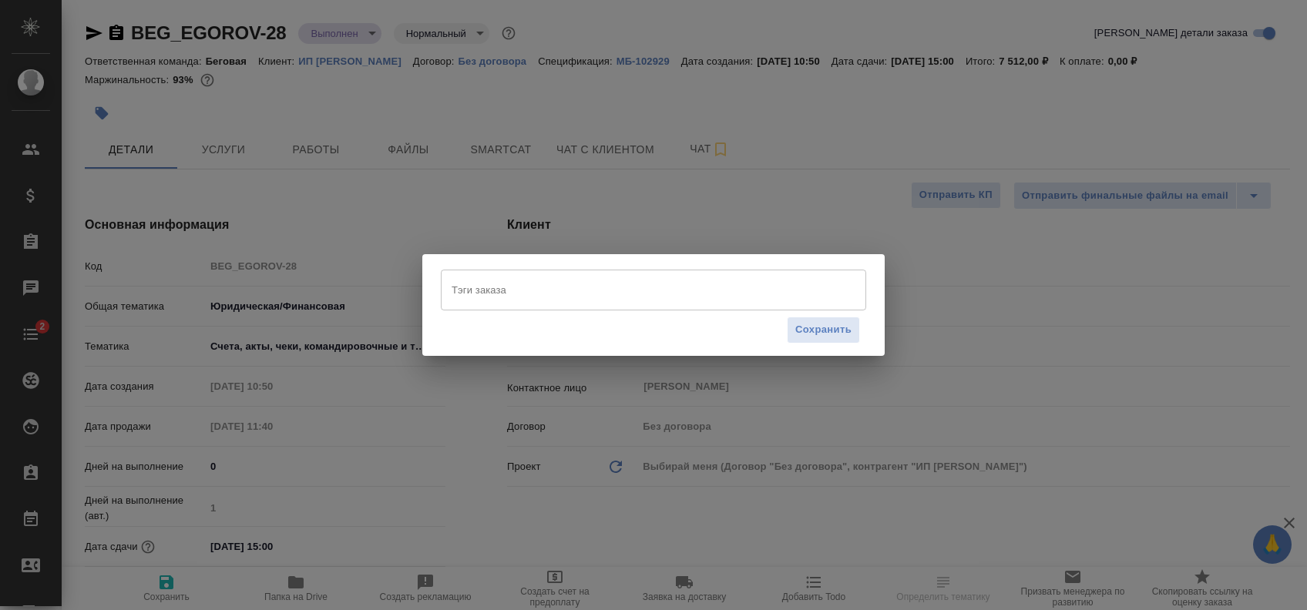
type textarea "x"
click at [520, 289] on input "Тэги заказа" at bounding box center [639, 290] width 382 height 26
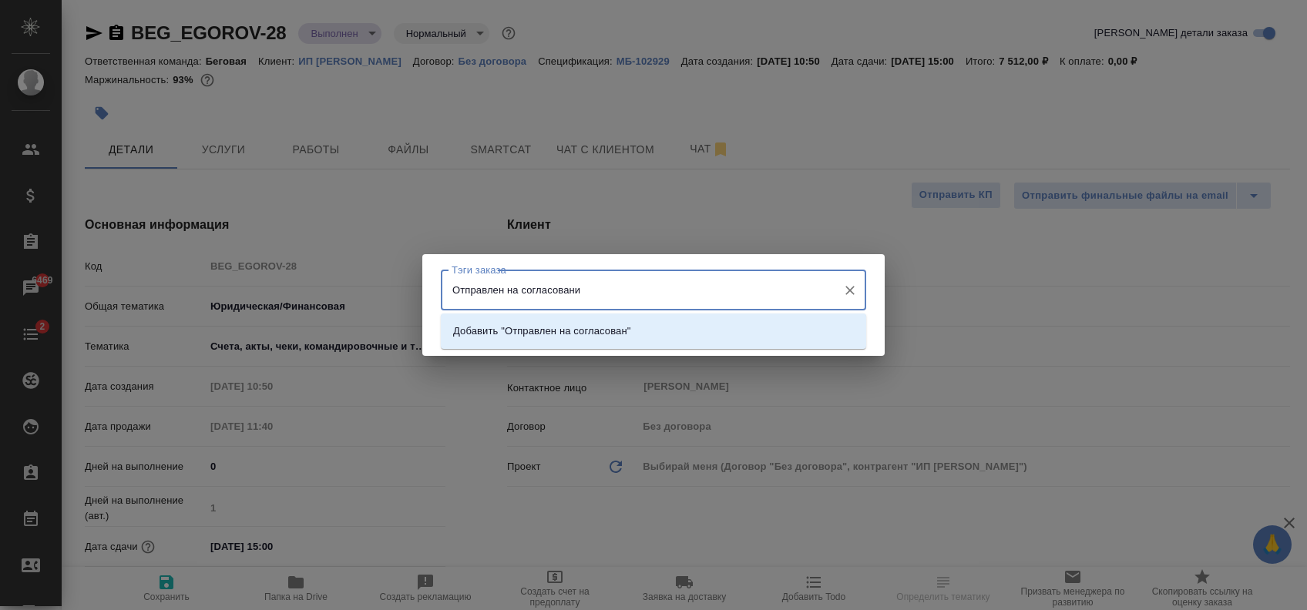
type input "Отправлен на согласование"
click at [573, 331] on p "Добавить "Отправлен на согласование"" at bounding box center [547, 331] width 189 height 15
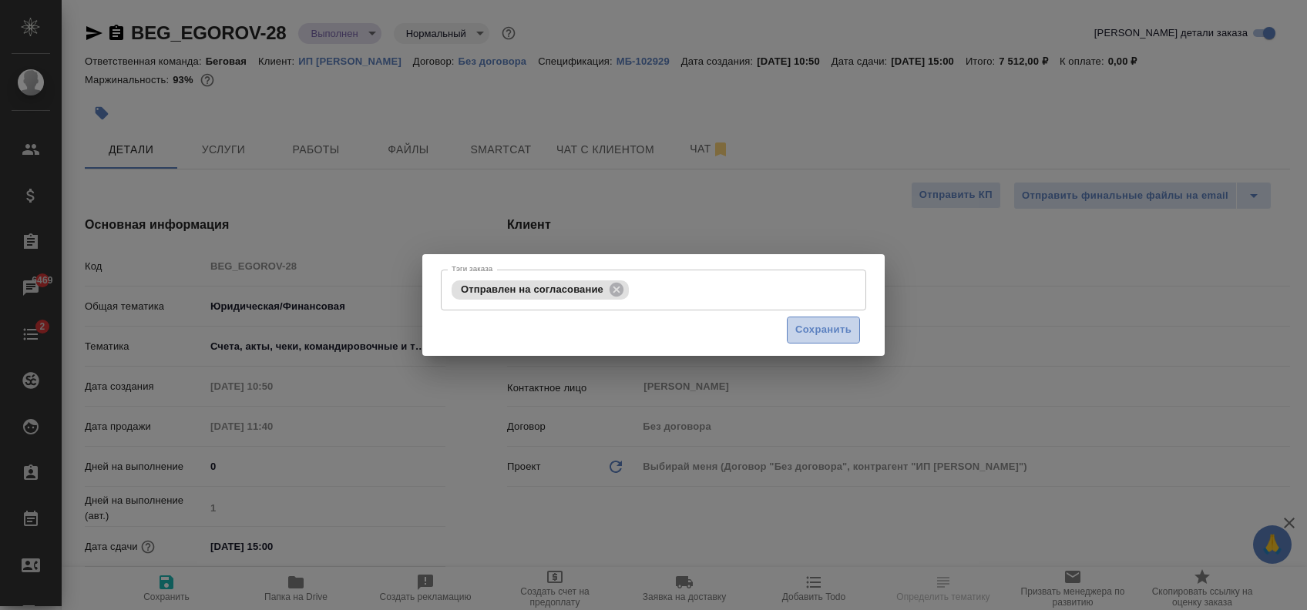
click at [850, 320] on button "Сохранить" at bounding box center [823, 330] width 73 height 27
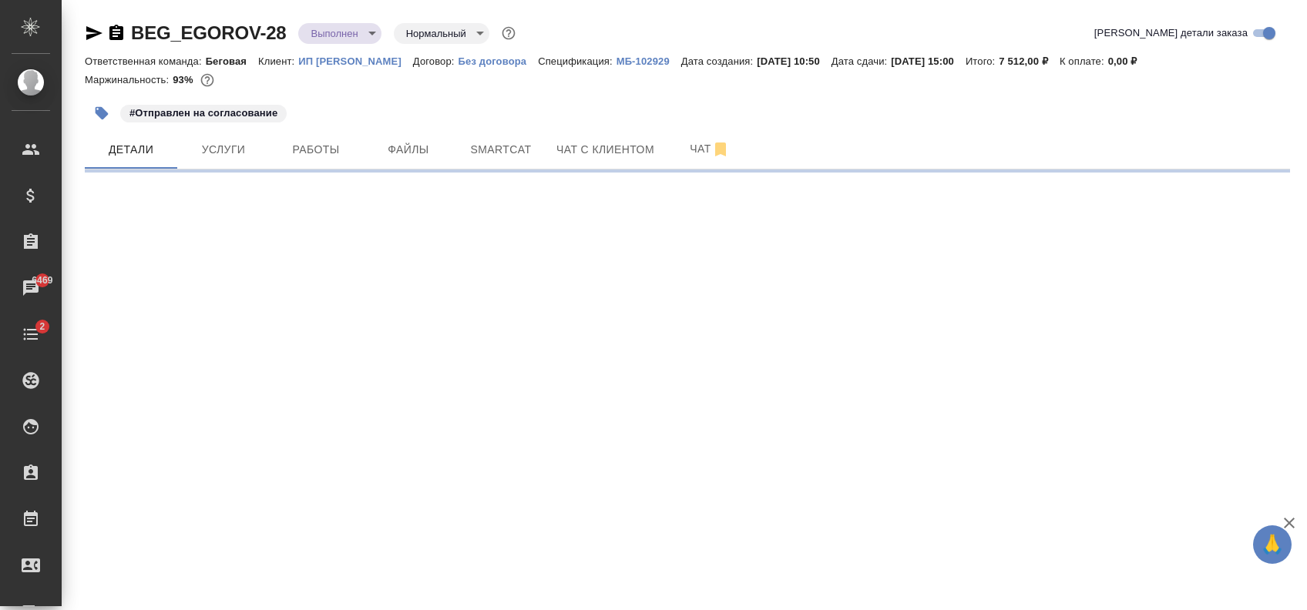
select select "RU"
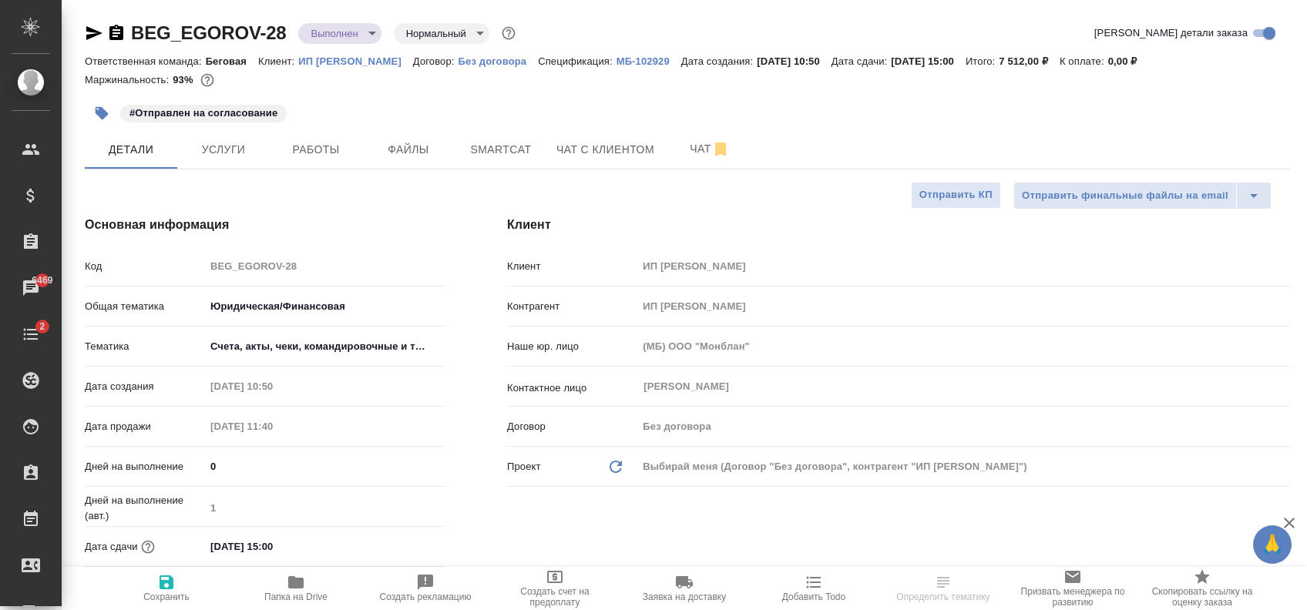
select select "RU"
type textarea "x"
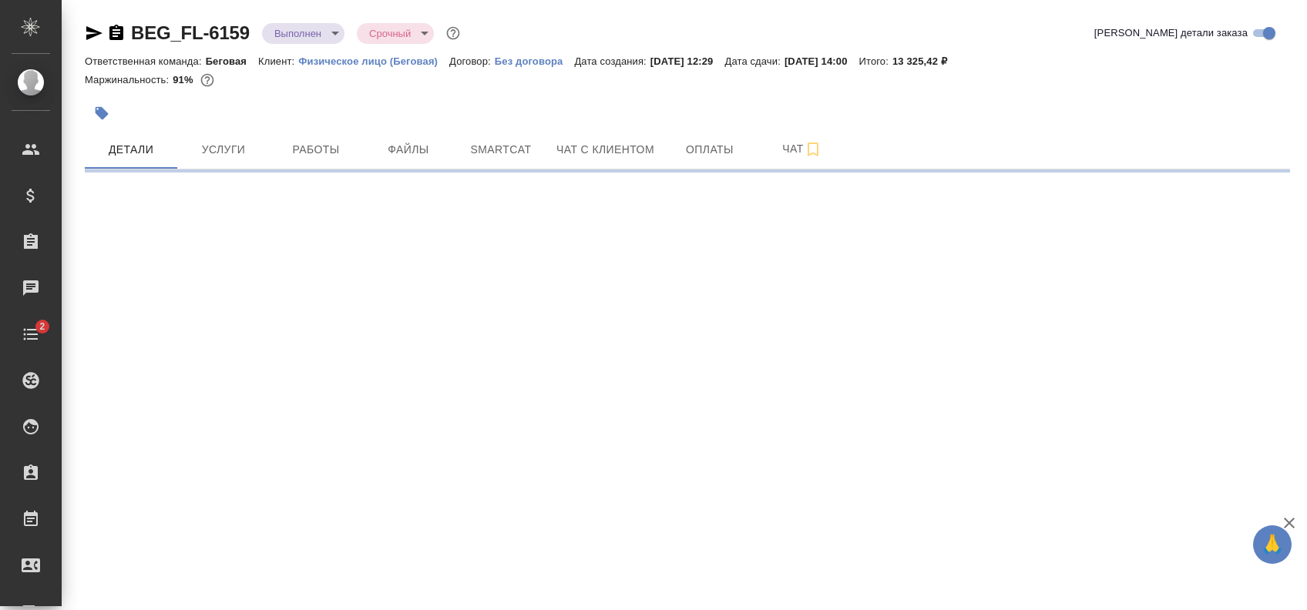
click at [99, 116] on icon "button" at bounding box center [102, 113] width 13 height 13
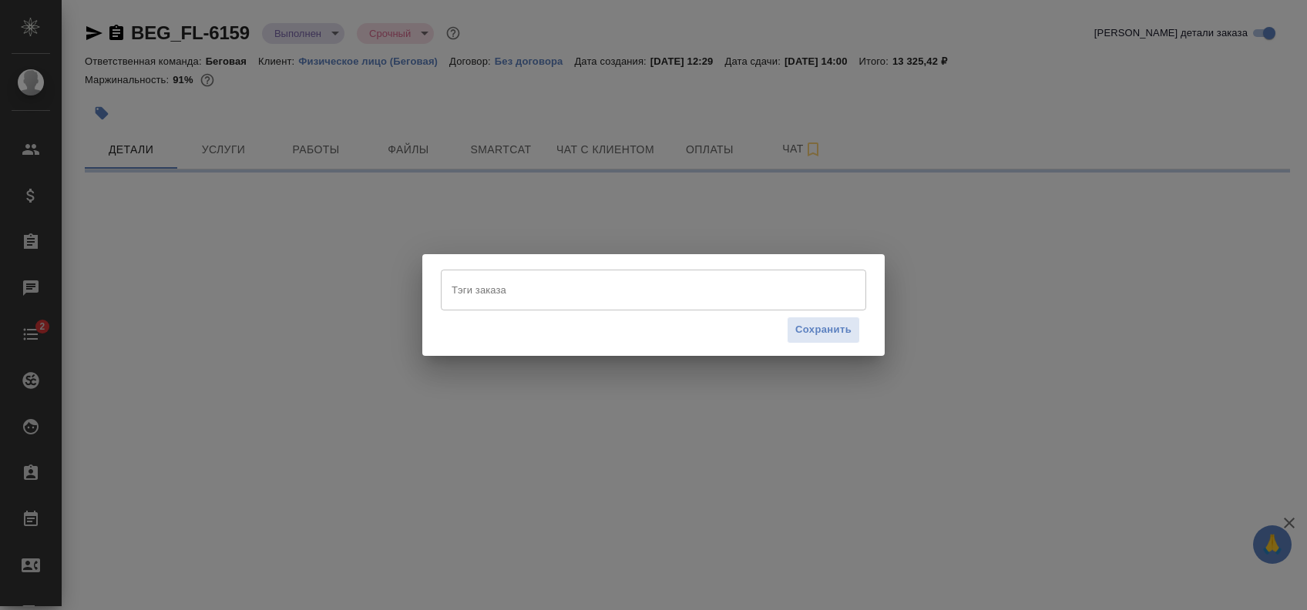
select select "RU"
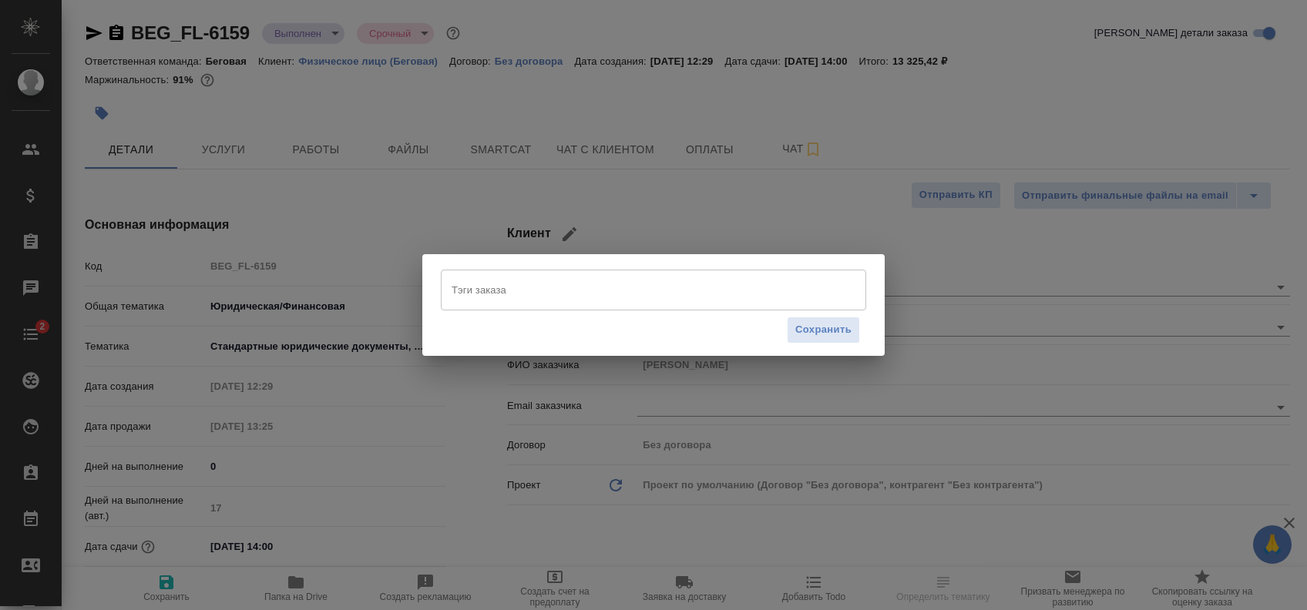
click at [566, 294] on input "Тэги заказа" at bounding box center [639, 290] width 382 height 26
type textarea "x"
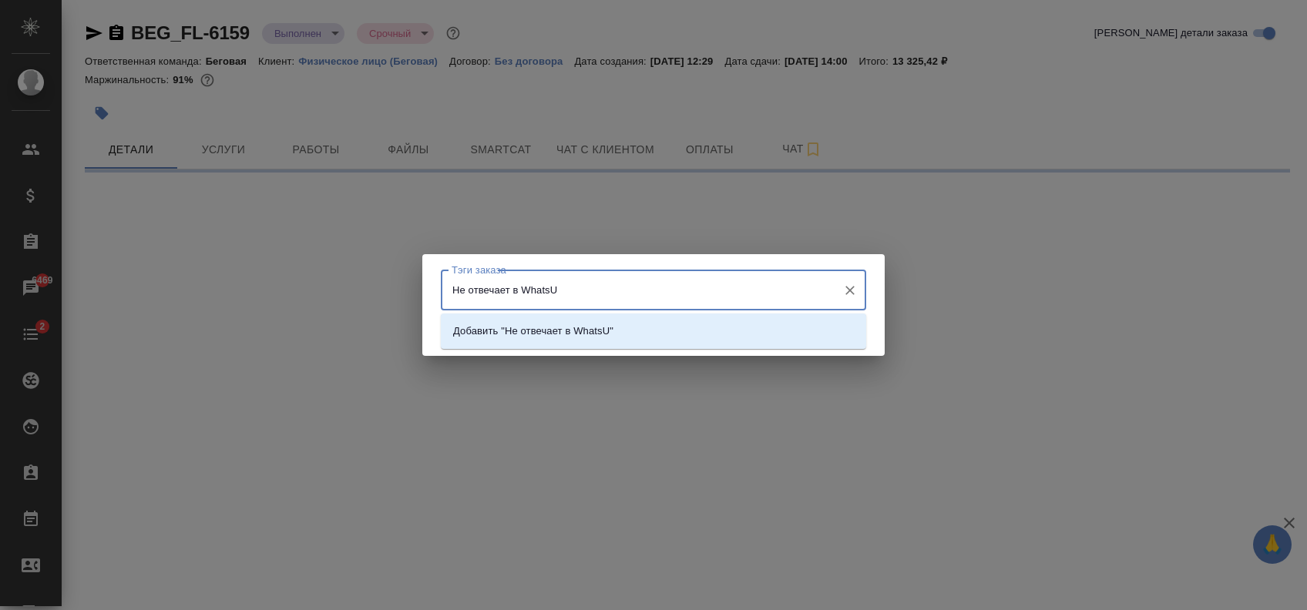
type input "Не отвечает в WhatsUp"
click at [571, 323] on li "Добавить "Не отвечает в WhatsUp"" at bounding box center [653, 331] width 425 height 28
select select "RU"
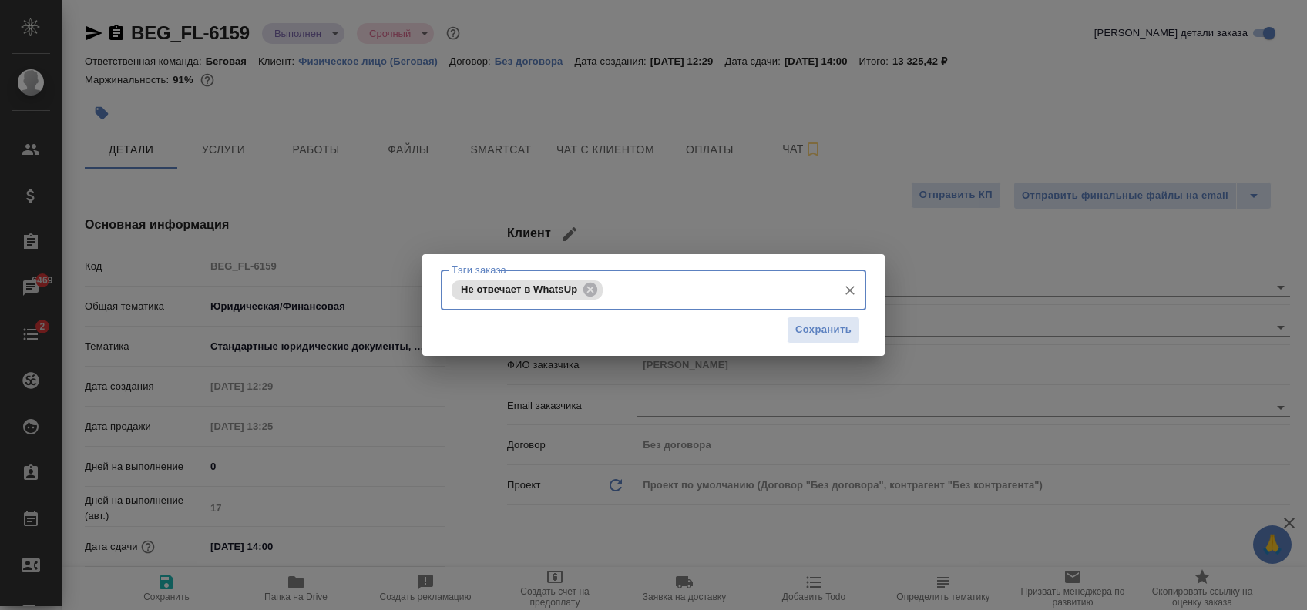
type textarea "x"
click at [820, 332] on span "Сохранить" at bounding box center [823, 330] width 56 height 18
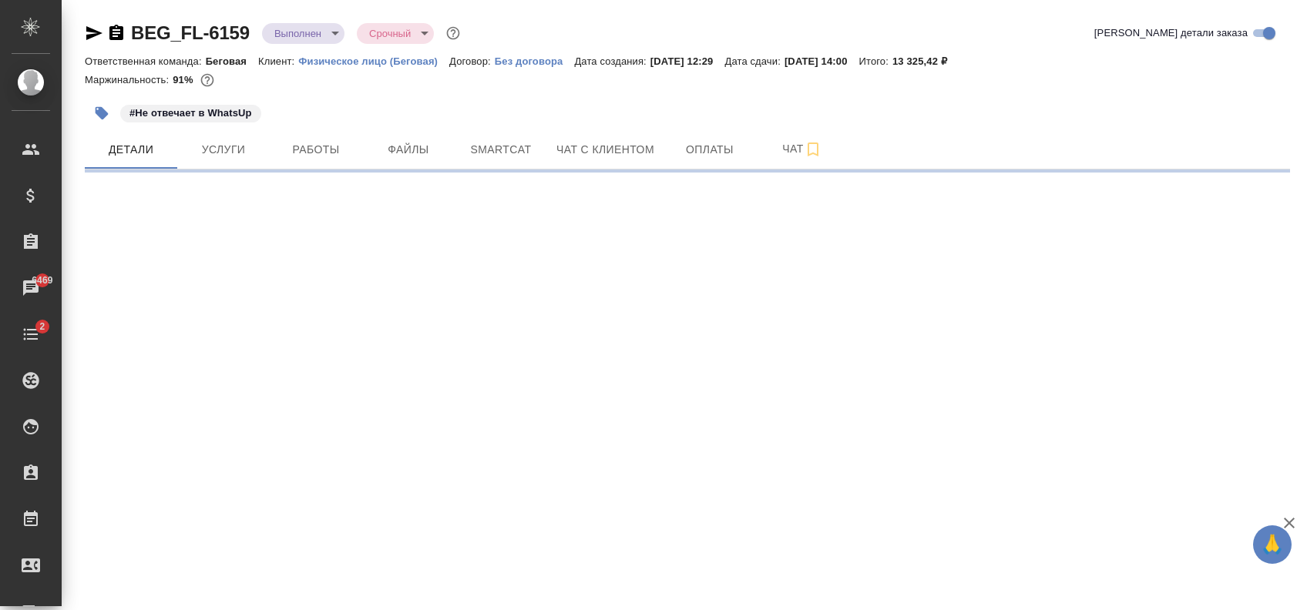
select select "RU"
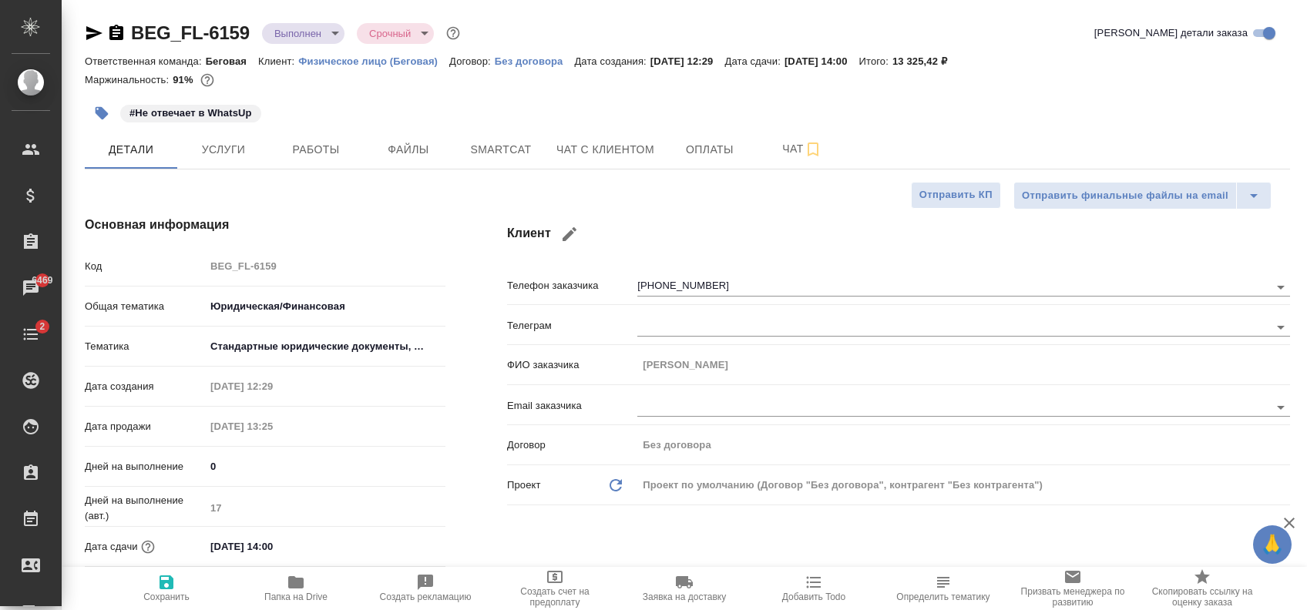
type textarea "x"
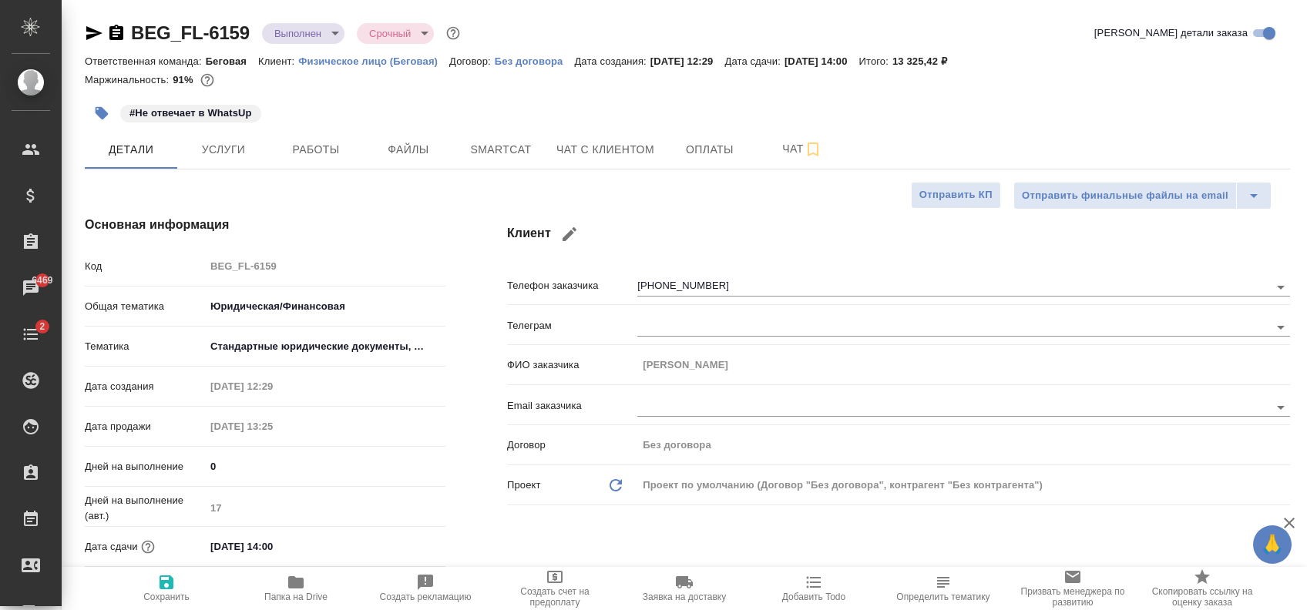
type textarea "x"
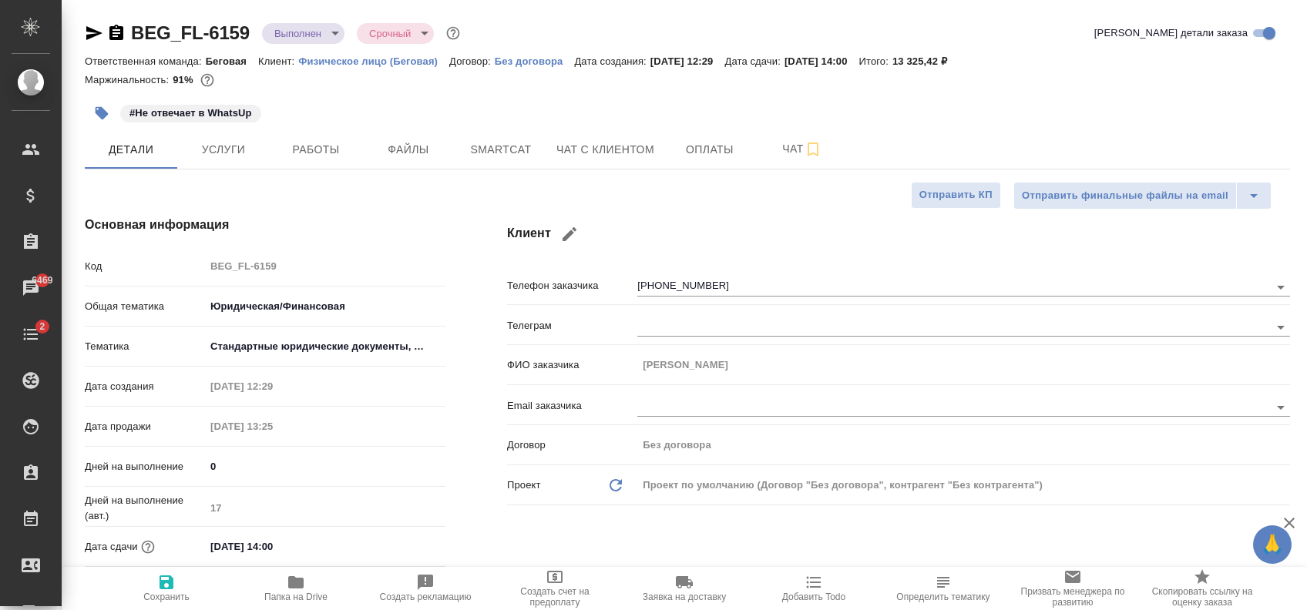
type textarea "x"
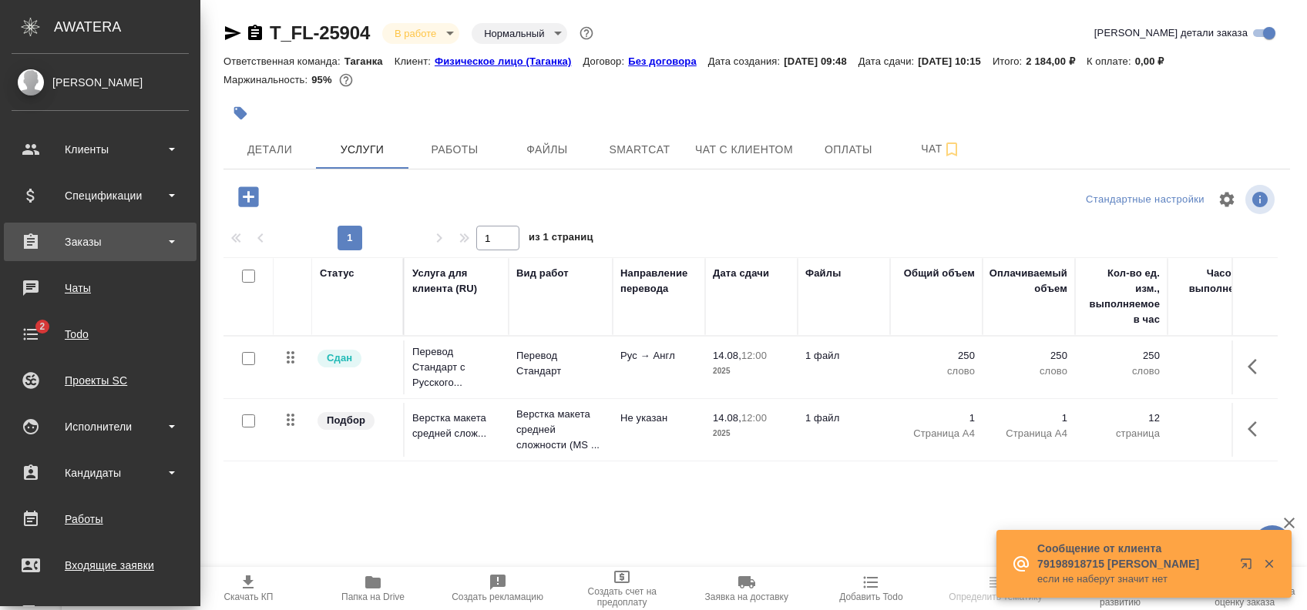
click at [132, 242] on div "Заказы" at bounding box center [100, 241] width 177 height 23
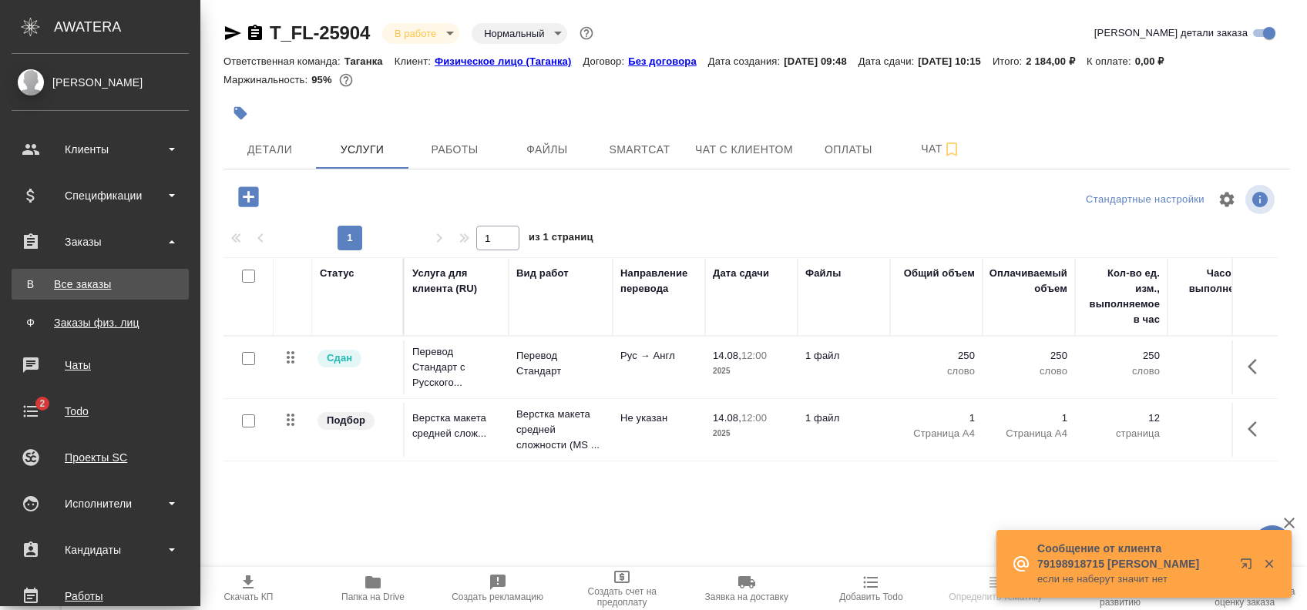
click at [111, 291] on div "Все заказы" at bounding box center [100, 284] width 162 height 15
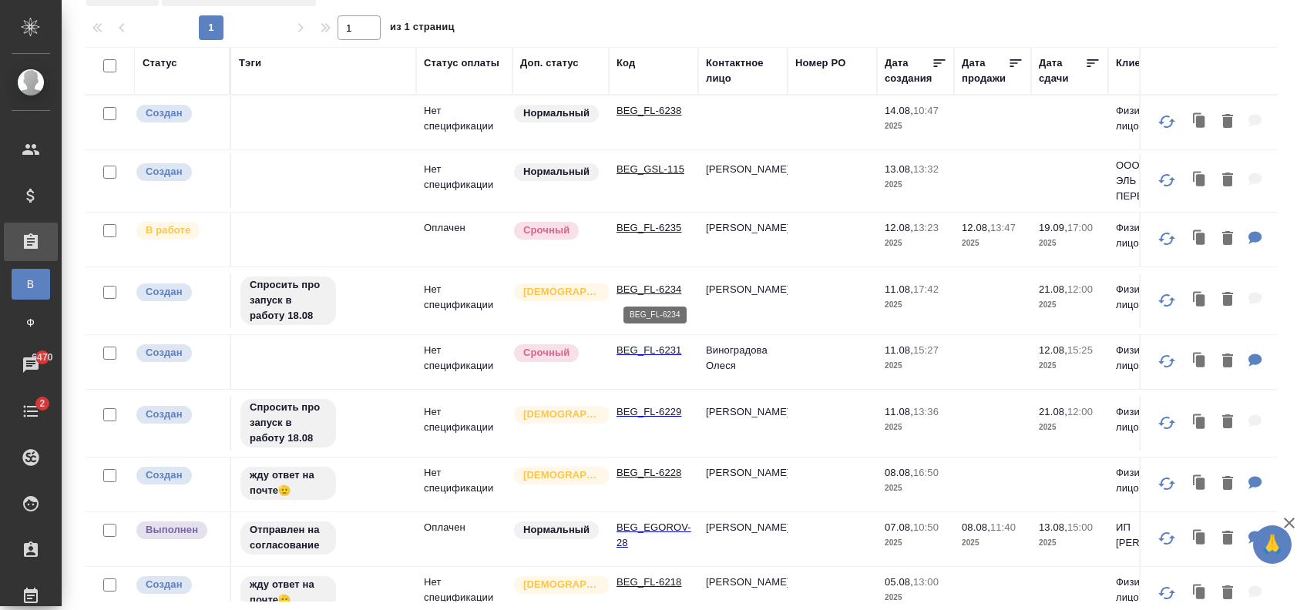
click at [677, 285] on p "BEG_FL-6234" at bounding box center [653, 289] width 74 height 15
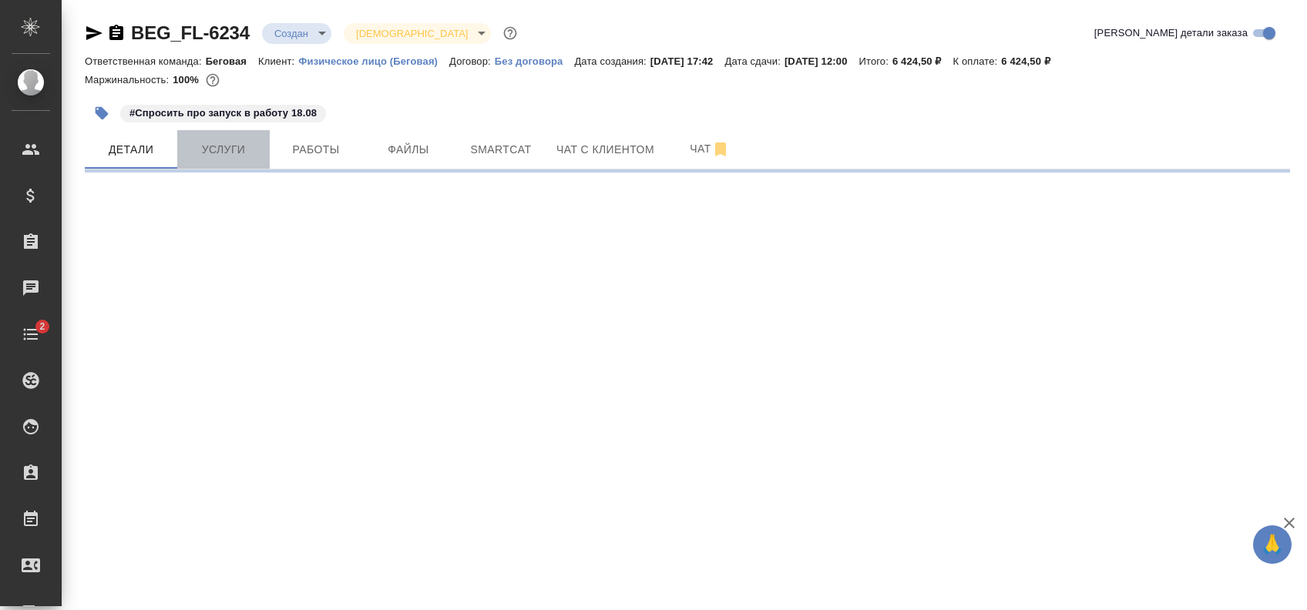
click at [222, 158] on span "Услуги" at bounding box center [223, 149] width 74 height 19
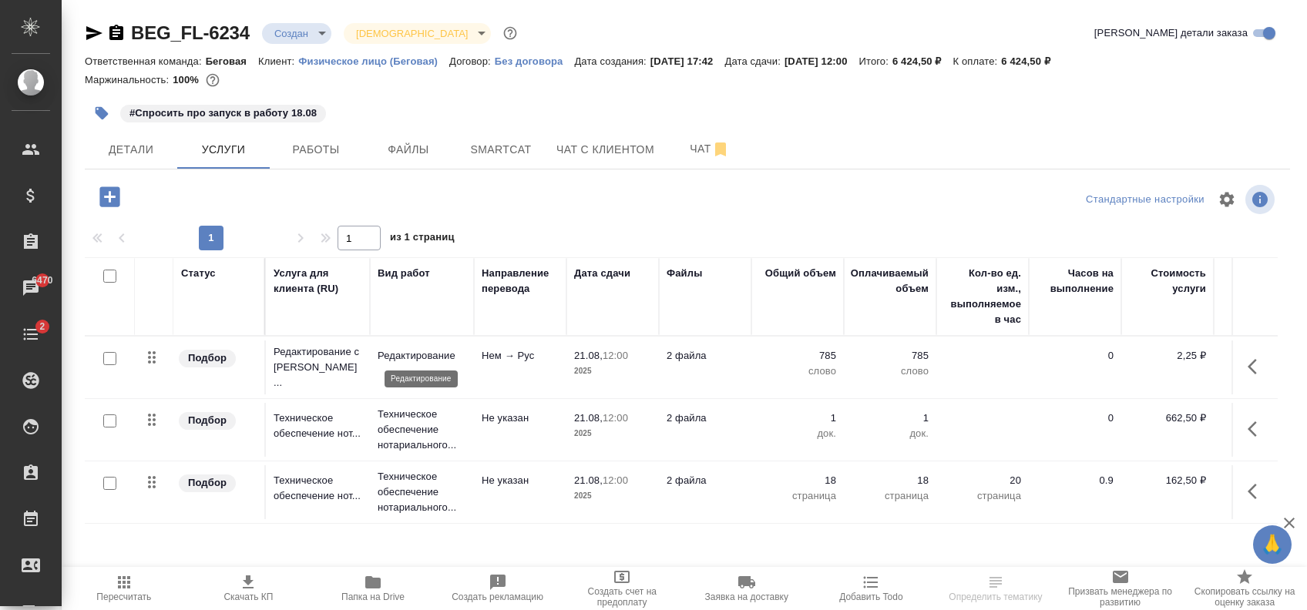
click at [407, 357] on p "Редактирование" at bounding box center [422, 355] width 89 height 15
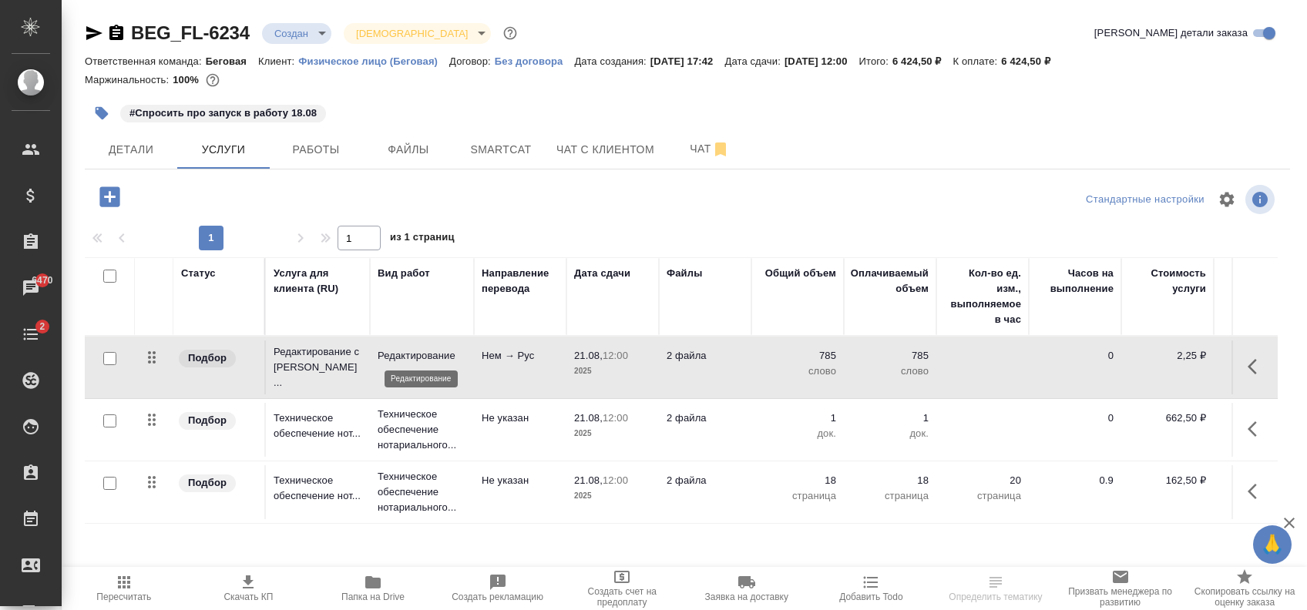
click at [410, 348] on p "Редактирование" at bounding box center [422, 355] width 89 height 15
drag, startPoint x: 410, startPoint y: 348, endPoint x: 378, endPoint y: 347, distance: 32.4
click at [378, 347] on td "Редактирование" at bounding box center [422, 368] width 104 height 54
click at [391, 348] on p "Редактирование" at bounding box center [422, 355] width 89 height 15
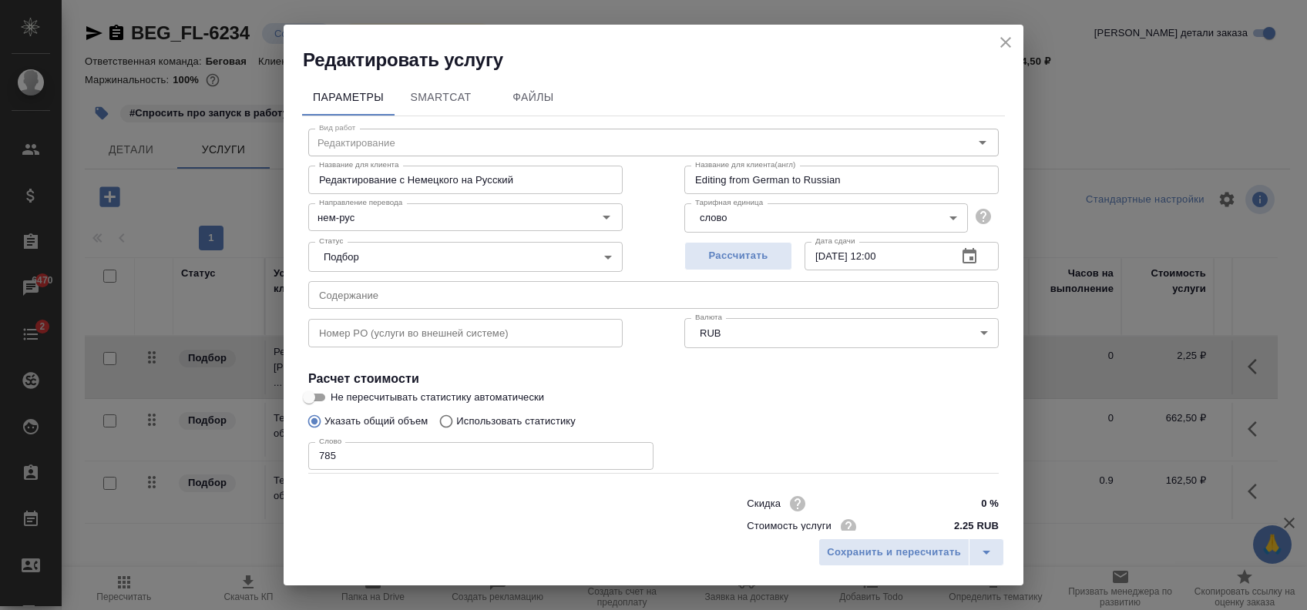
click at [1006, 49] on icon "close" at bounding box center [1005, 42] width 18 height 18
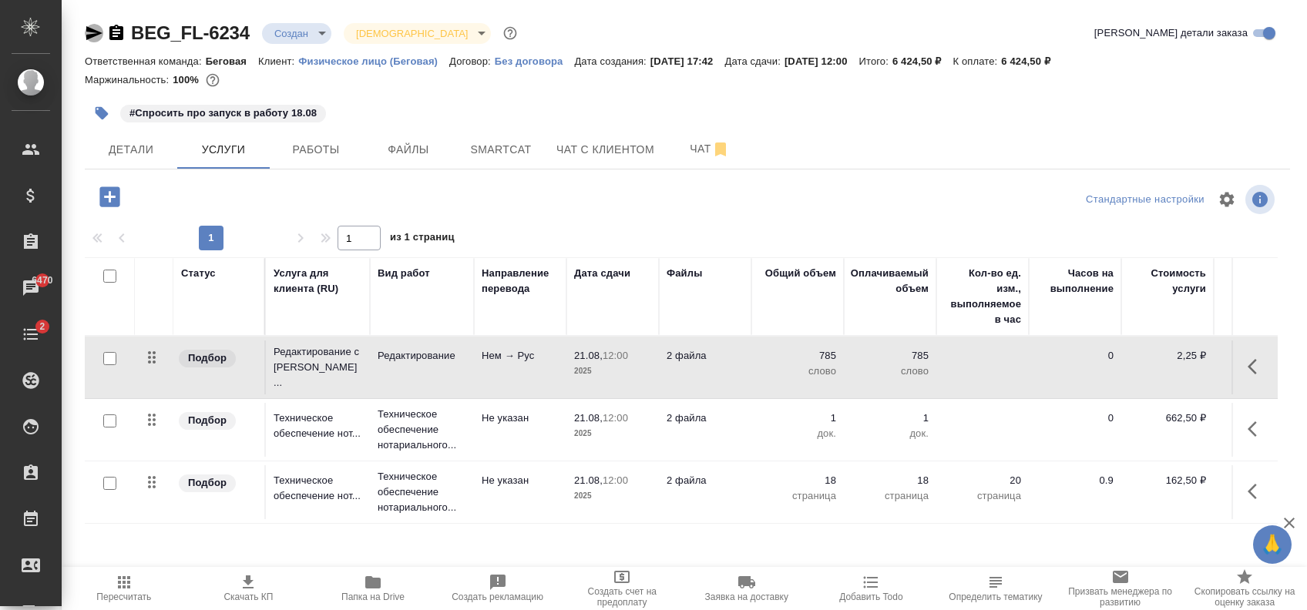
click at [97, 29] on icon "button" at bounding box center [94, 33] width 18 height 18
click at [101, 131] on button "Детали" at bounding box center [131, 149] width 92 height 39
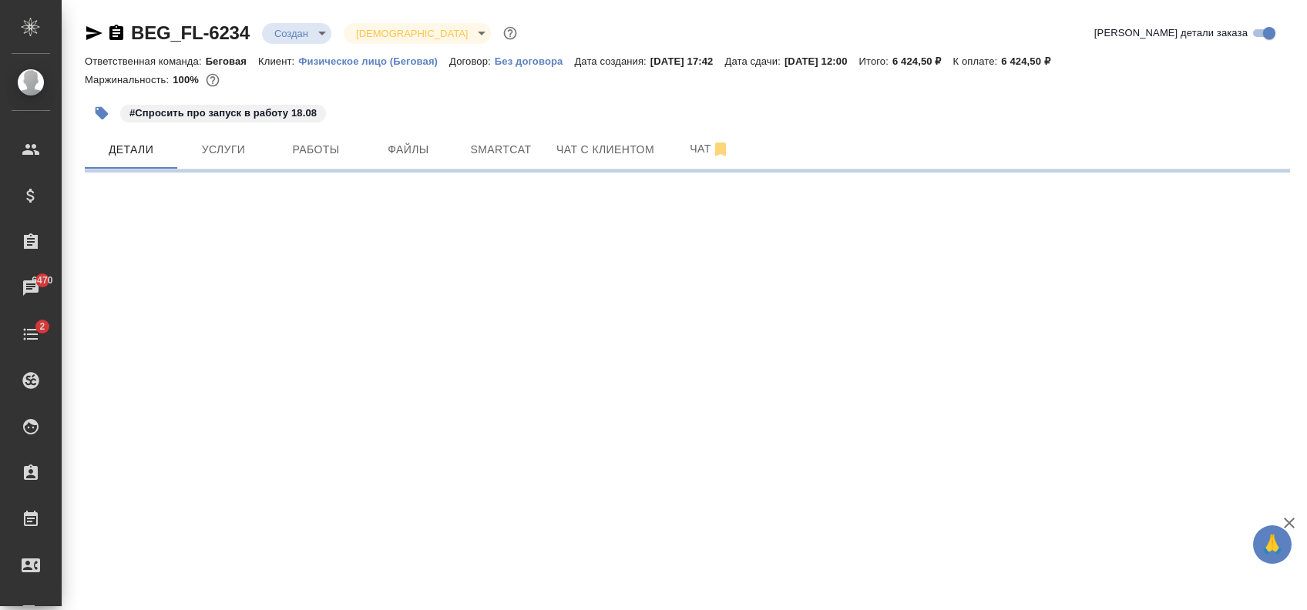
select select "RU"
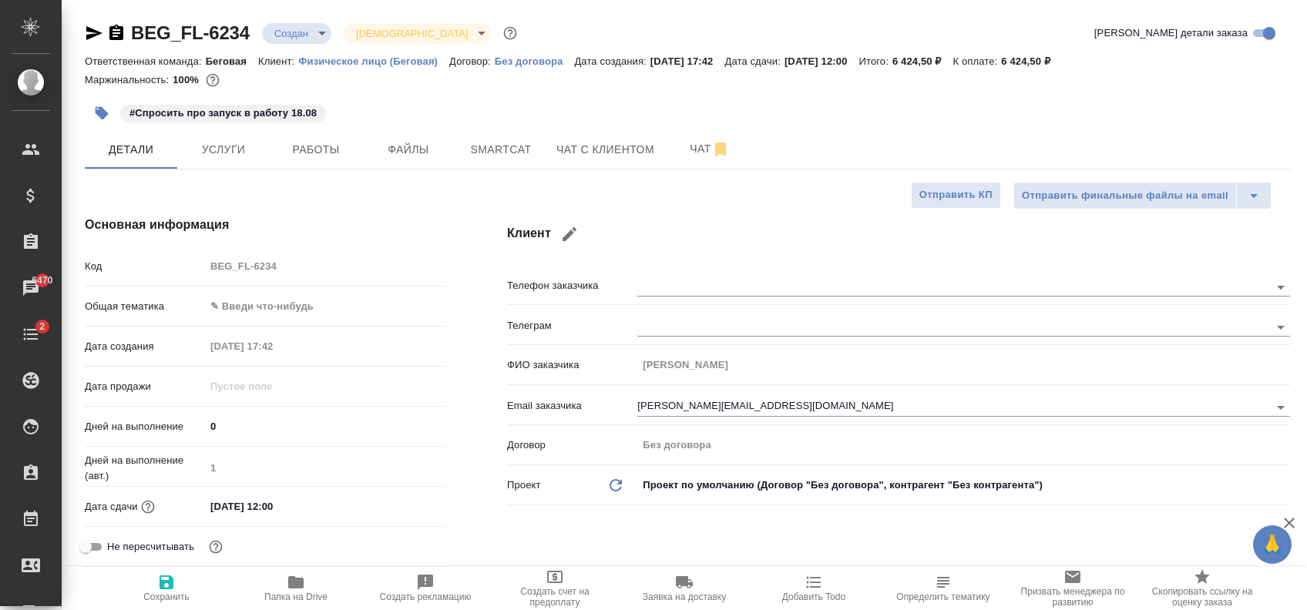
type textarea "x"
click at [514, 111] on div "#Спросить про запуск в работу 18.08" at bounding box center [487, 113] width 804 height 34
click at [408, 115] on div "#Спросить про запуск в работу 18.08" at bounding box center [487, 113] width 804 height 34
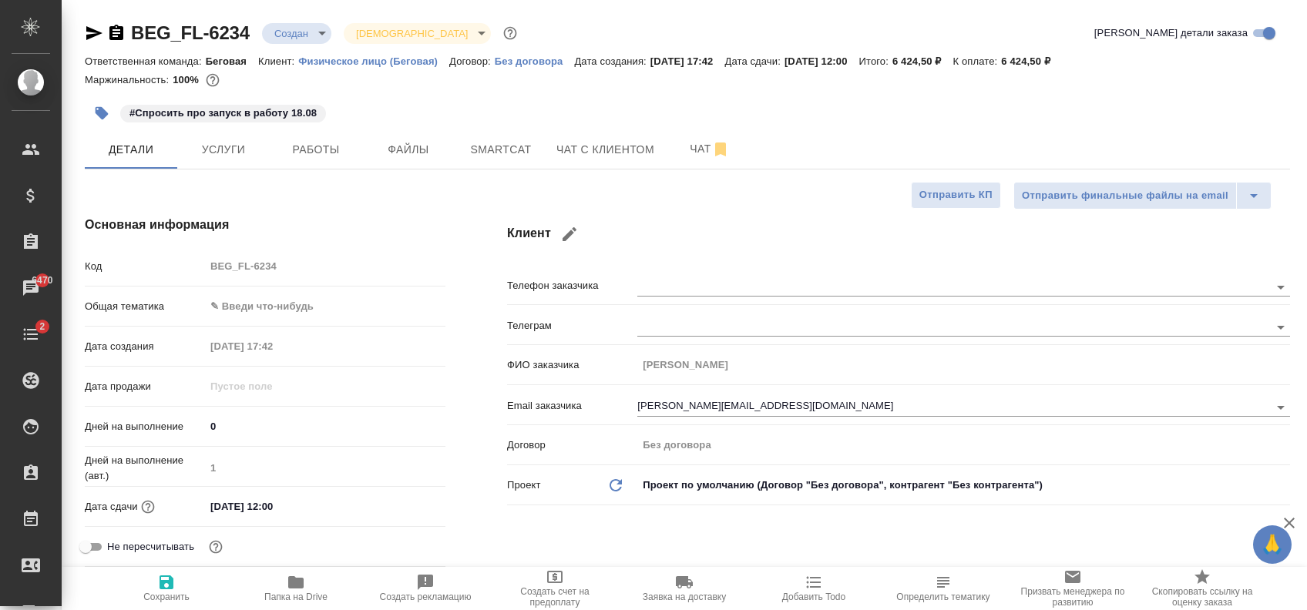
type textarea "x"
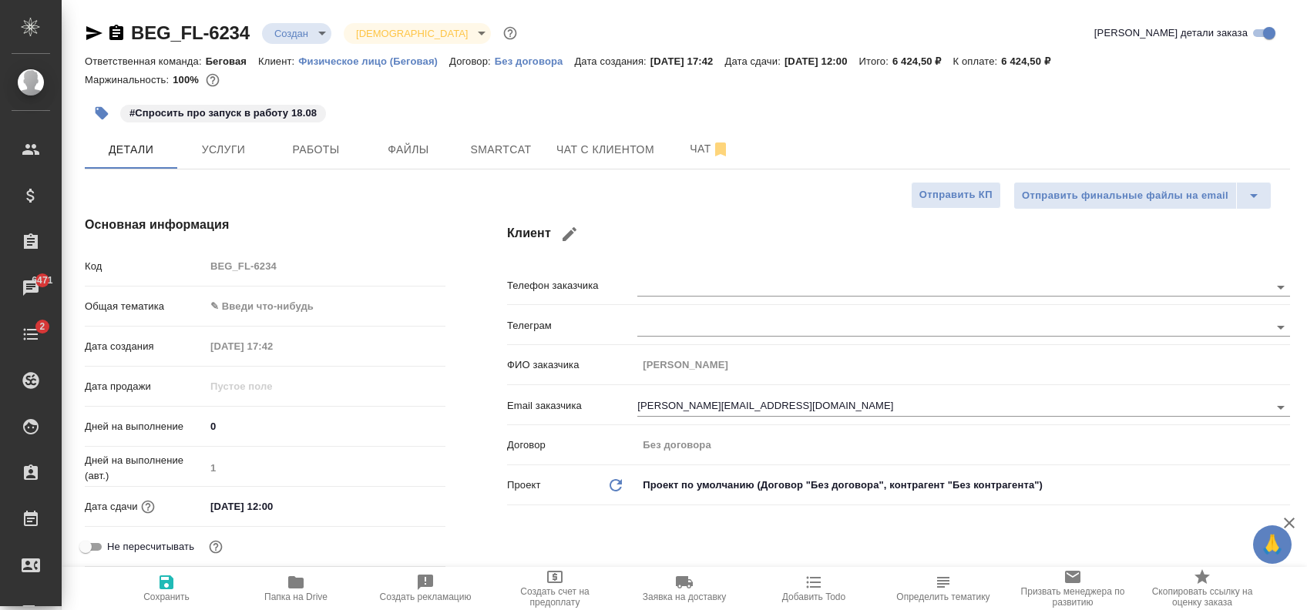
type textarea "x"
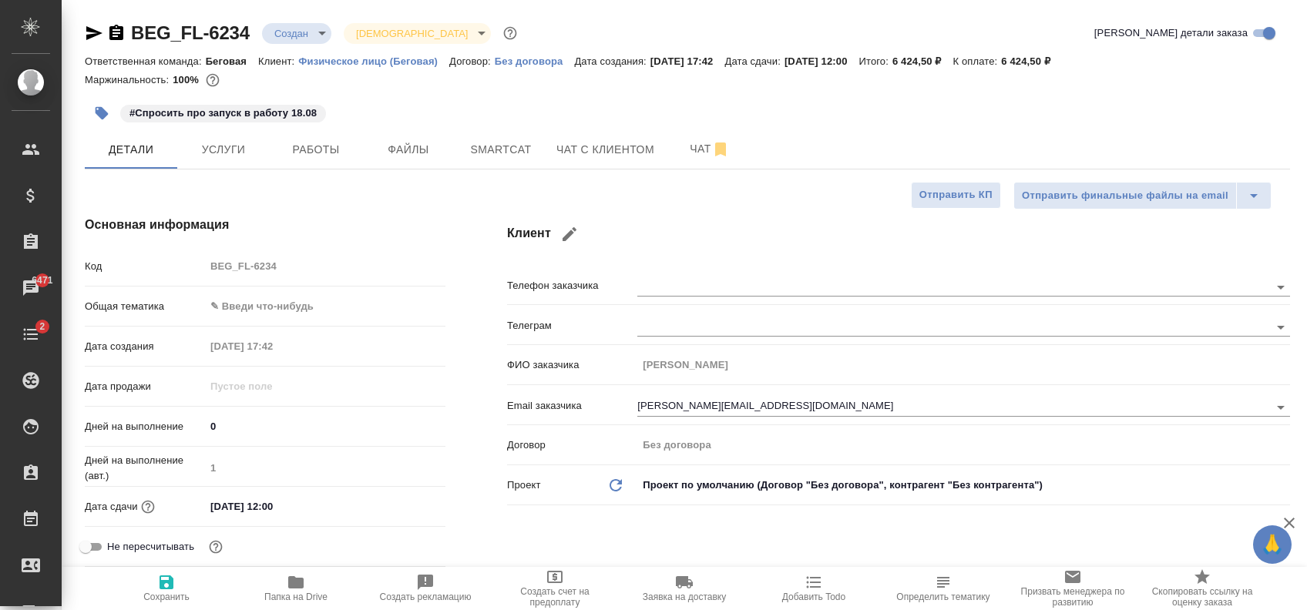
type textarea "x"
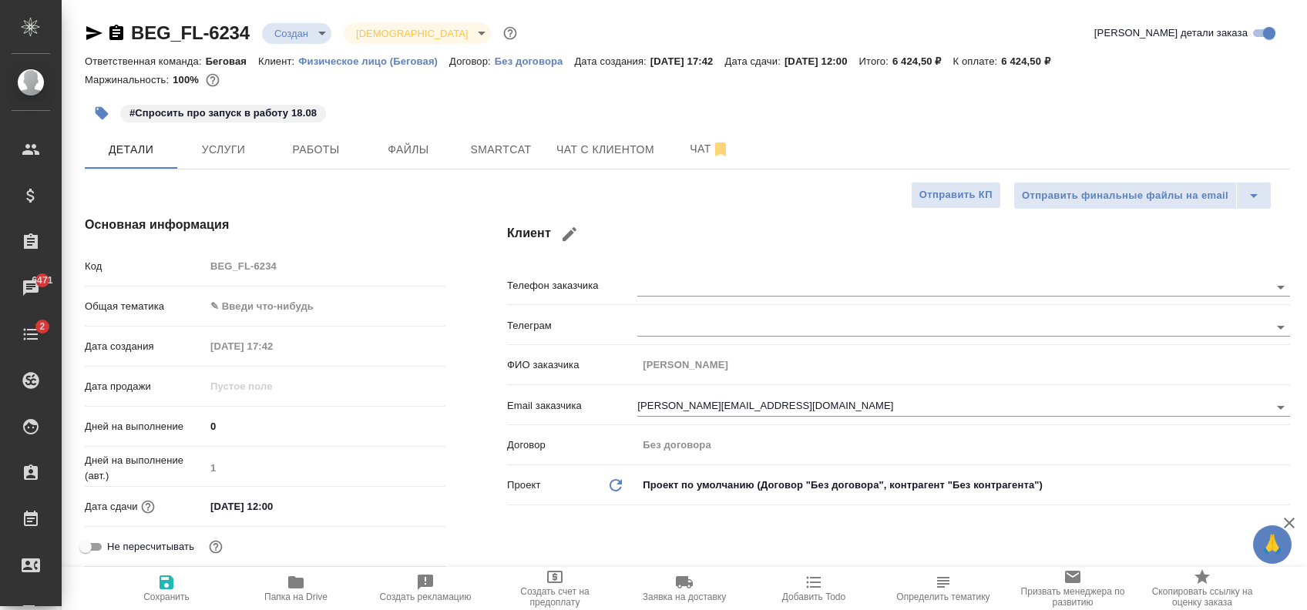
type textarea "x"
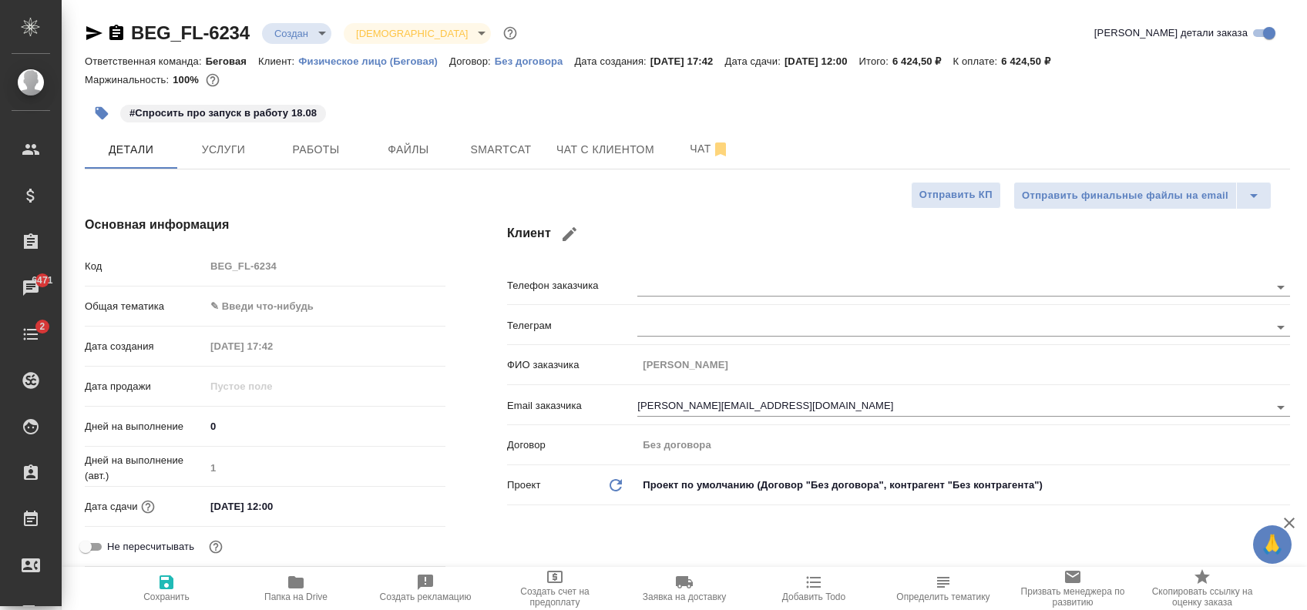
type textarea "x"
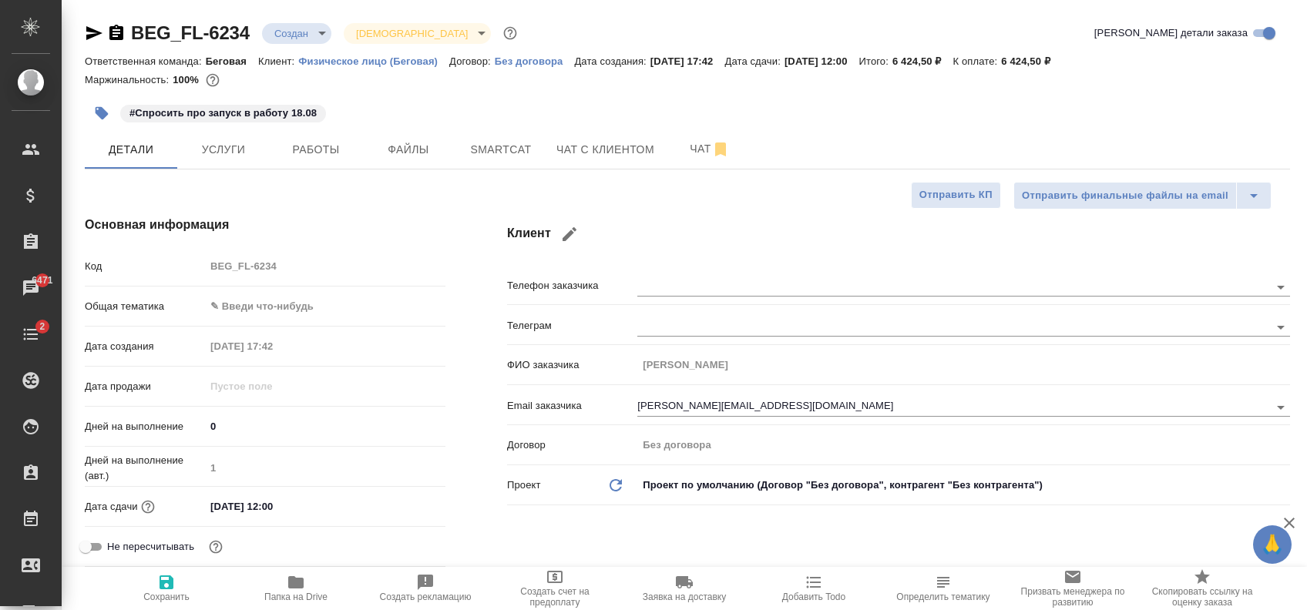
type textarea "x"
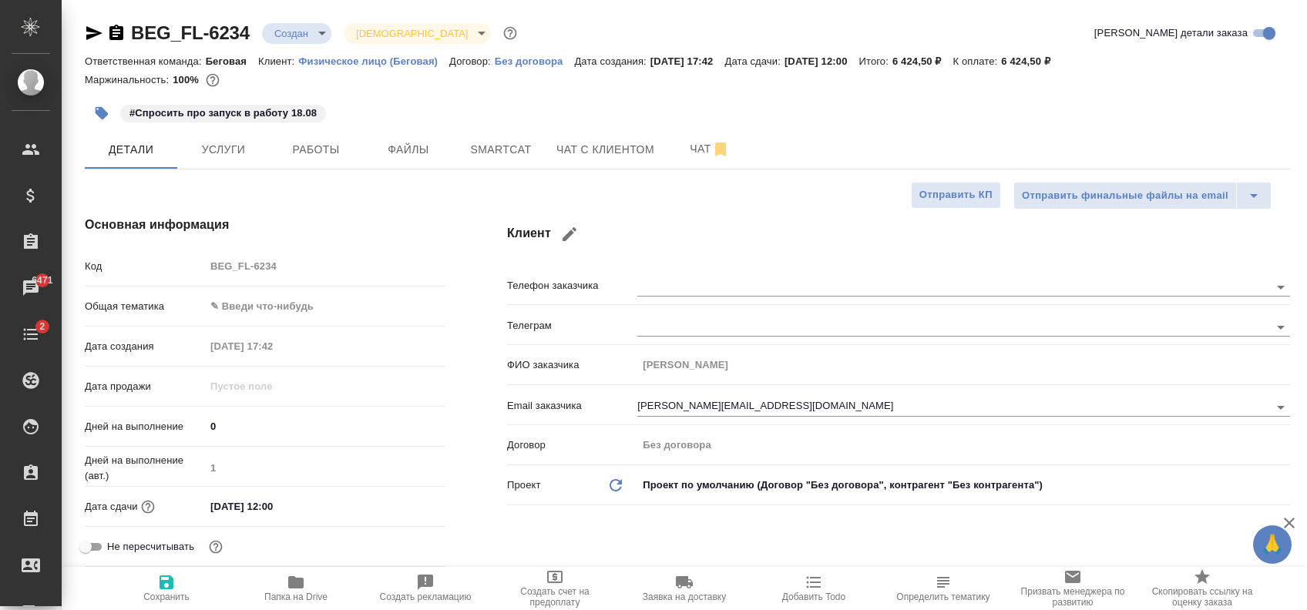
type textarea "x"
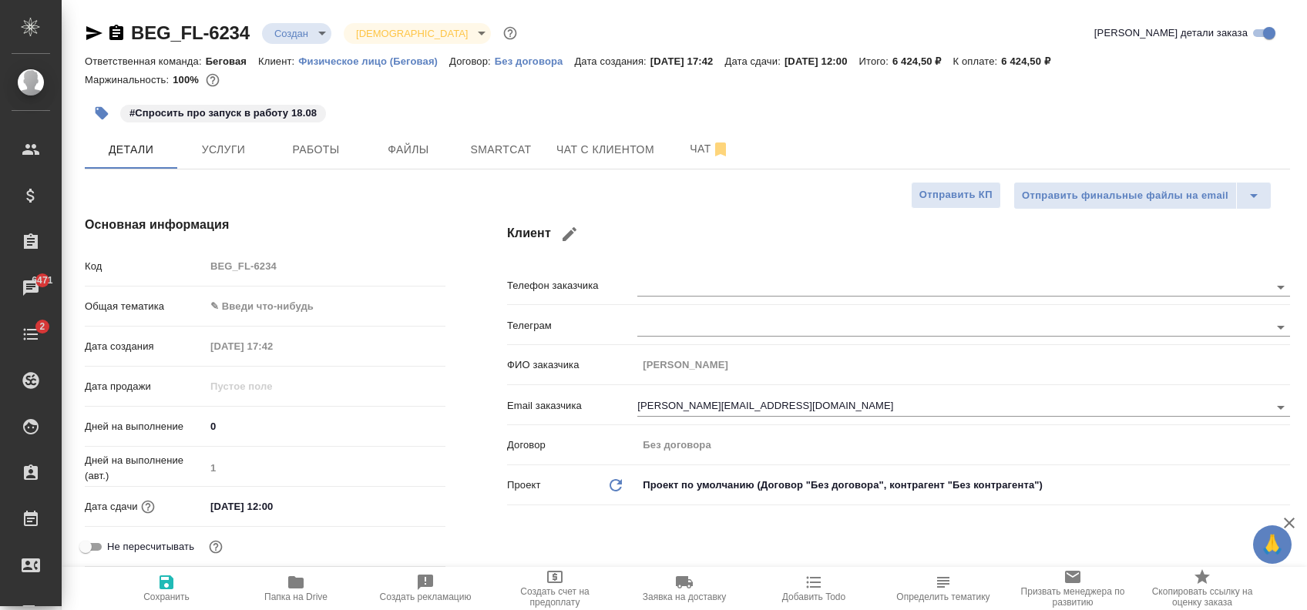
type textarea "x"
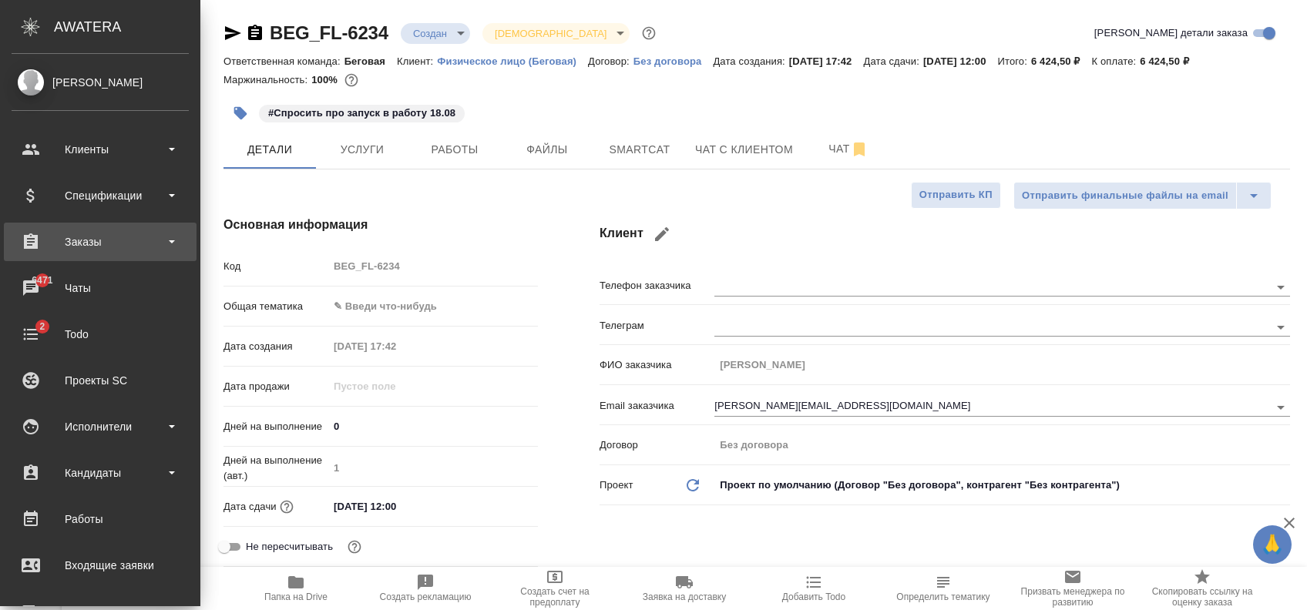
click at [68, 237] on div "Заказы" at bounding box center [100, 241] width 177 height 23
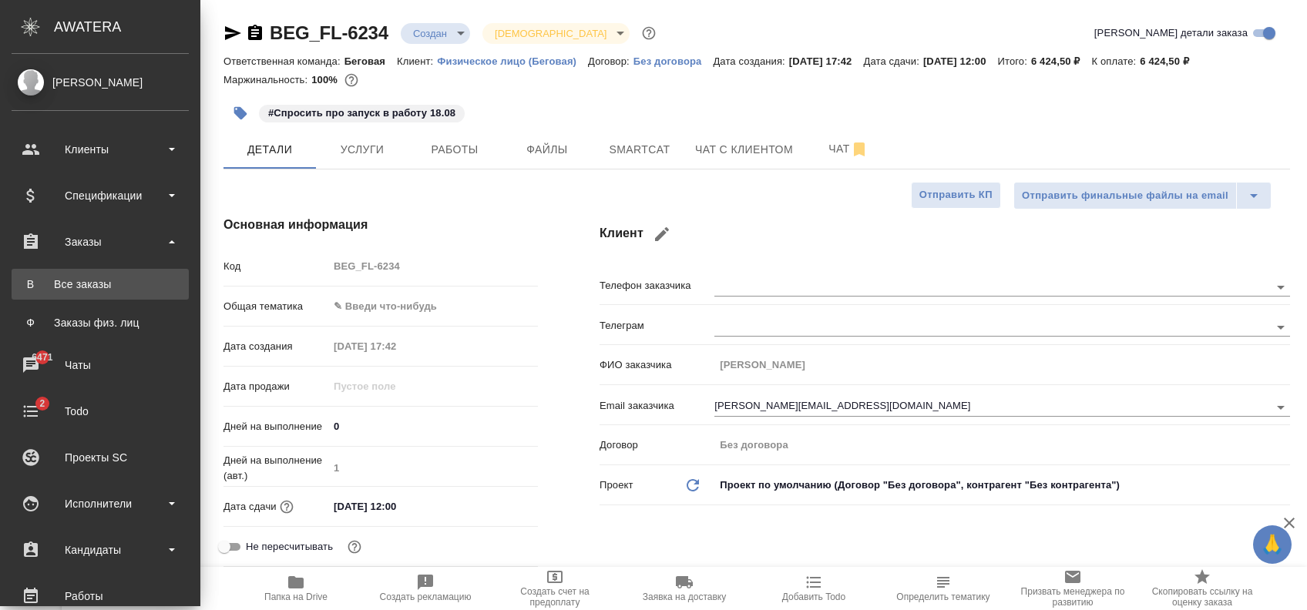
click at [153, 291] on div "Все заказы" at bounding box center [100, 284] width 162 height 15
type textarea "x"
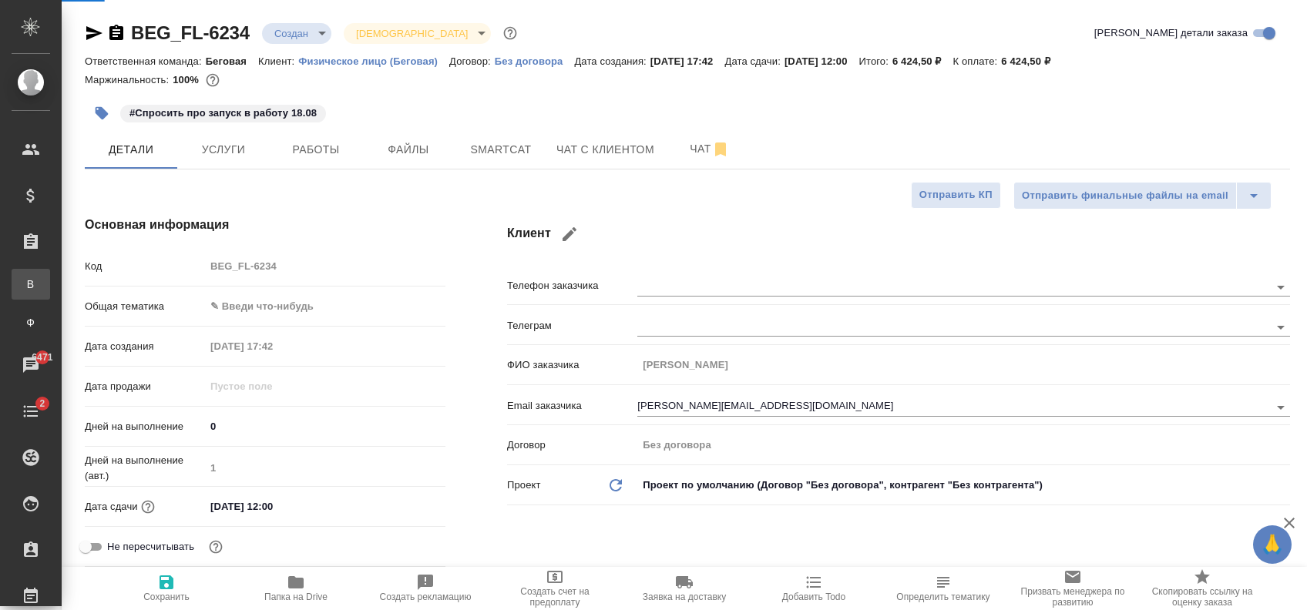
type textarea "x"
